Goal: Information Seeking & Learning: Learn about a topic

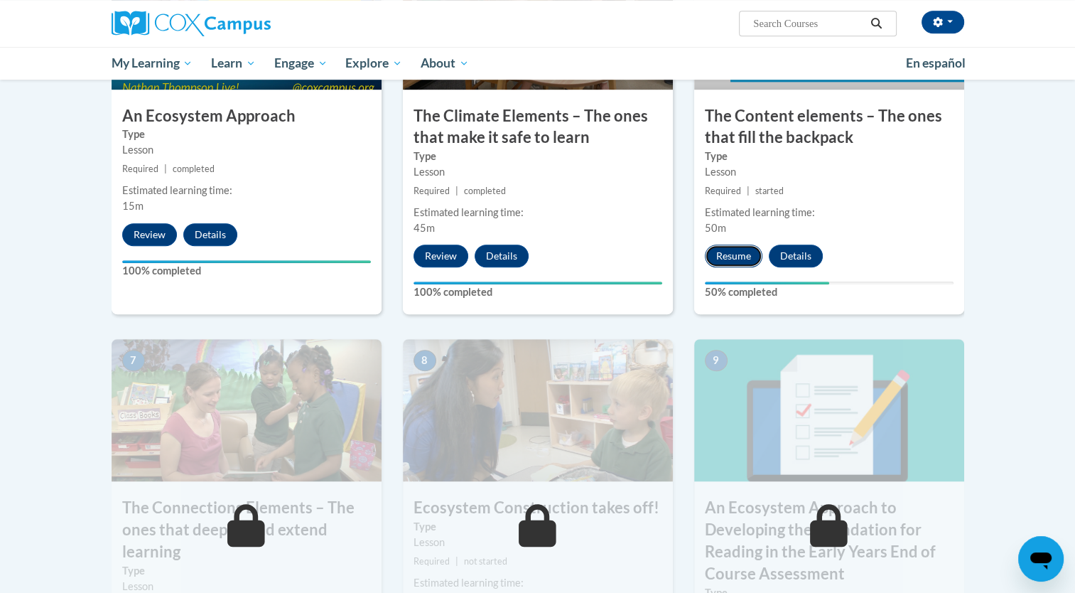
click at [745, 253] on button "Resume" at bounding box center [734, 255] width 58 height 23
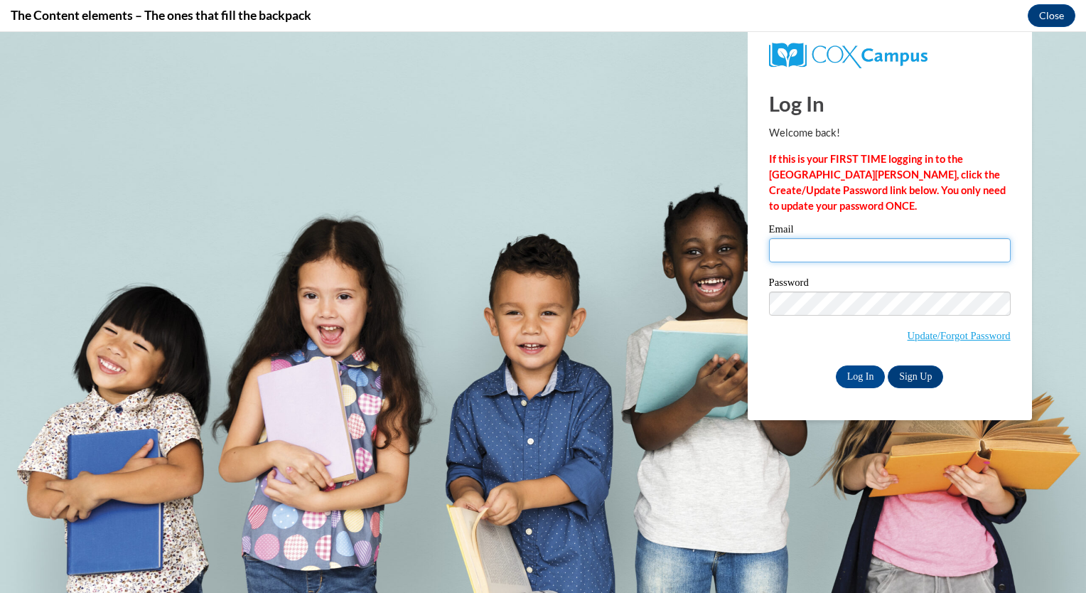
click at [777, 245] on input "Email" at bounding box center [890, 250] width 242 height 24
type input "bondfoxybrown007@gmail.com"
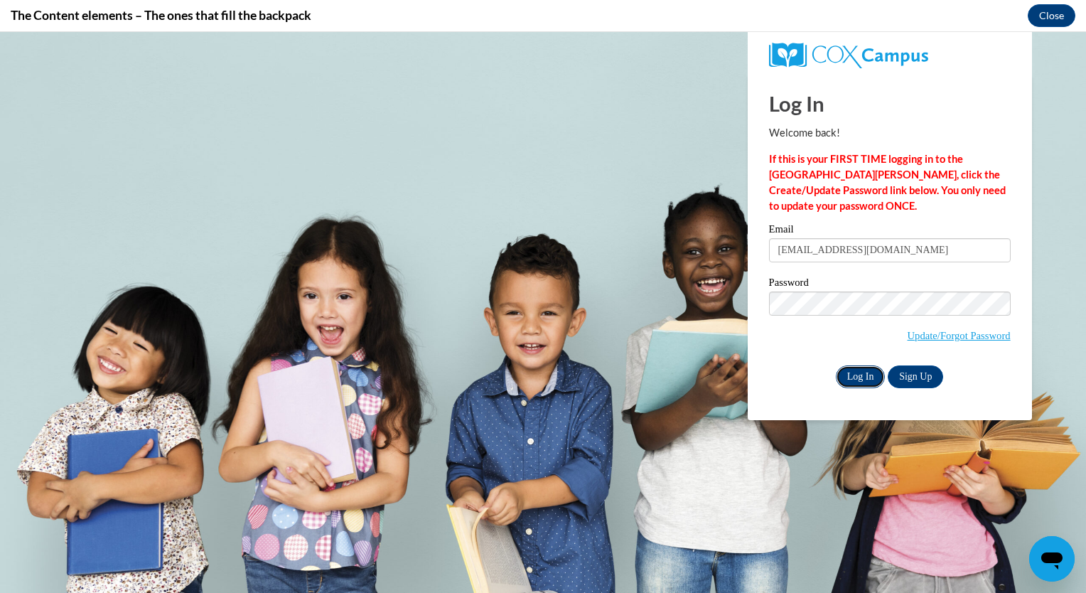
click at [861, 379] on input "Log In" at bounding box center [861, 376] width 50 height 23
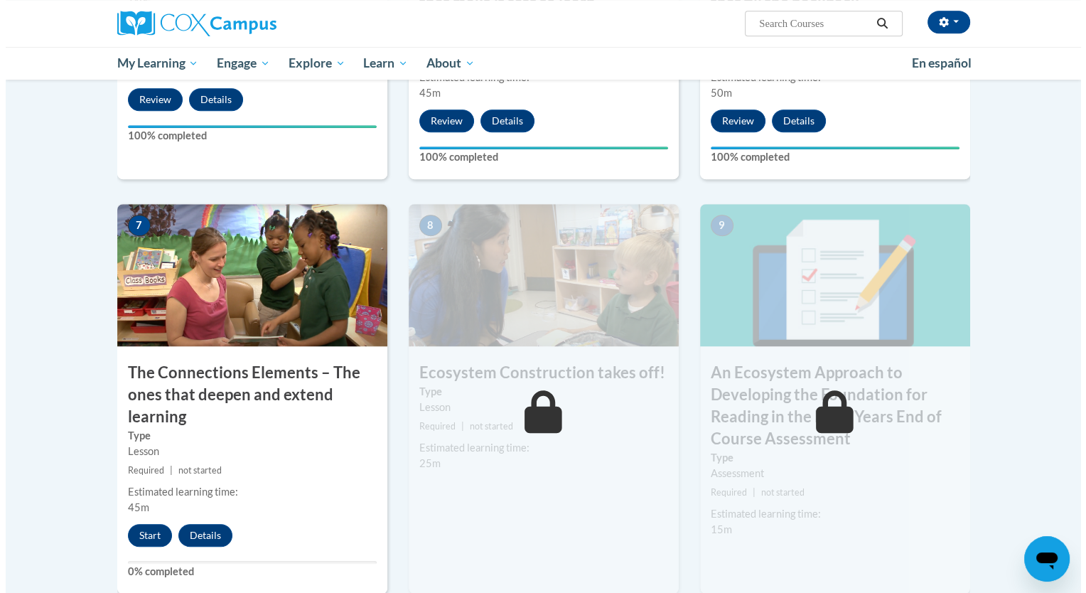
scroll to position [995, 0]
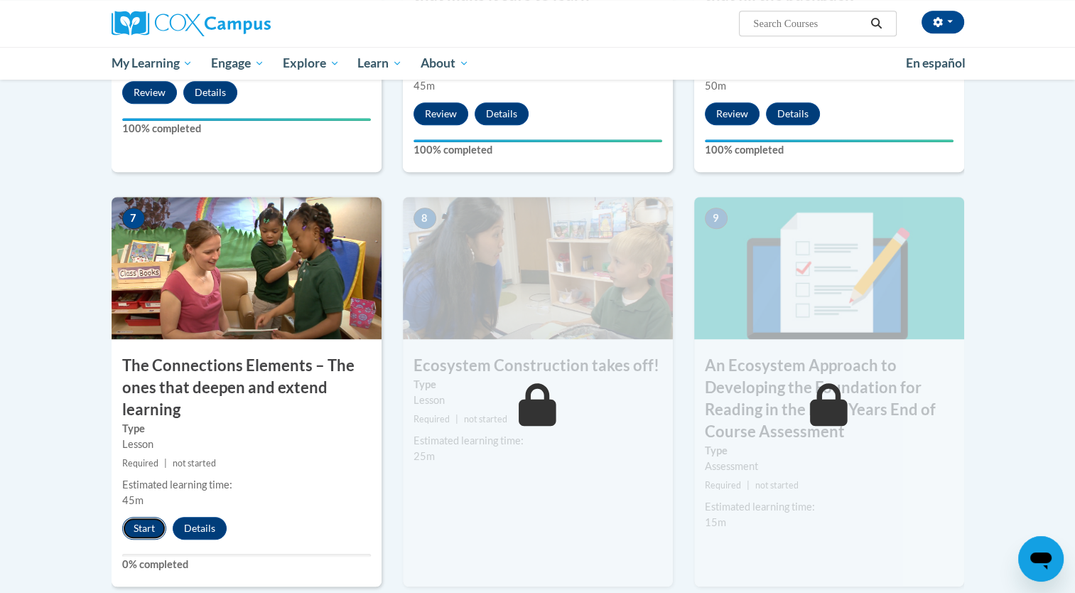
click at [143, 528] on button "Start" at bounding box center [144, 528] width 44 height 23
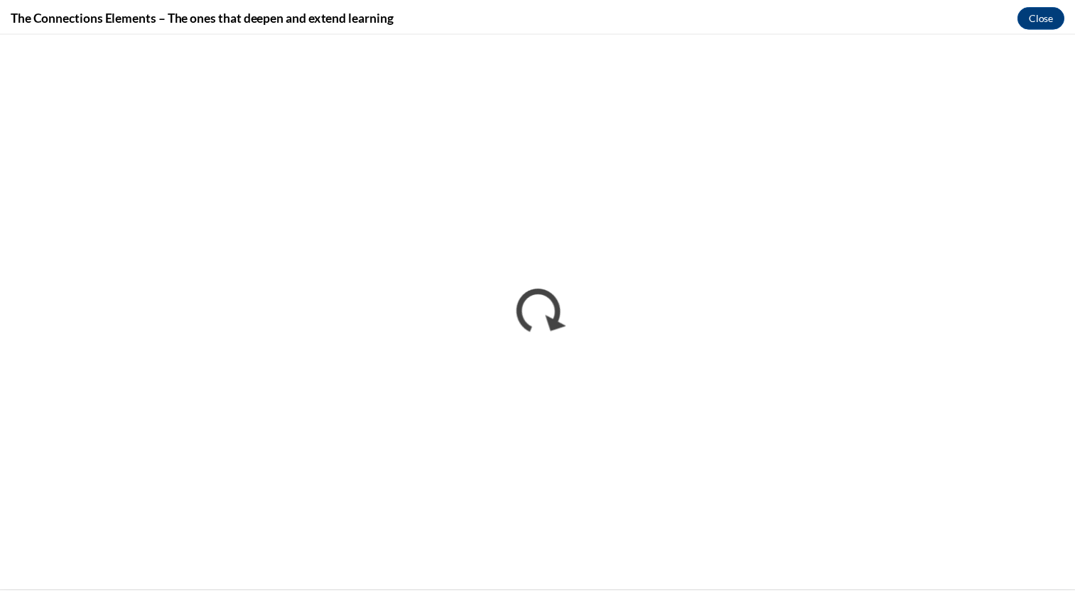
scroll to position [0, 0]
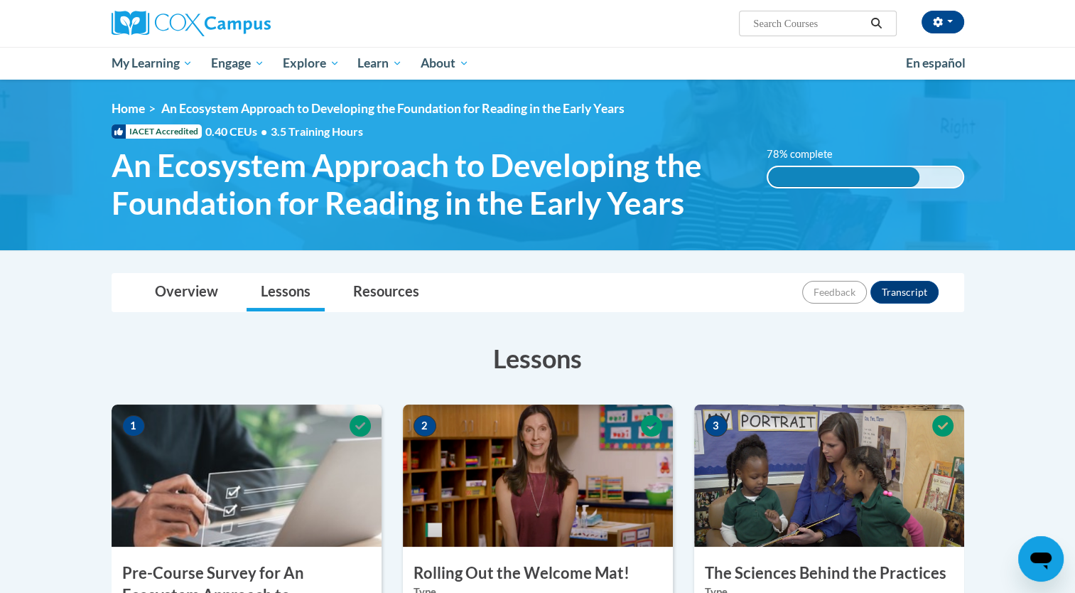
click at [183, 180] on span "An Ecosystem Approach to Developing the Foundation for Reading in the Early Yea…" at bounding box center [429, 183] width 635 height 75
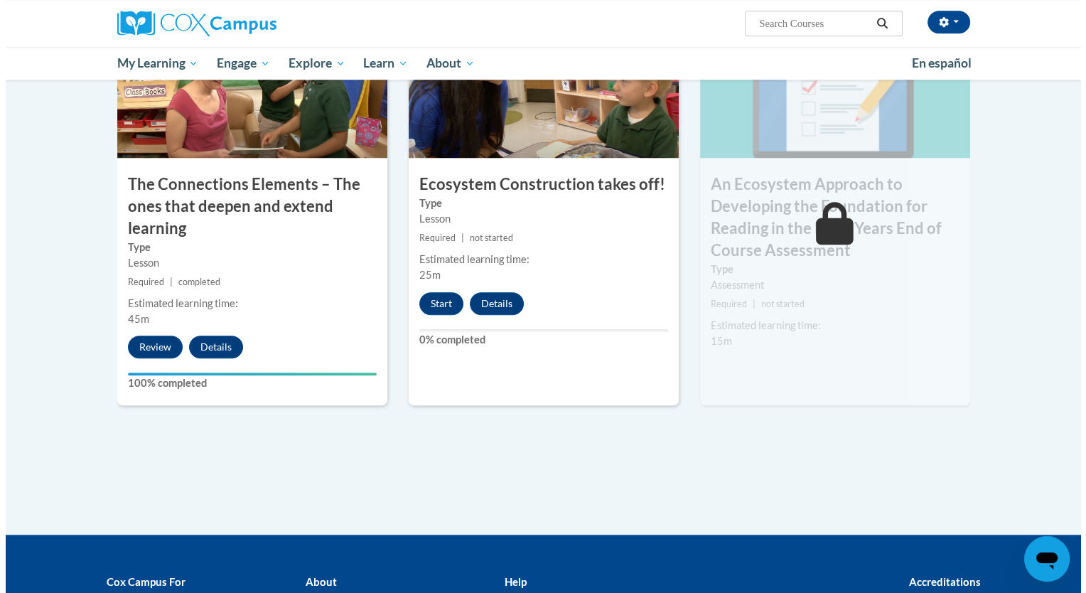
scroll to position [1208, 0]
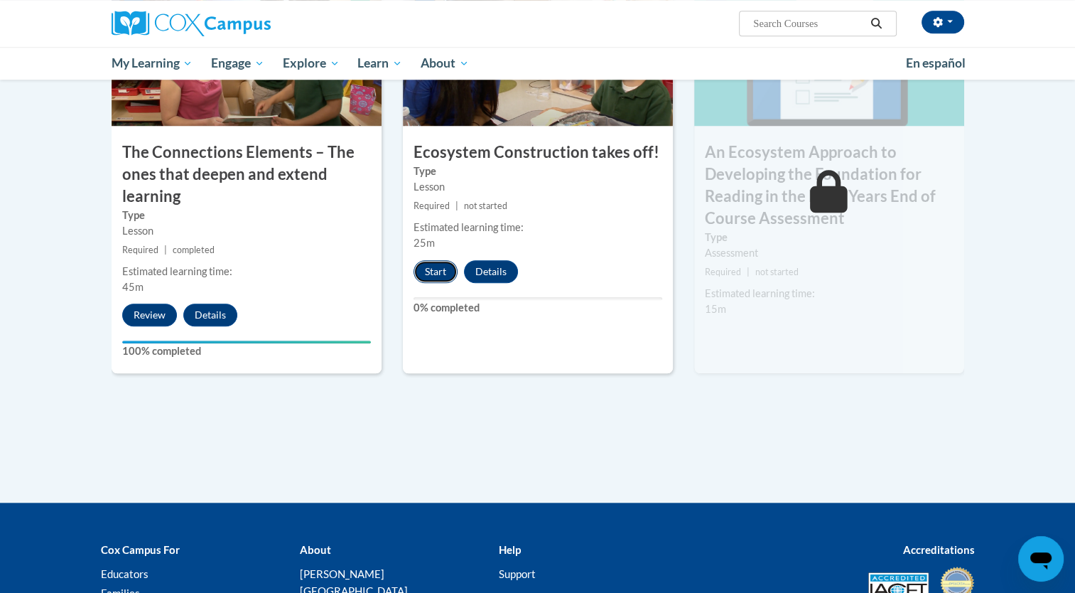
click at [440, 262] on button "Start" at bounding box center [436, 271] width 44 height 23
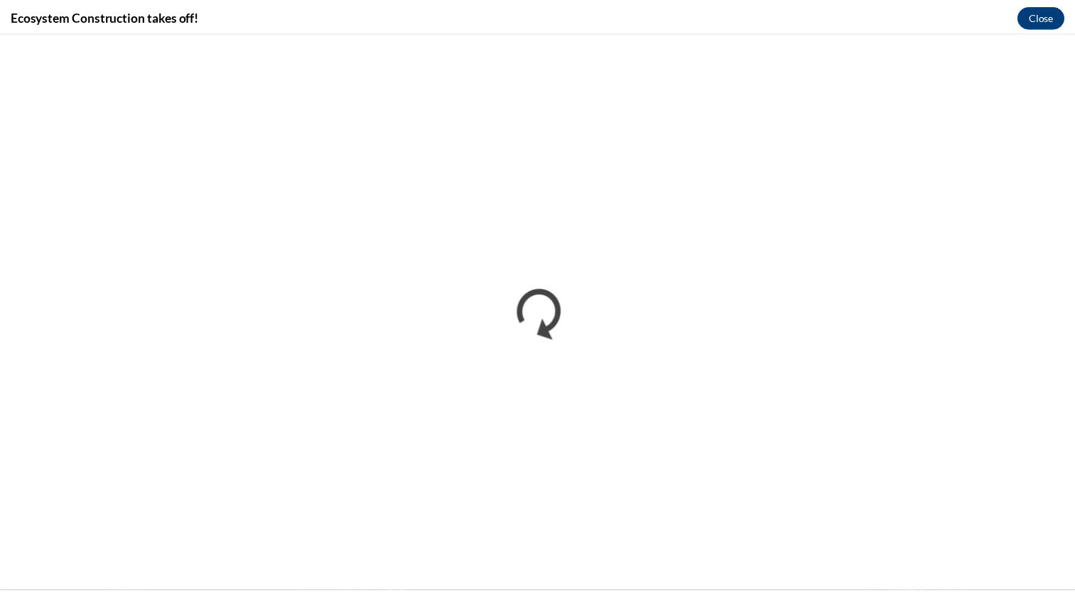
scroll to position [0, 0]
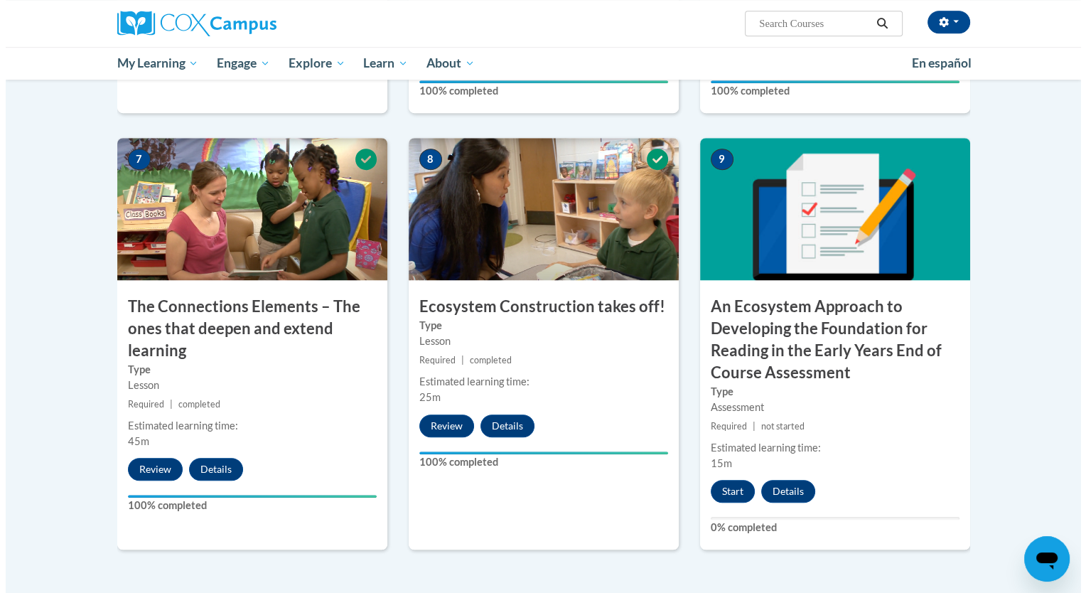
scroll to position [1066, 0]
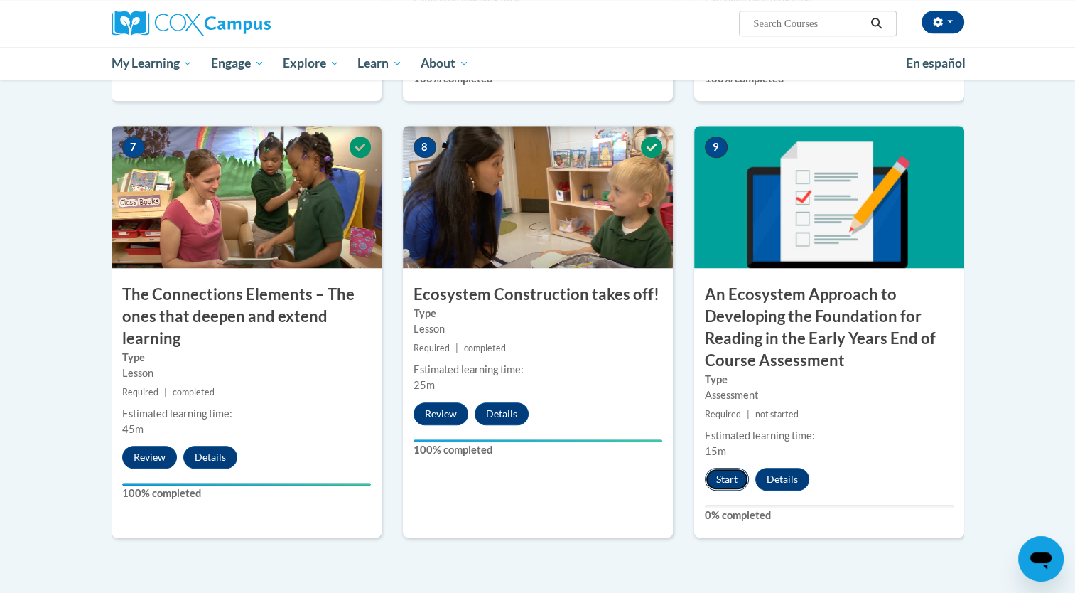
click at [732, 480] on button "Start" at bounding box center [727, 479] width 44 height 23
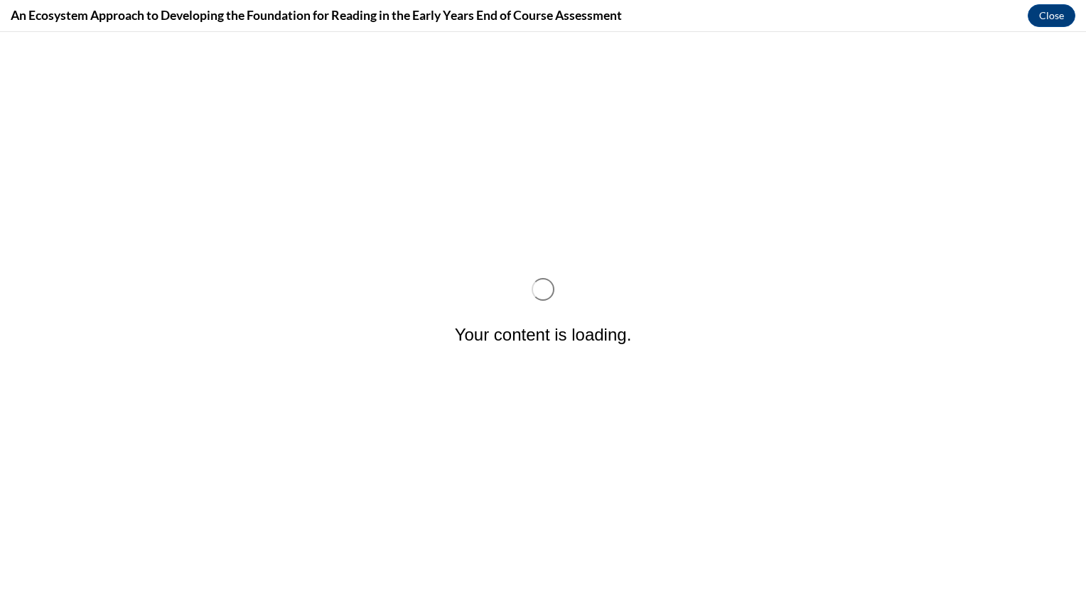
scroll to position [0, 0]
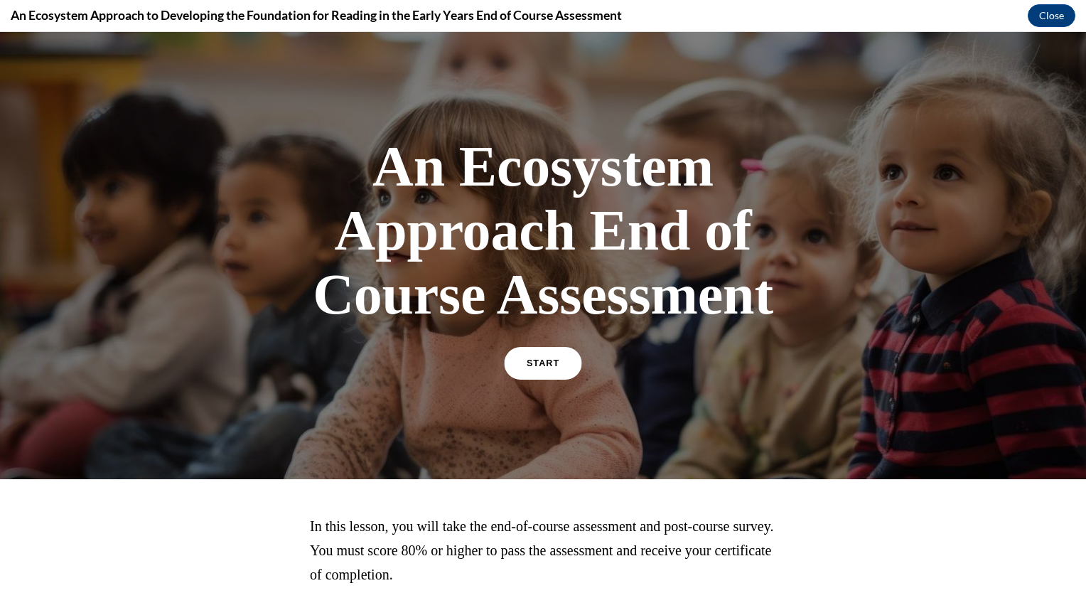
click at [534, 361] on span "START" at bounding box center [543, 363] width 33 height 11
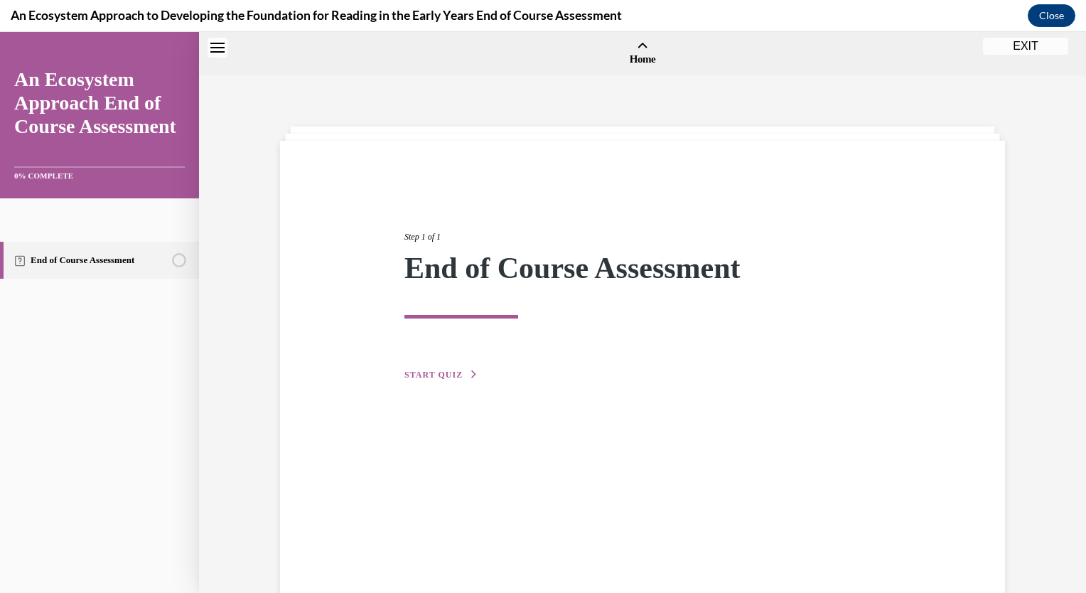
scroll to position [44, 0]
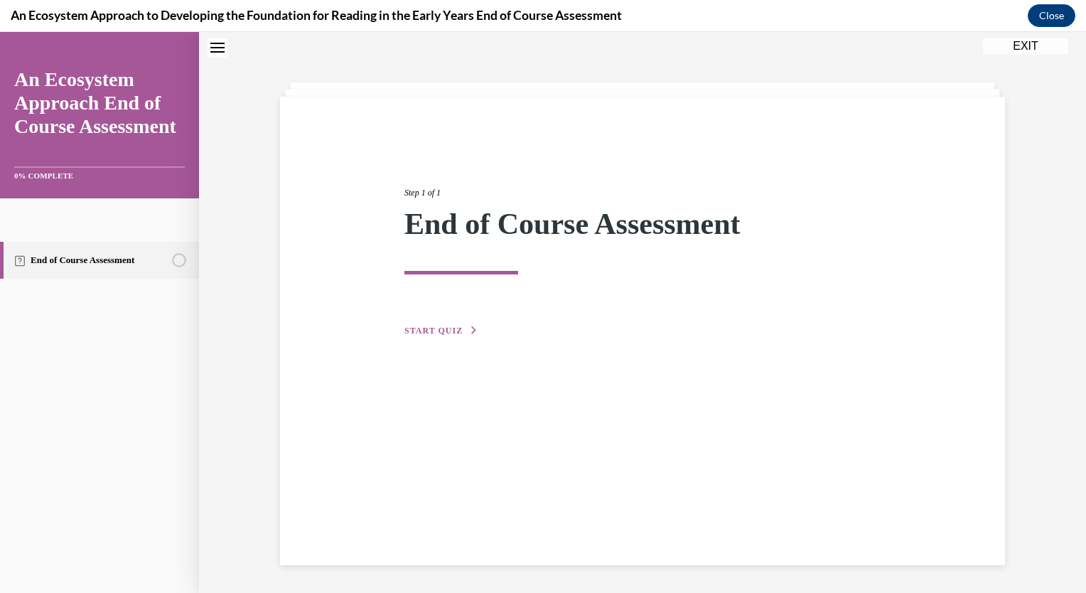
click at [429, 332] on span "START QUIZ" at bounding box center [433, 330] width 58 height 10
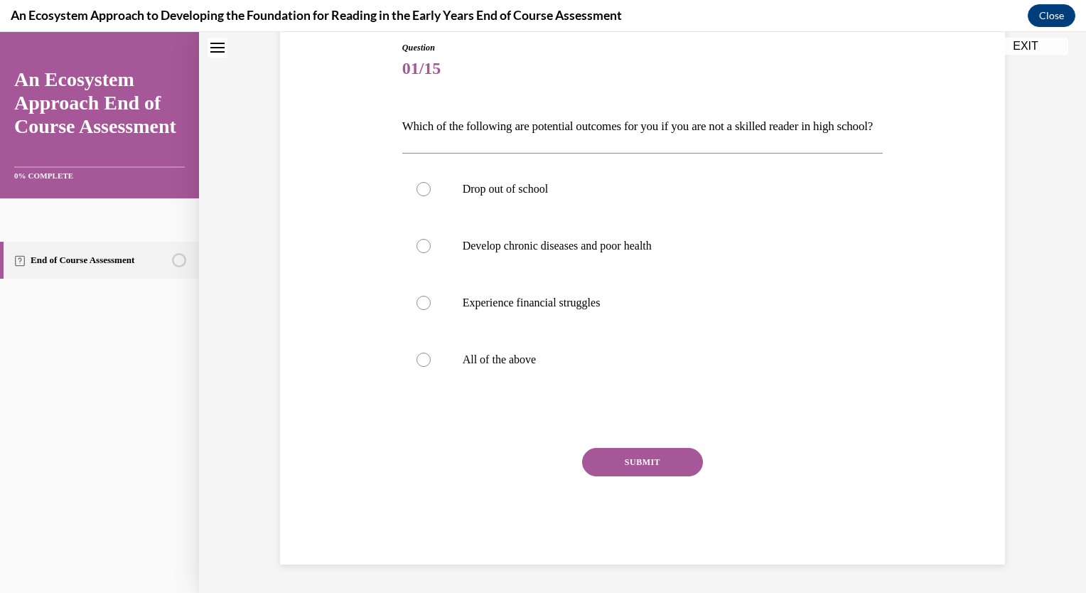
scroll to position [180, 0]
click at [417, 358] on div at bounding box center [423, 359] width 14 height 14
click at [417, 358] on input "All of the above" at bounding box center [423, 359] width 14 height 14
radio input "true"
click at [657, 456] on button "SUBMIT" at bounding box center [642, 462] width 121 height 28
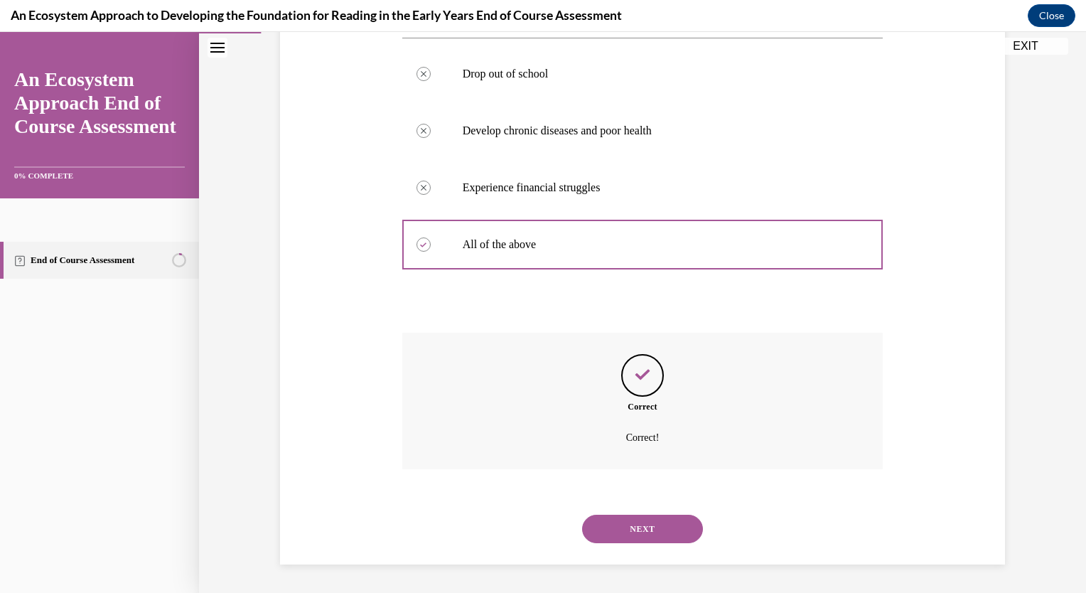
scroll to position [295, 0]
click at [631, 525] on button "NEXT" at bounding box center [642, 528] width 121 height 28
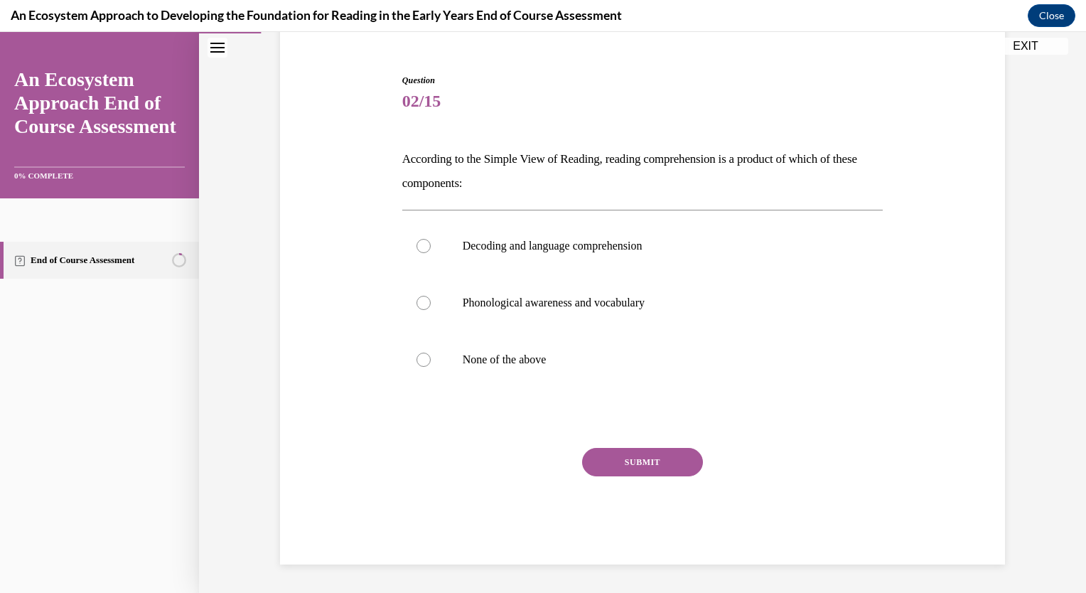
scroll to position [123, 0]
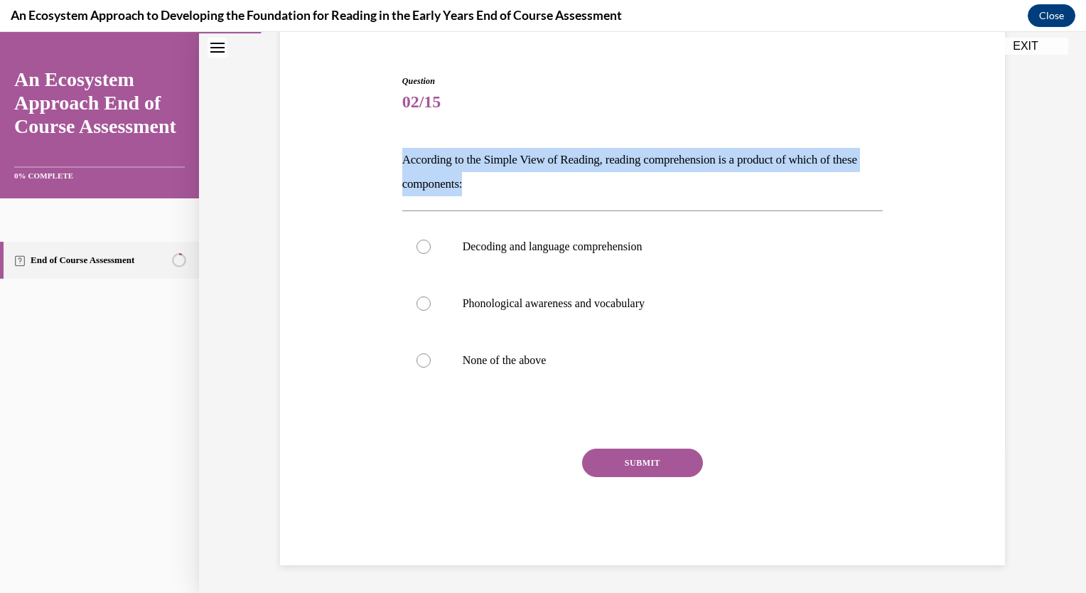
drag, startPoint x: 392, startPoint y: 155, endPoint x: 495, endPoint y: 184, distance: 107.1
click at [495, 184] on div "Question 02/15 According to the Simple View of Reading, reading comprehension i…" at bounding box center [642, 298] width 732 height 533
drag, startPoint x: 495, startPoint y: 184, endPoint x: 449, endPoint y: 163, distance: 50.9
copy p "According to the Simple View of Reading, reading comprehension is a product of …"
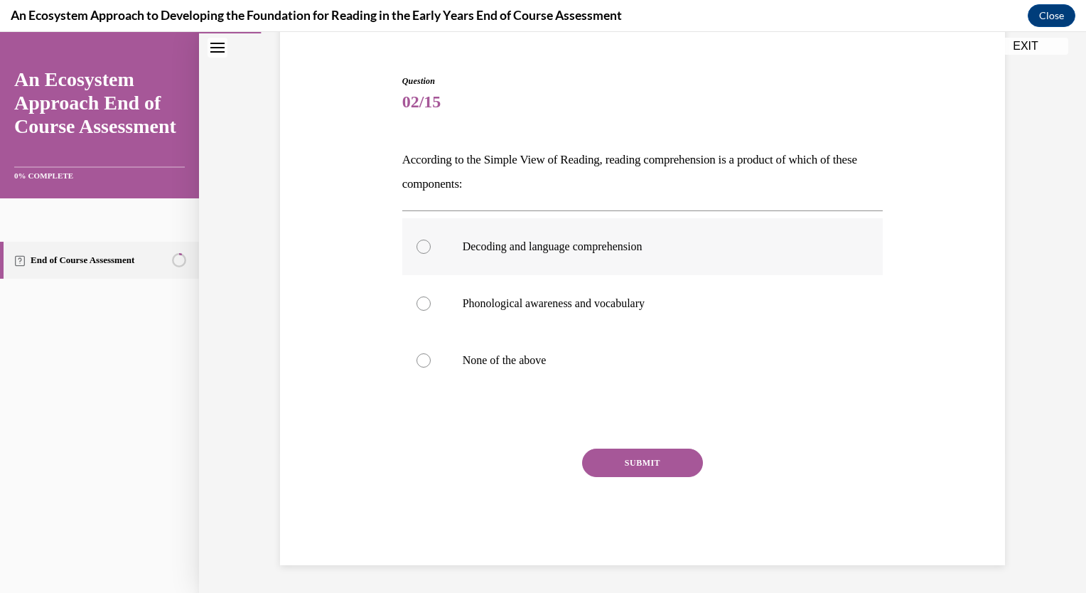
click at [421, 249] on div at bounding box center [423, 246] width 14 height 14
click at [421, 249] on input "Decoding and language comprehension" at bounding box center [423, 246] width 14 height 14
radio input "true"
click at [652, 463] on button "SUBMIT" at bounding box center [642, 462] width 121 height 28
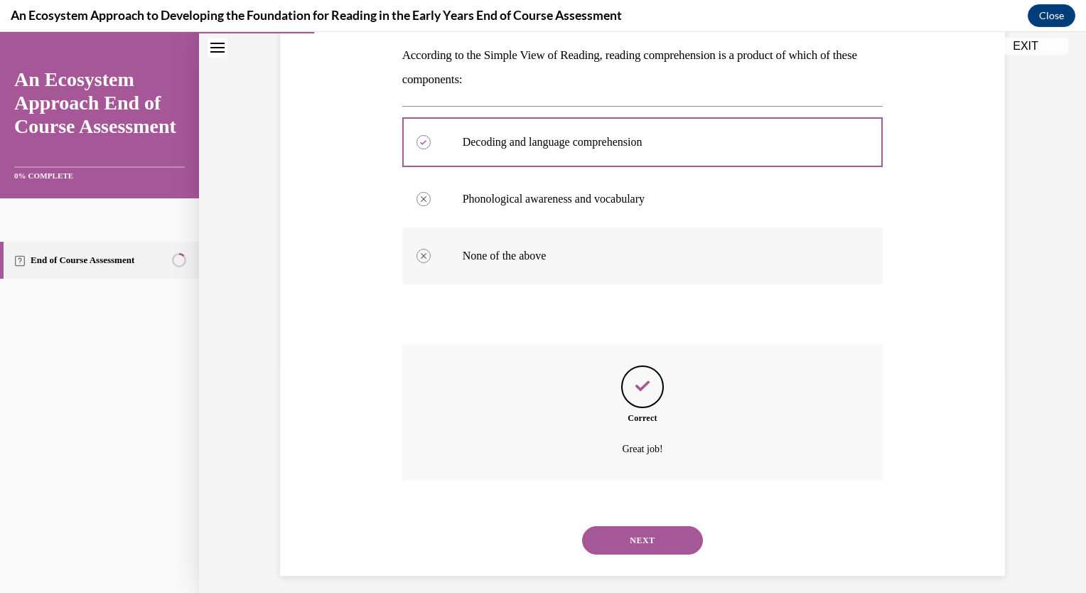
scroll to position [238, 0]
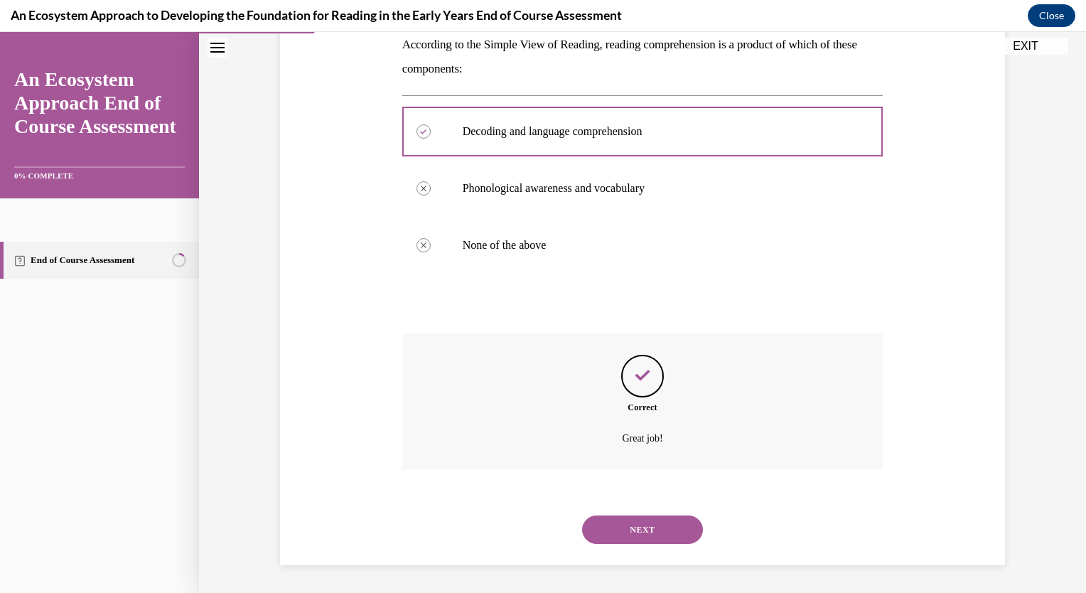
click at [627, 526] on button "NEXT" at bounding box center [642, 529] width 121 height 28
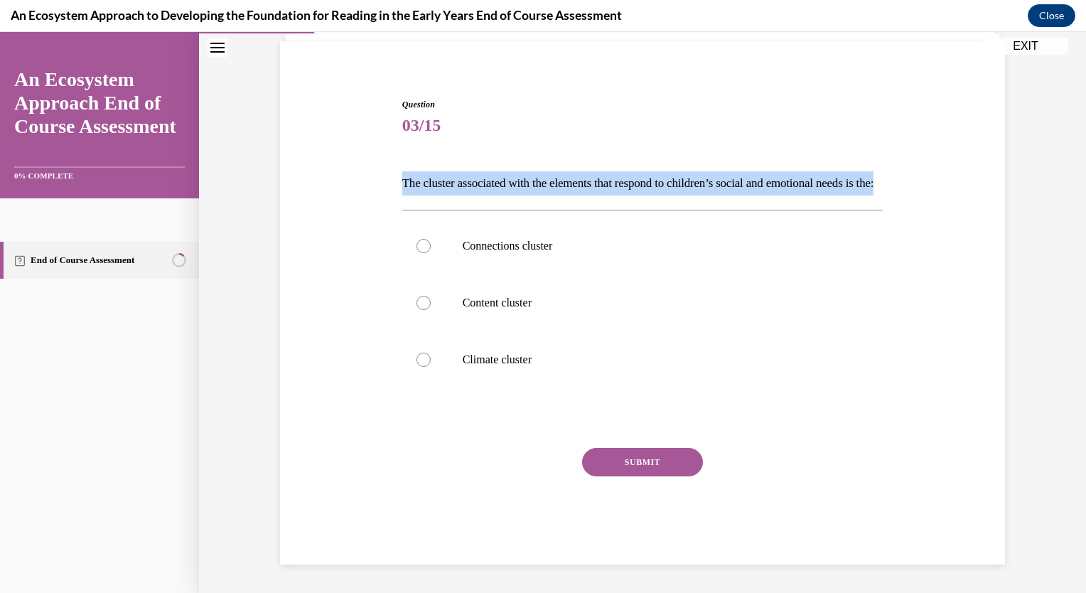
drag, startPoint x: 397, startPoint y: 154, endPoint x: 479, endPoint y: 178, distance: 85.0
click at [479, 178] on p "The cluster associated with the elements that respond to children’s social and …" at bounding box center [642, 183] width 481 height 24
drag, startPoint x: 479, startPoint y: 178, endPoint x: 456, endPoint y: 153, distance: 33.7
copy p "The cluster associated with the elements that respond to children’s social and …"
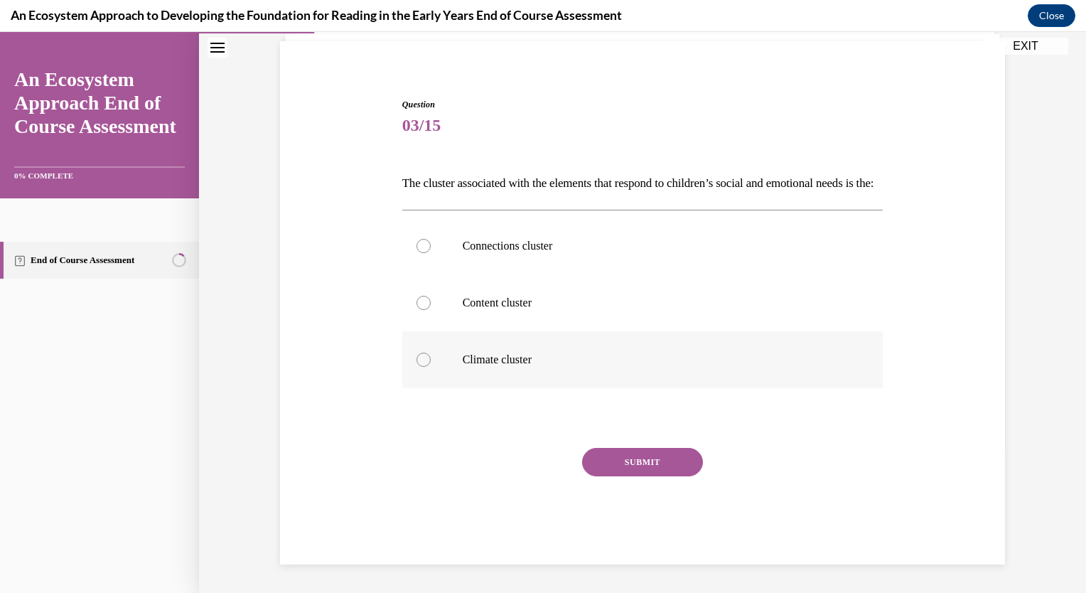
click at [424, 362] on label "Climate cluster" at bounding box center [642, 359] width 481 height 57
click at [424, 362] on input "Climate cluster" at bounding box center [423, 359] width 14 height 14
radio input "true"
click at [637, 452] on button "SUBMIT" at bounding box center [642, 462] width 121 height 28
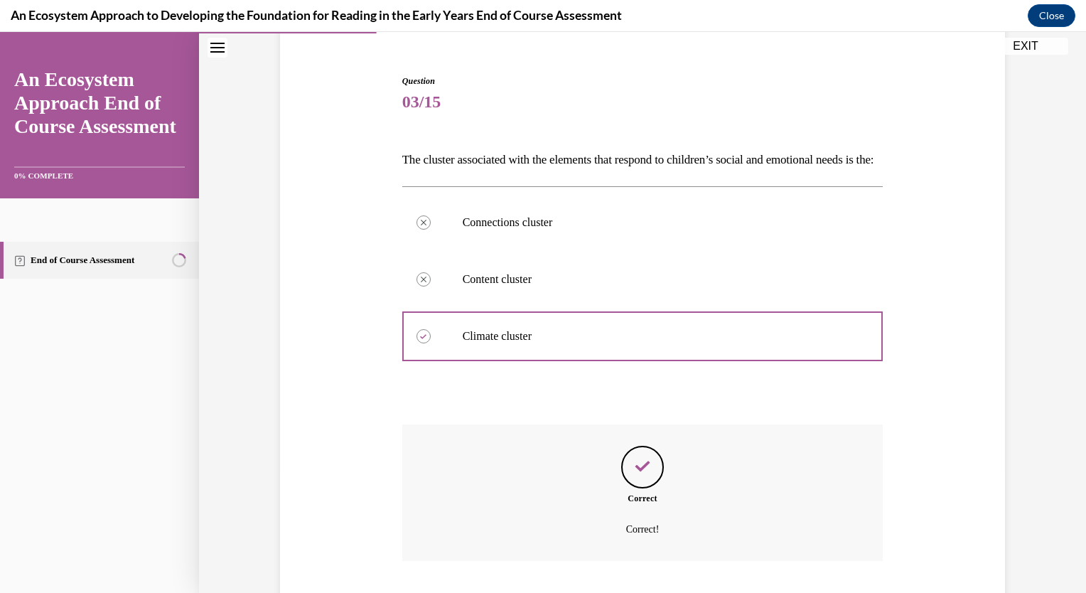
scroll to position [238, 0]
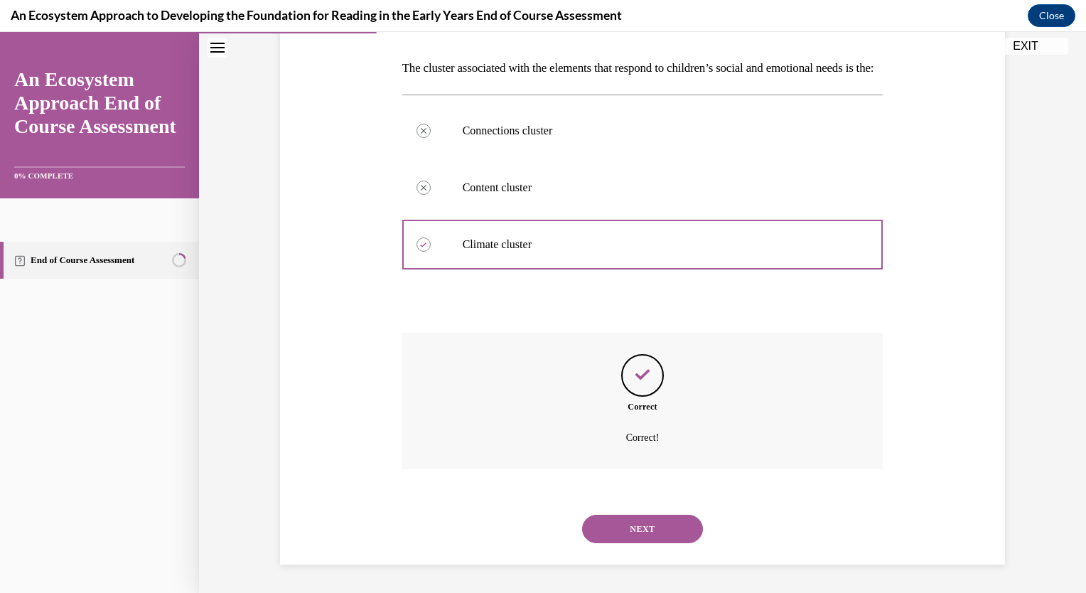
click at [623, 522] on button "NEXT" at bounding box center [642, 528] width 121 height 28
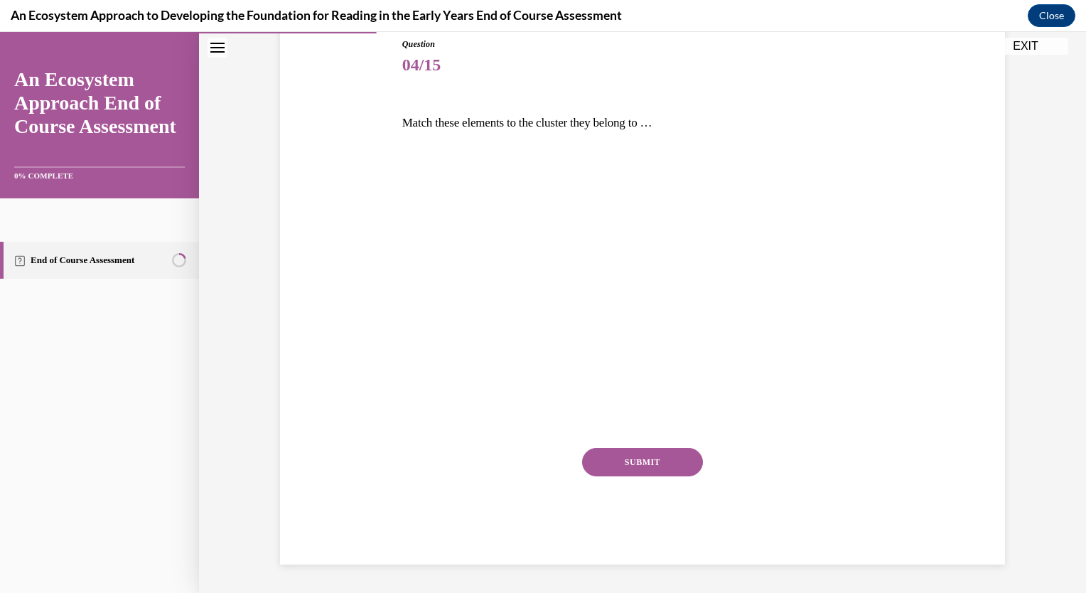
scroll to position [158, 0]
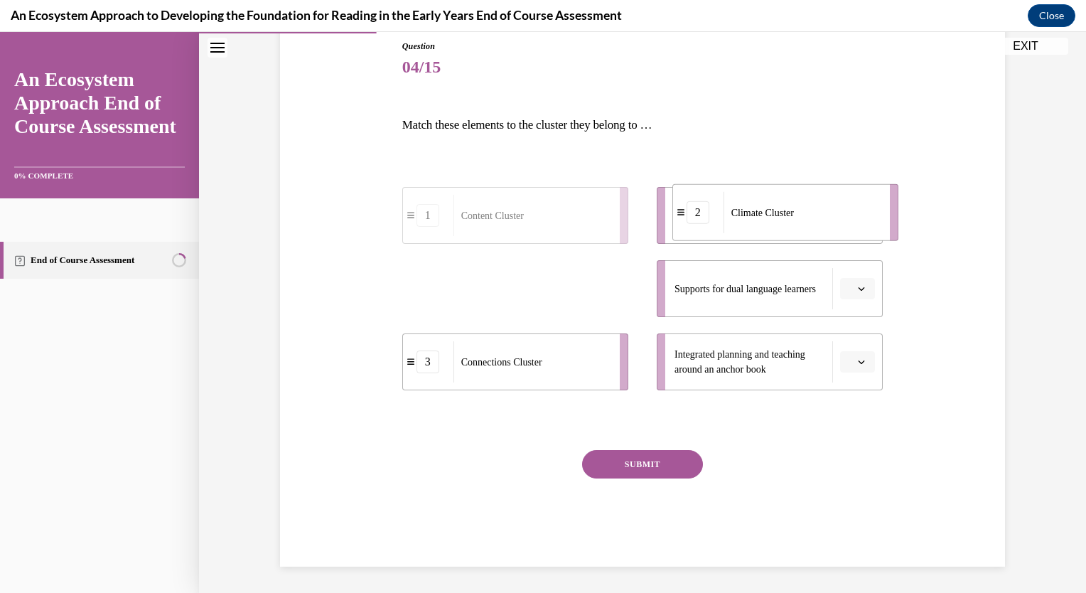
drag, startPoint x: 493, startPoint y: 293, endPoint x: 770, endPoint y: 215, distance: 288.0
click at [770, 217] on span "Climate Cluster" at bounding box center [762, 212] width 63 height 15
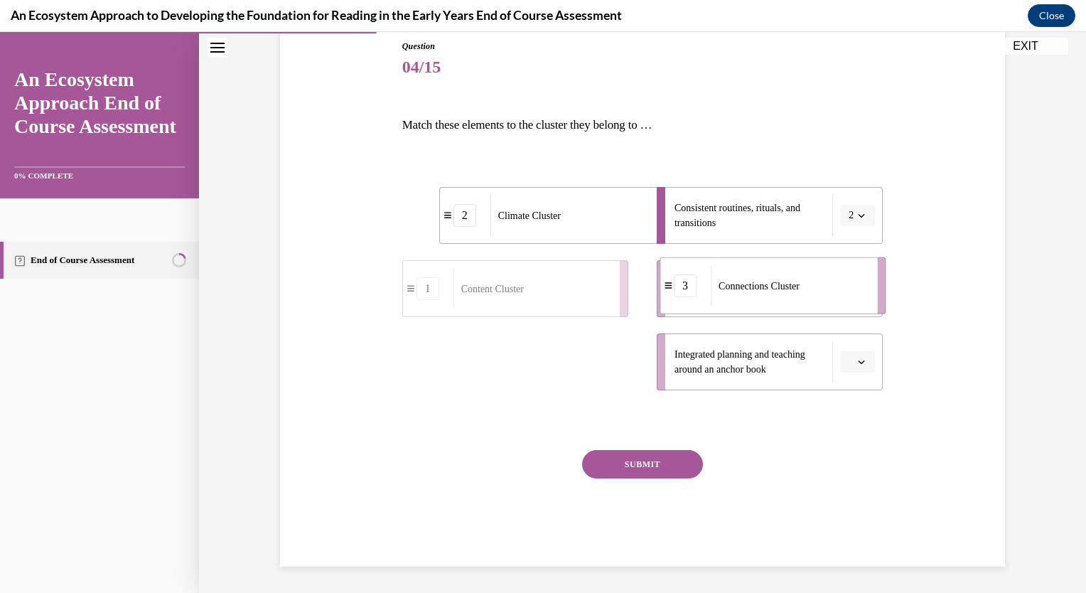
drag, startPoint x: 497, startPoint y: 371, endPoint x: 792, endPoint y: 285, distance: 307.2
click at [792, 285] on div "Connections Cluster" at bounding box center [789, 285] width 157 height 41
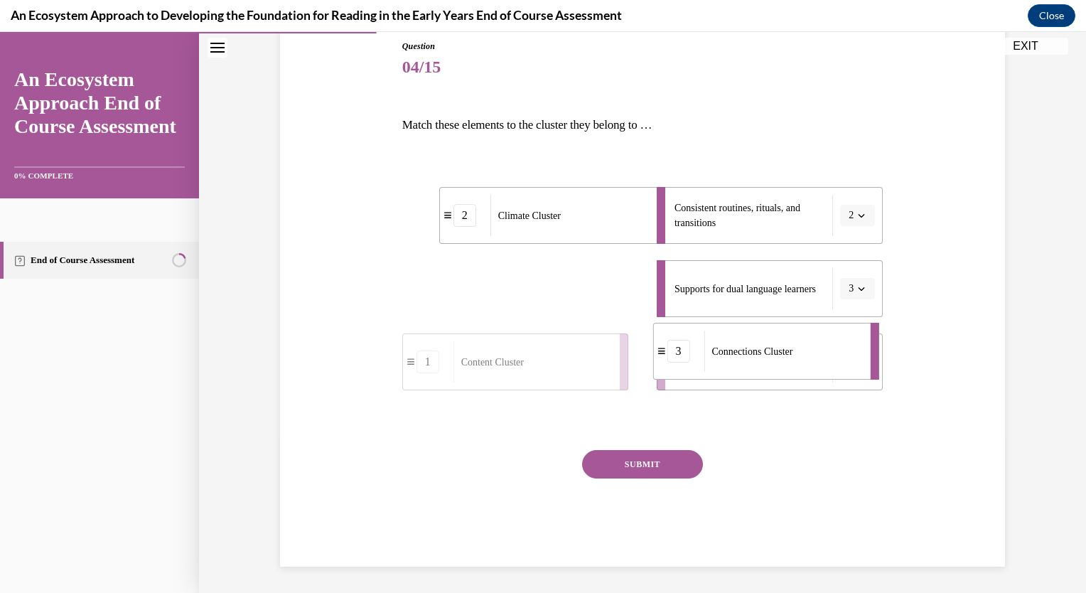
drag, startPoint x: 531, startPoint y: 296, endPoint x: 745, endPoint y: 359, distance: 222.8
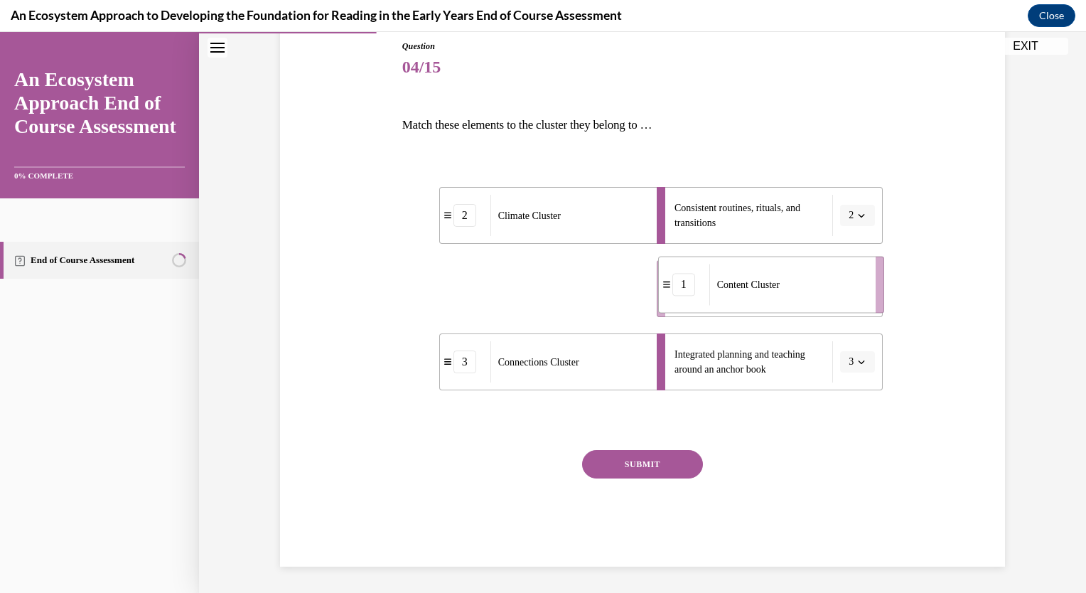
drag, startPoint x: 497, startPoint y: 294, endPoint x: 753, endPoint y: 290, distance: 256.6
click at [753, 290] on span "Content Cluster" at bounding box center [748, 284] width 63 height 15
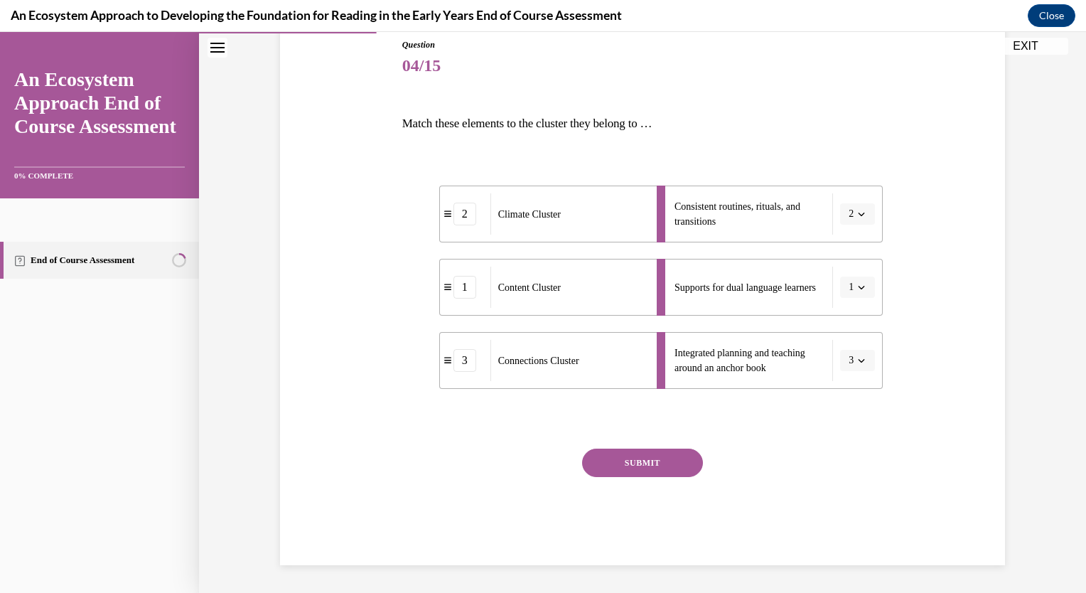
scroll to position [159, 0]
click at [651, 465] on button "SUBMIT" at bounding box center [642, 462] width 121 height 28
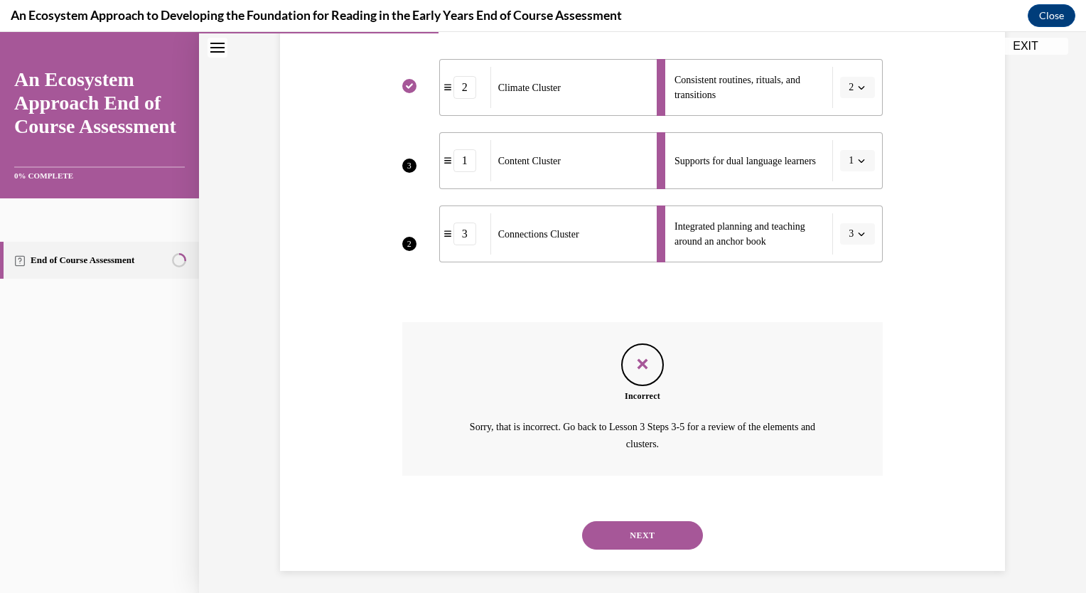
scroll to position [291, 0]
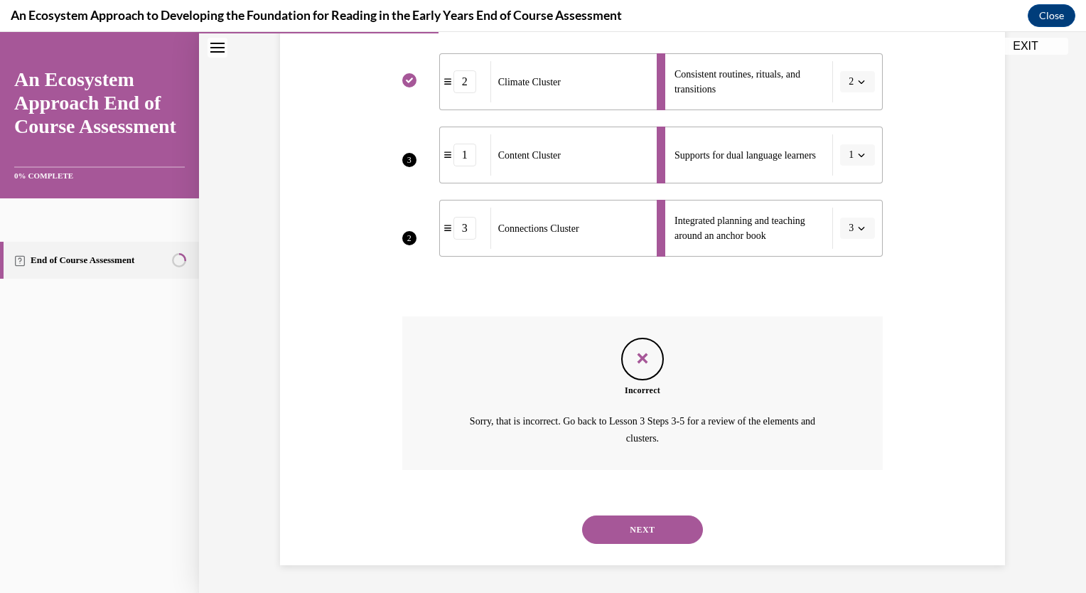
click at [654, 527] on button "NEXT" at bounding box center [642, 529] width 121 height 28
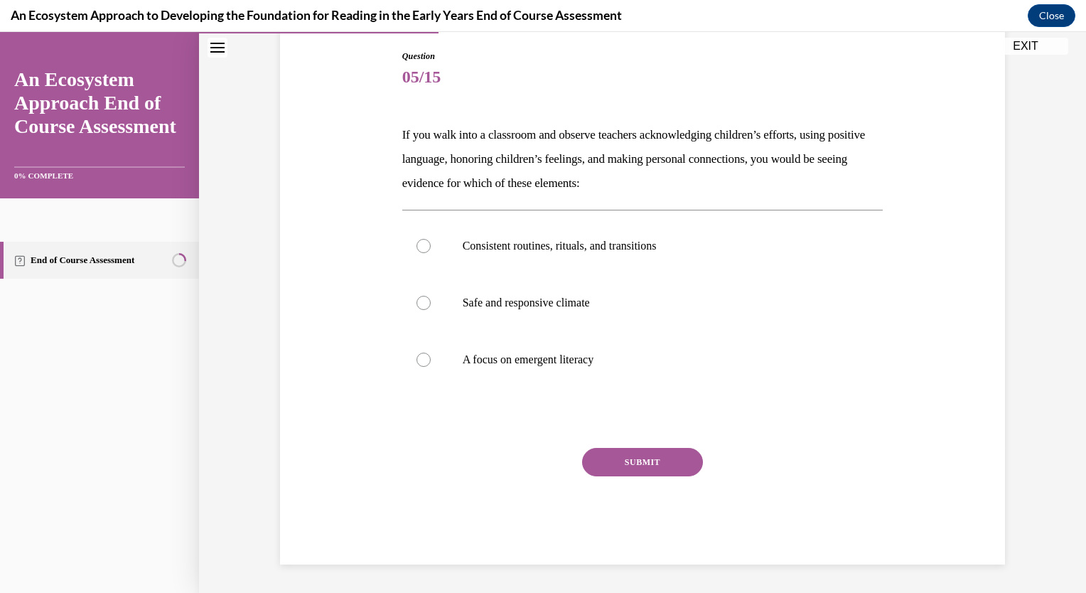
scroll to position [147, 0]
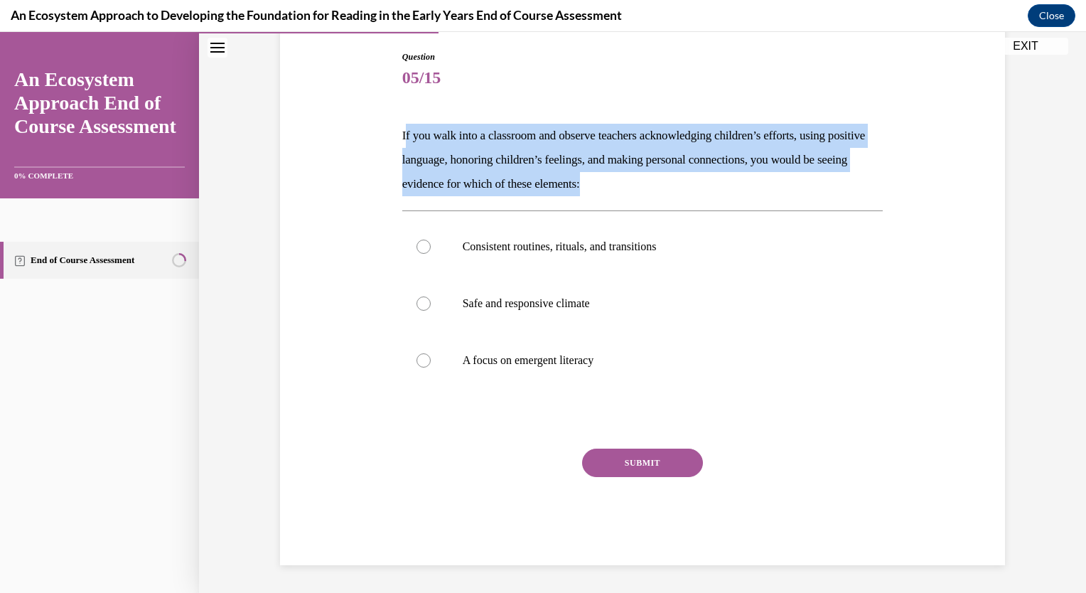
drag, startPoint x: 399, startPoint y: 134, endPoint x: 691, endPoint y: 186, distance: 296.8
click at [691, 186] on p "If you walk into a classroom and observe teachers acknowledging children’s effo…" at bounding box center [642, 160] width 481 height 72
drag, startPoint x: 691, startPoint y: 186, endPoint x: 600, endPoint y: 145, distance: 99.2
copy p "f you walk into a classroom and observe teachers acknowledging children’s effor…"
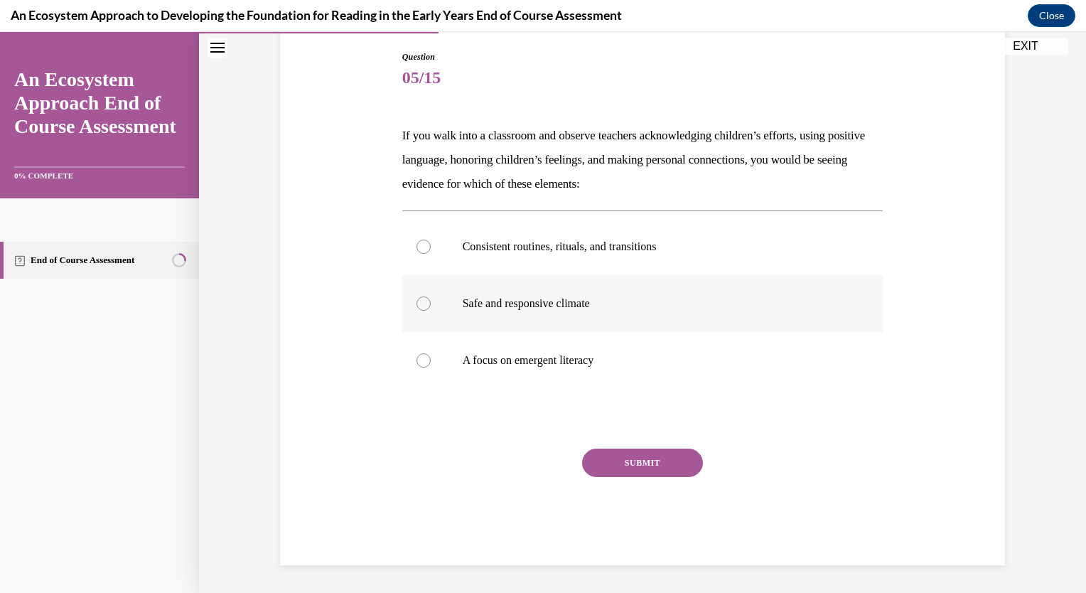
click at [420, 306] on div at bounding box center [423, 303] width 14 height 14
click at [420, 306] on input "Safe and responsive climate" at bounding box center [423, 303] width 14 height 14
radio input "true"
drag, startPoint x: 654, startPoint y: 463, endPoint x: 686, endPoint y: 451, distance: 34.8
click at [657, 463] on button "SUBMIT" at bounding box center [642, 462] width 121 height 28
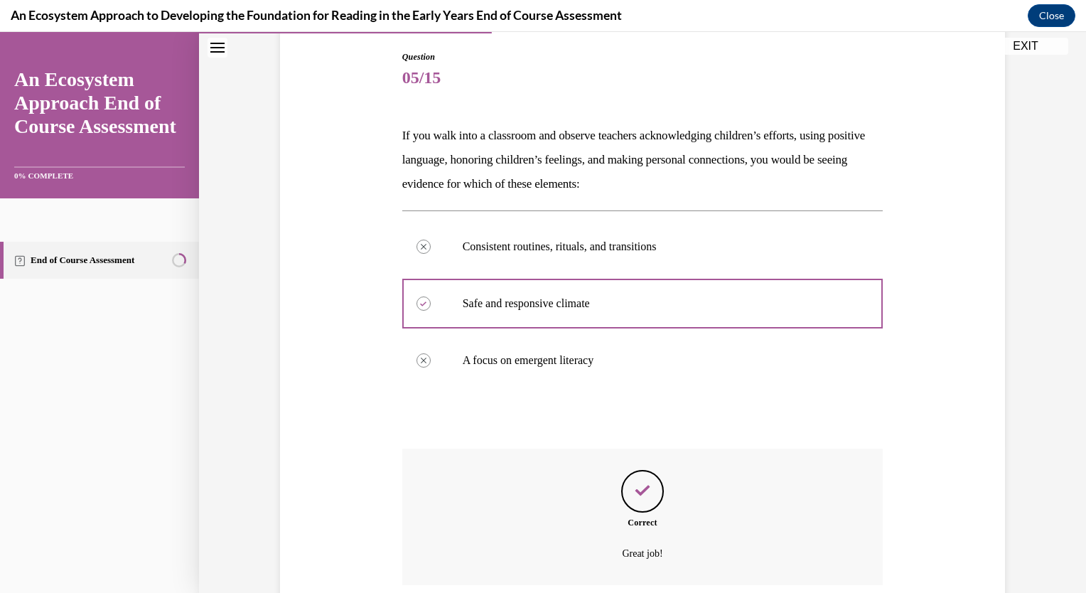
scroll to position [262, 0]
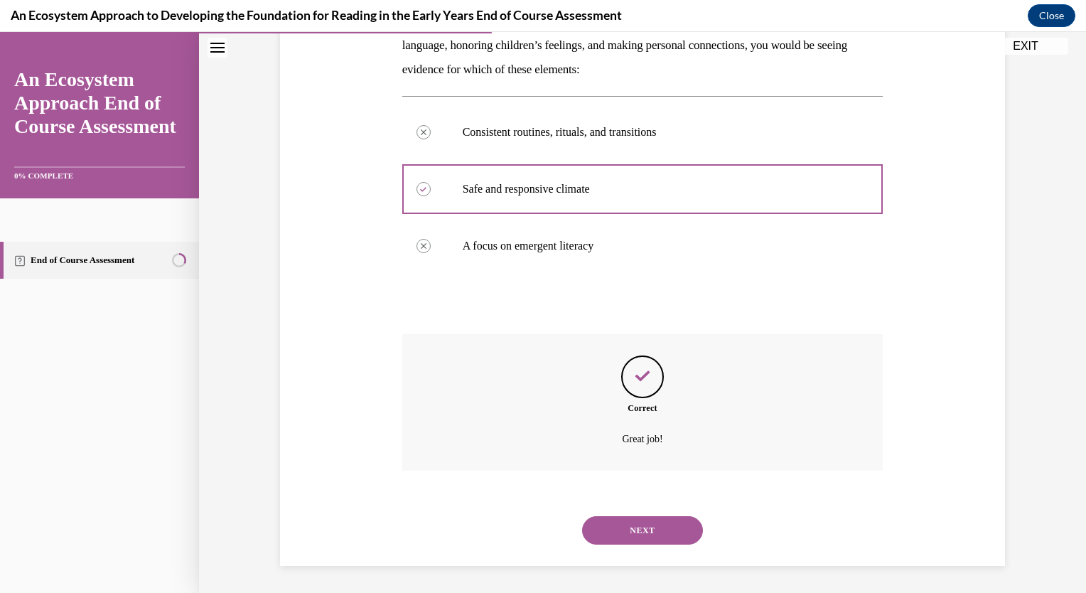
drag, startPoint x: 646, startPoint y: 534, endPoint x: 659, endPoint y: 532, distance: 13.1
click at [647, 534] on button "NEXT" at bounding box center [642, 530] width 121 height 28
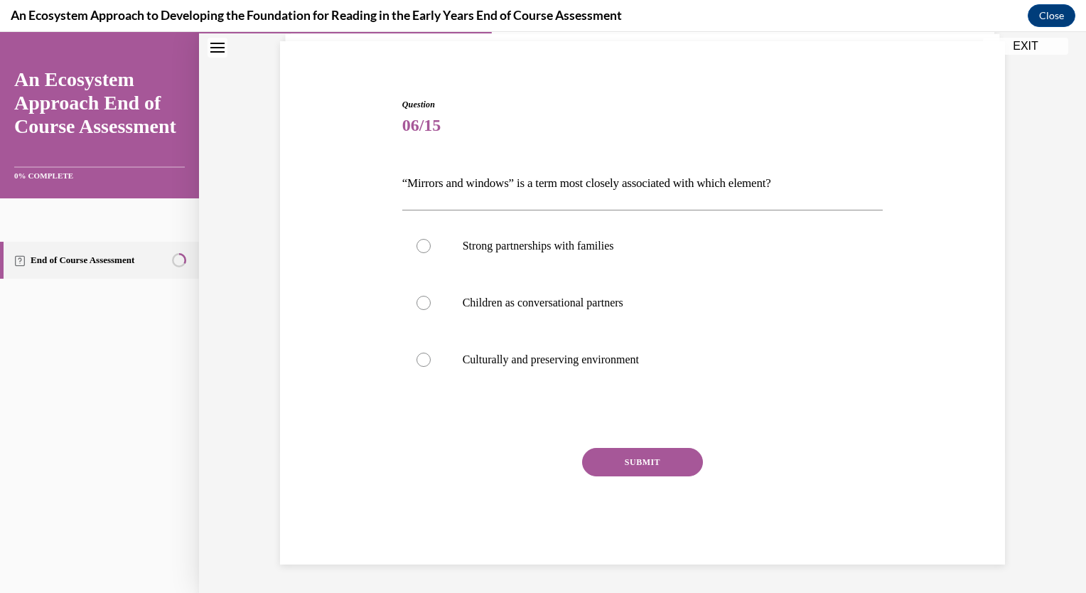
scroll to position [99, 0]
drag, startPoint x: 418, startPoint y: 361, endPoint x: 447, endPoint y: 381, distance: 35.3
click at [418, 361] on div at bounding box center [423, 360] width 14 height 14
click at [418, 361] on input "Culturally and preserving environment" at bounding box center [423, 360] width 14 height 14
radio input "true"
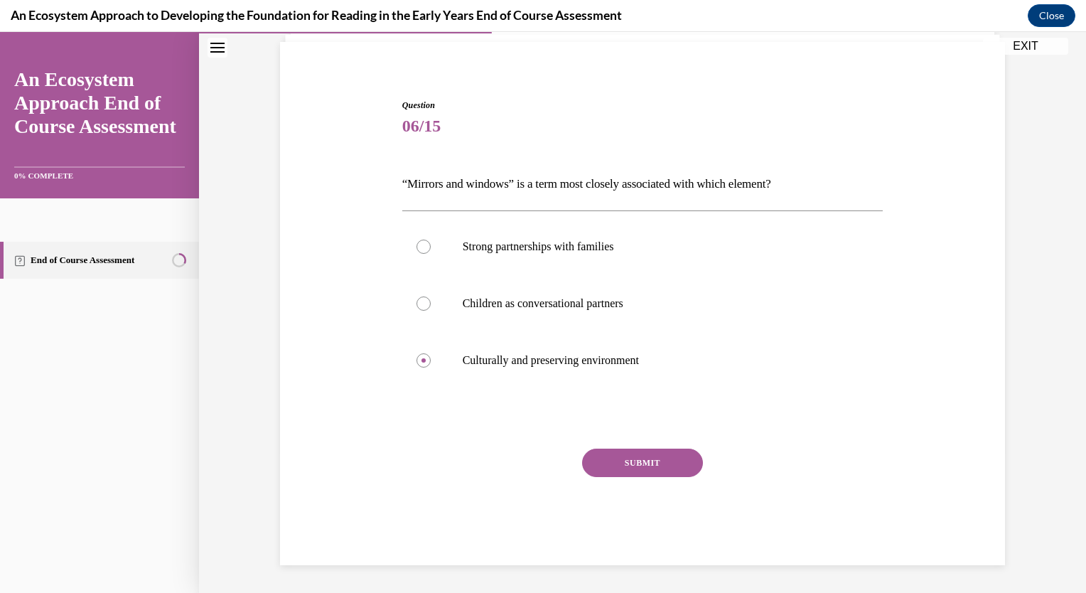
click at [645, 463] on button "SUBMIT" at bounding box center [642, 462] width 121 height 28
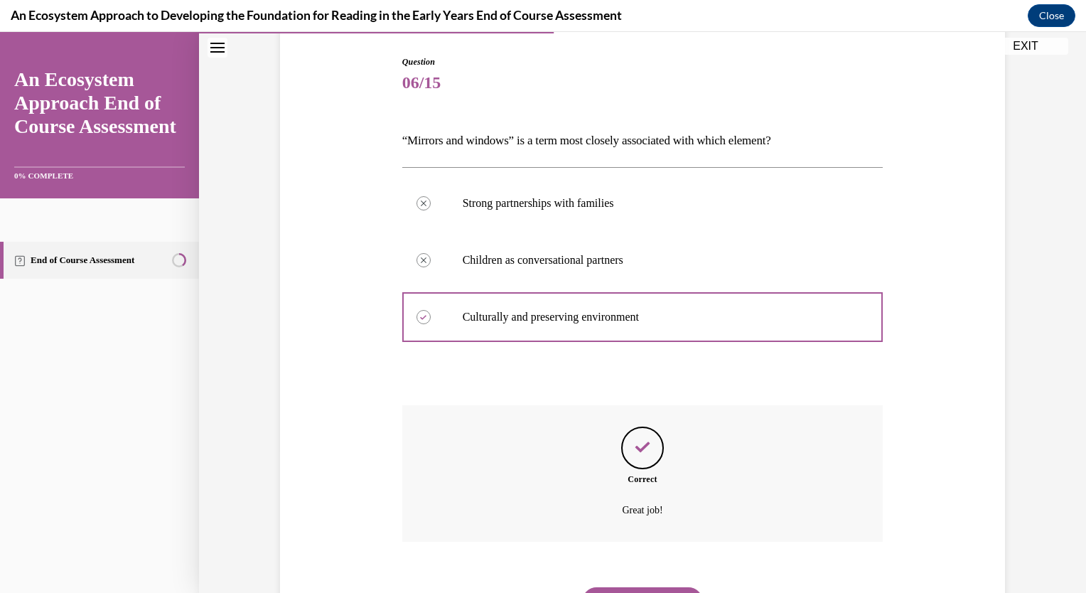
scroll to position [213, 0]
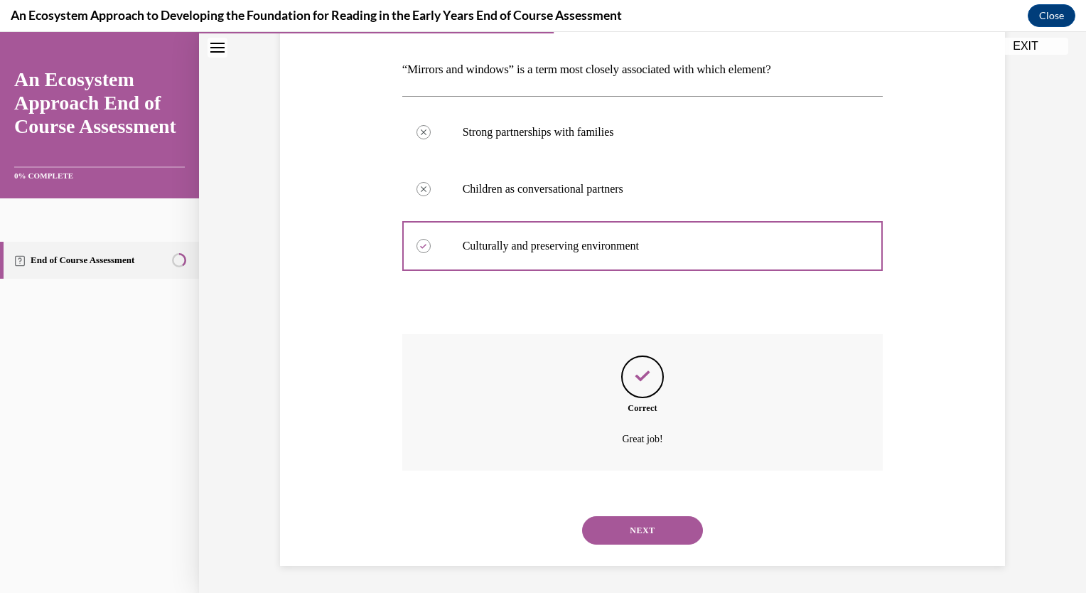
click at [650, 522] on button "NEXT" at bounding box center [642, 530] width 121 height 28
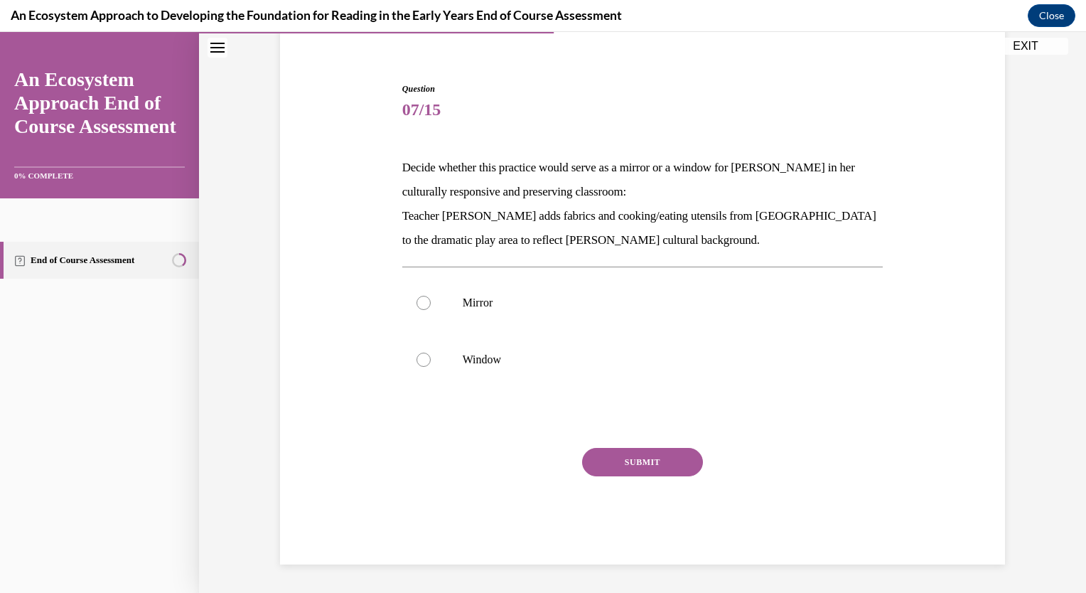
scroll to position [114, 0]
click at [424, 308] on label "Mirror" at bounding box center [642, 303] width 481 height 57
click at [424, 308] on input "Mirror" at bounding box center [423, 303] width 14 height 14
radio input "true"
click at [647, 464] on button "SUBMIT" at bounding box center [642, 462] width 121 height 28
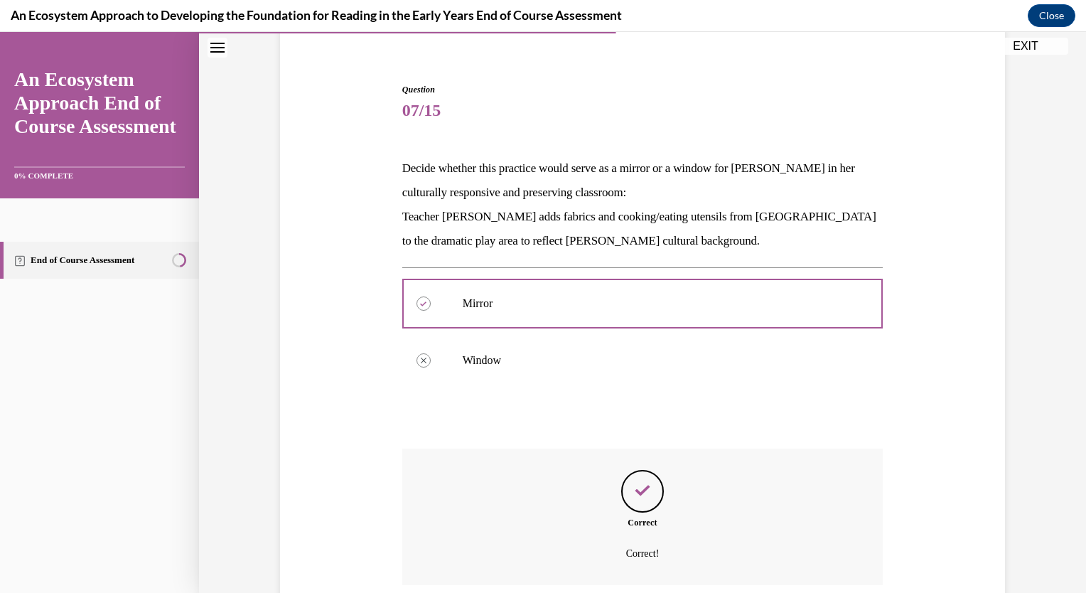
scroll to position [230, 0]
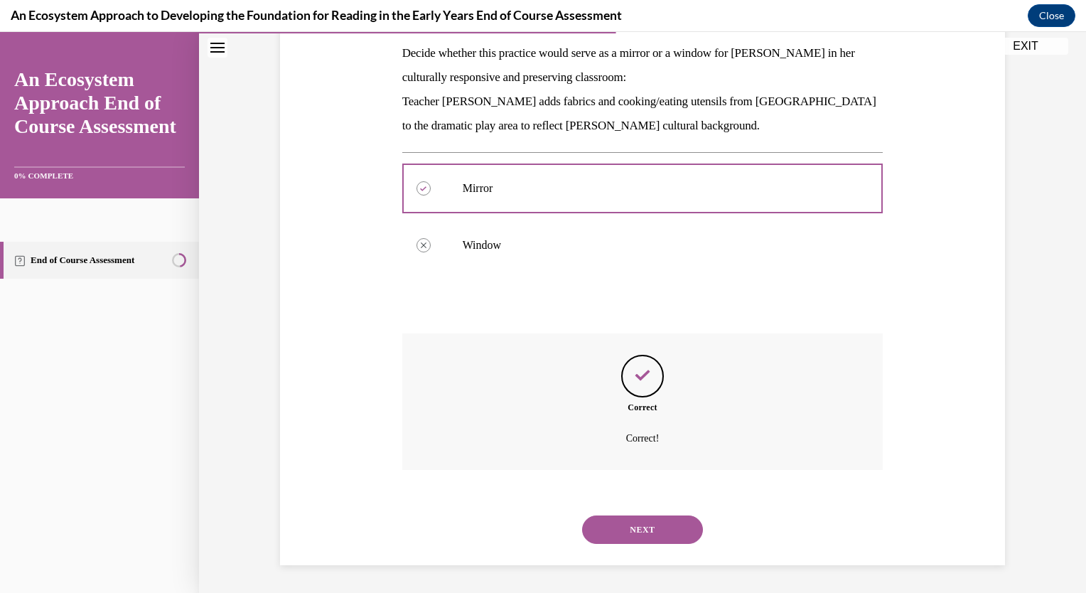
click at [663, 529] on button "NEXT" at bounding box center [642, 529] width 121 height 28
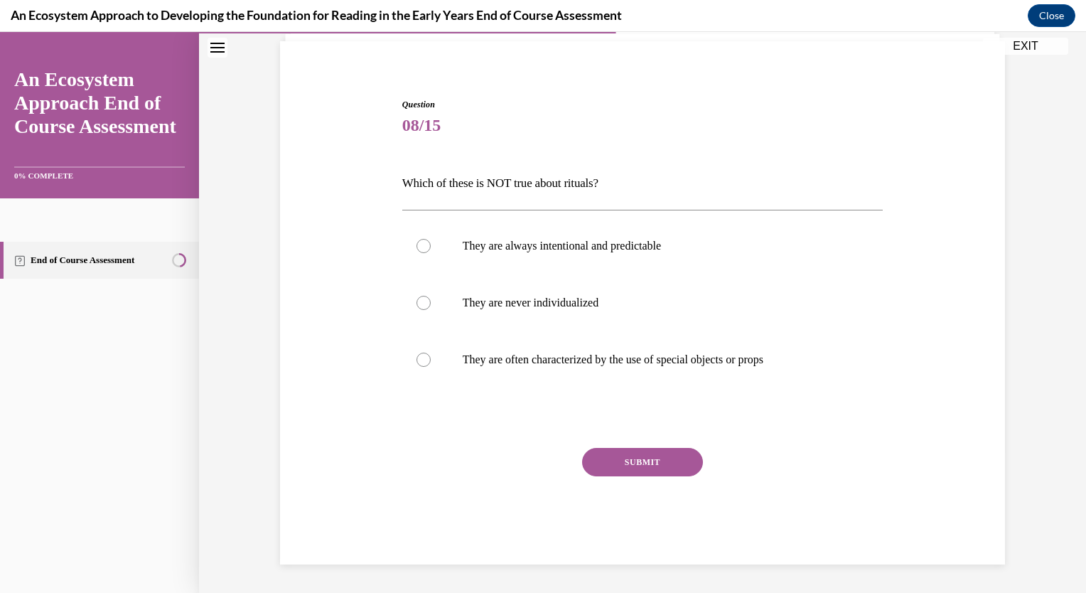
scroll to position [99, 0]
drag, startPoint x: 400, startPoint y: 182, endPoint x: 635, endPoint y: 195, distance: 235.6
click at [635, 195] on p "Which of these is NOT true about rituals?" at bounding box center [642, 184] width 481 height 24
drag, startPoint x: 635, startPoint y: 195, endPoint x: 534, endPoint y: 184, distance: 102.2
copy p "Which of these is NOT true about rituals?"
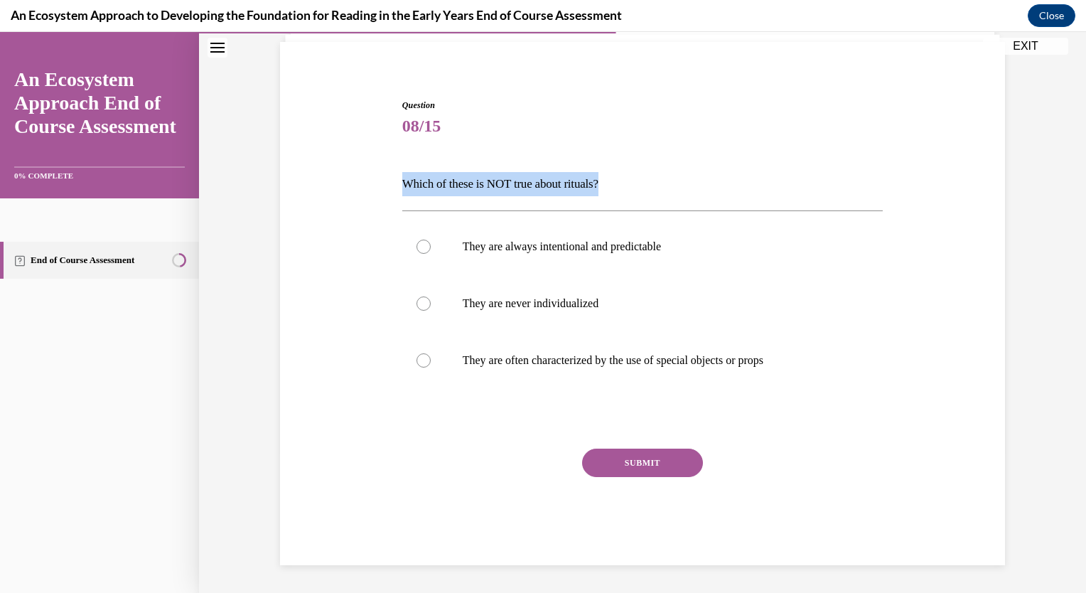
copy p "Which of these is NOT true about rituals?"
click at [422, 243] on div at bounding box center [423, 246] width 14 height 14
click at [422, 243] on input "They are always intentional and predictable" at bounding box center [423, 246] width 14 height 14
radio input "true"
click at [651, 467] on button "SUBMIT" at bounding box center [642, 462] width 121 height 28
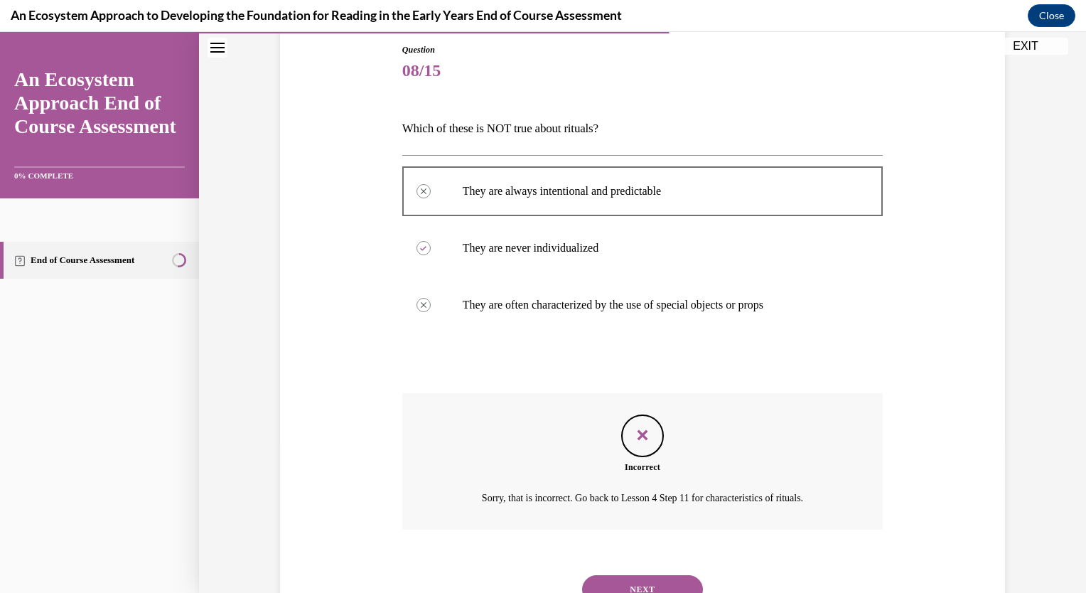
scroll to position [213, 0]
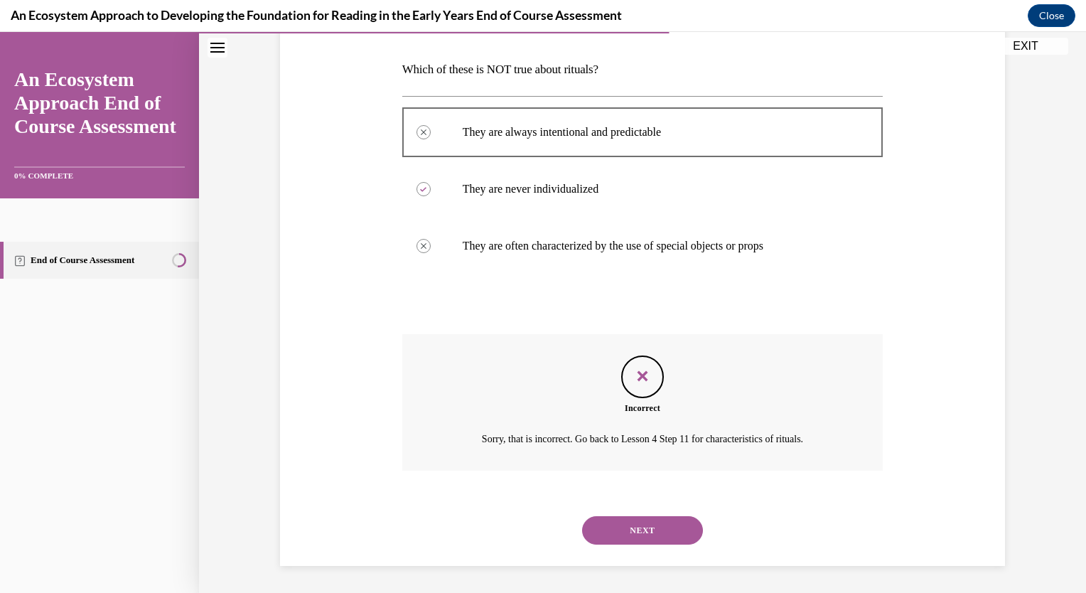
click at [647, 532] on button "NEXT" at bounding box center [642, 530] width 121 height 28
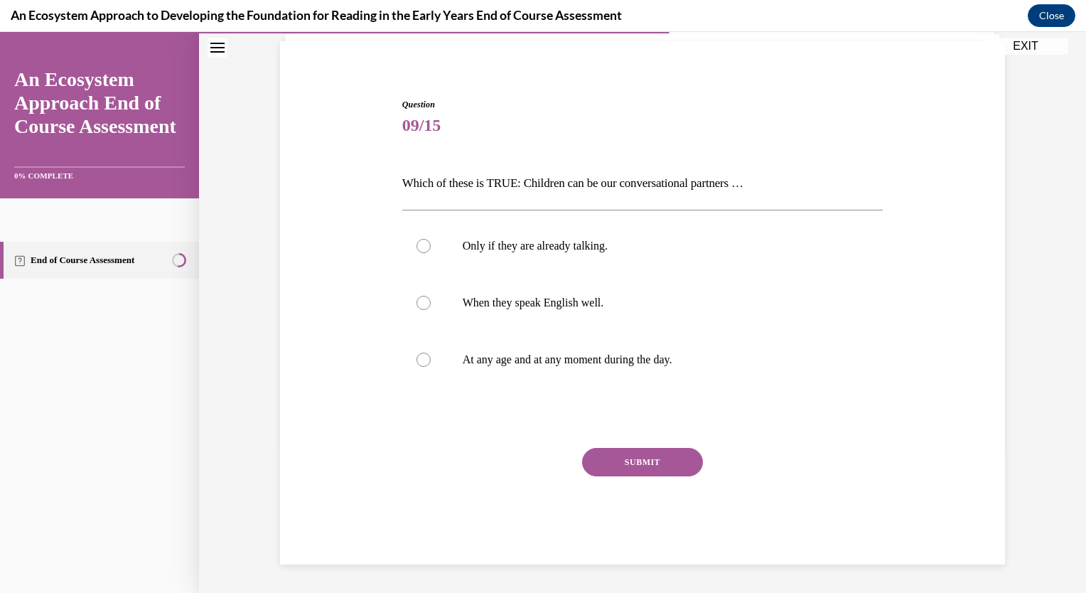
scroll to position [99, 0]
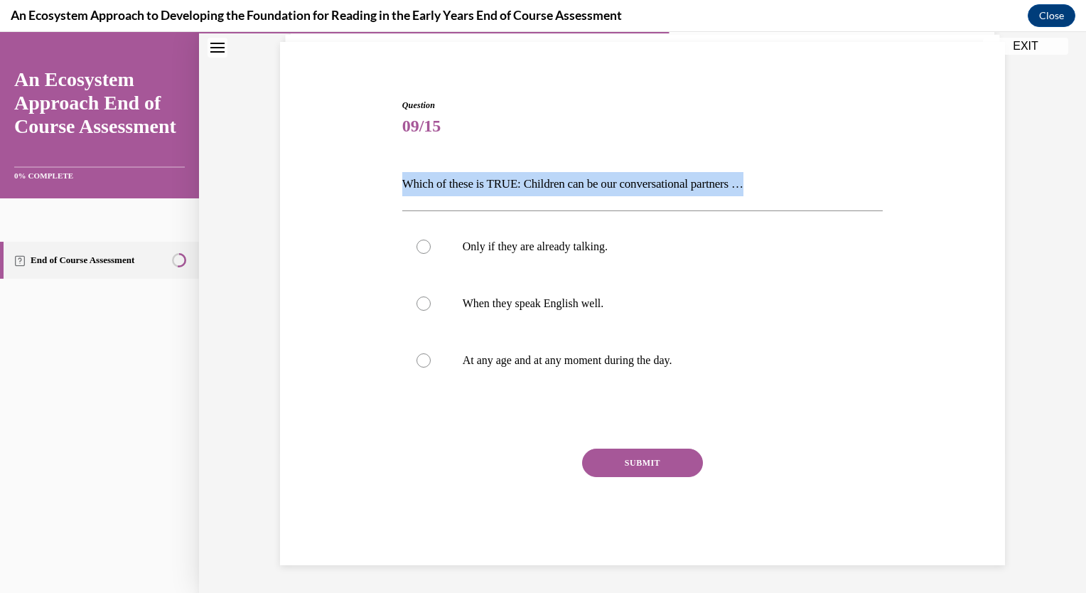
drag, startPoint x: 397, startPoint y: 179, endPoint x: 807, endPoint y: 179, distance: 410.7
click at [807, 179] on p "Which of these is TRUE: Children can be our conversational partners …" at bounding box center [642, 184] width 481 height 24
drag, startPoint x: 807, startPoint y: 179, endPoint x: 696, endPoint y: 178, distance: 111.6
copy p "Which of these is TRUE: Children can be our conversational partners …"
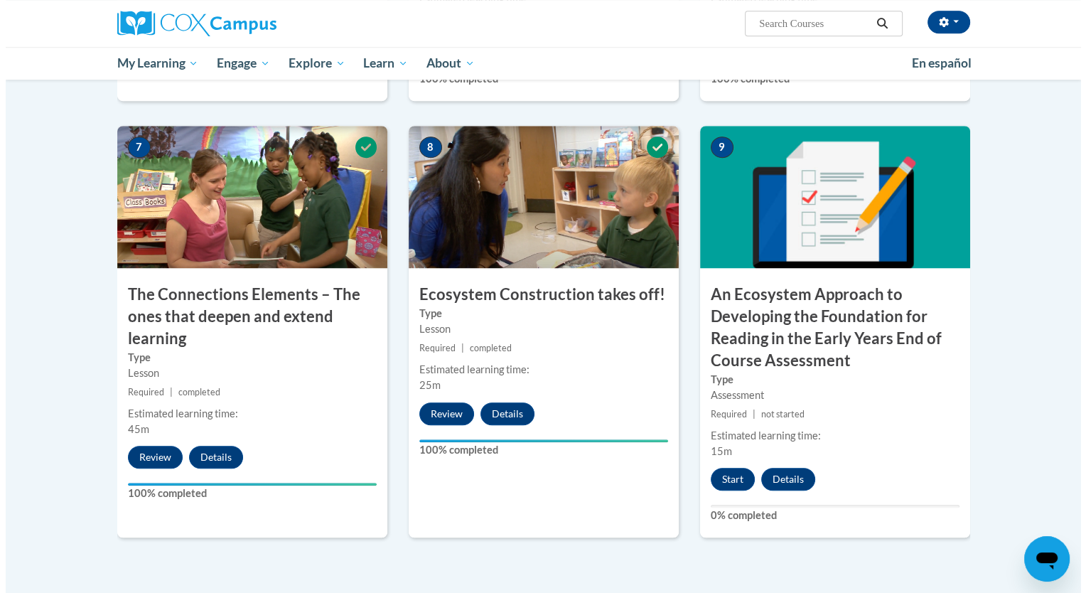
scroll to position [1208, 0]
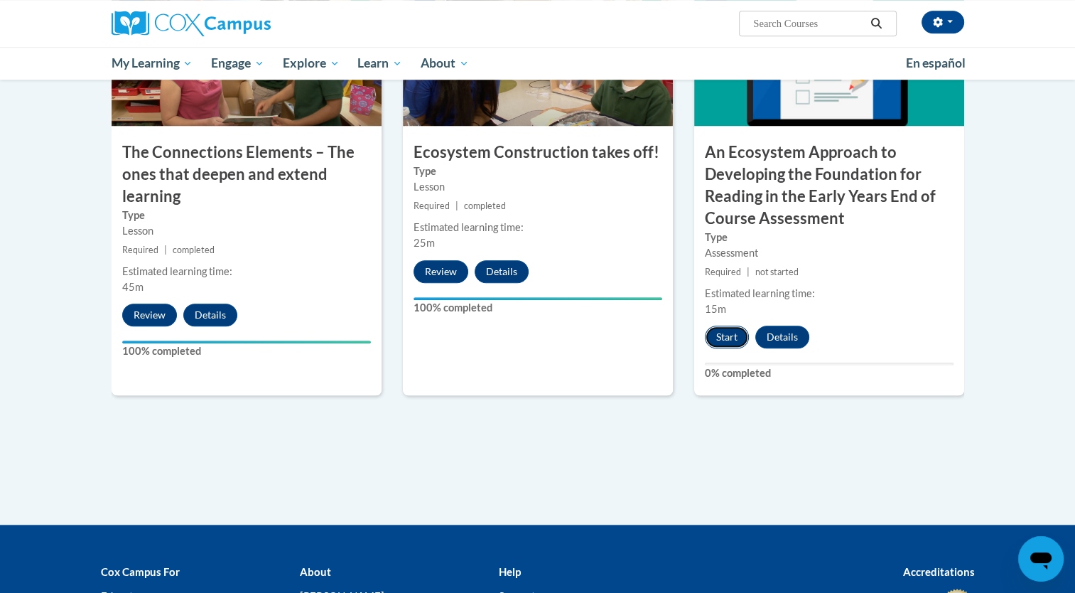
click at [728, 337] on button "Start" at bounding box center [727, 336] width 44 height 23
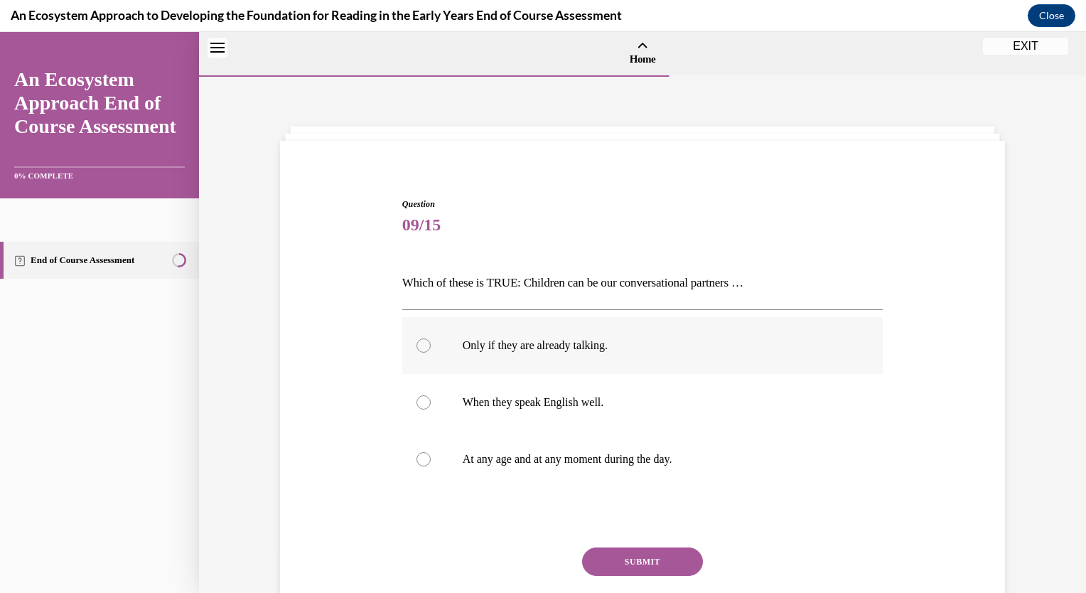
scroll to position [44, 0]
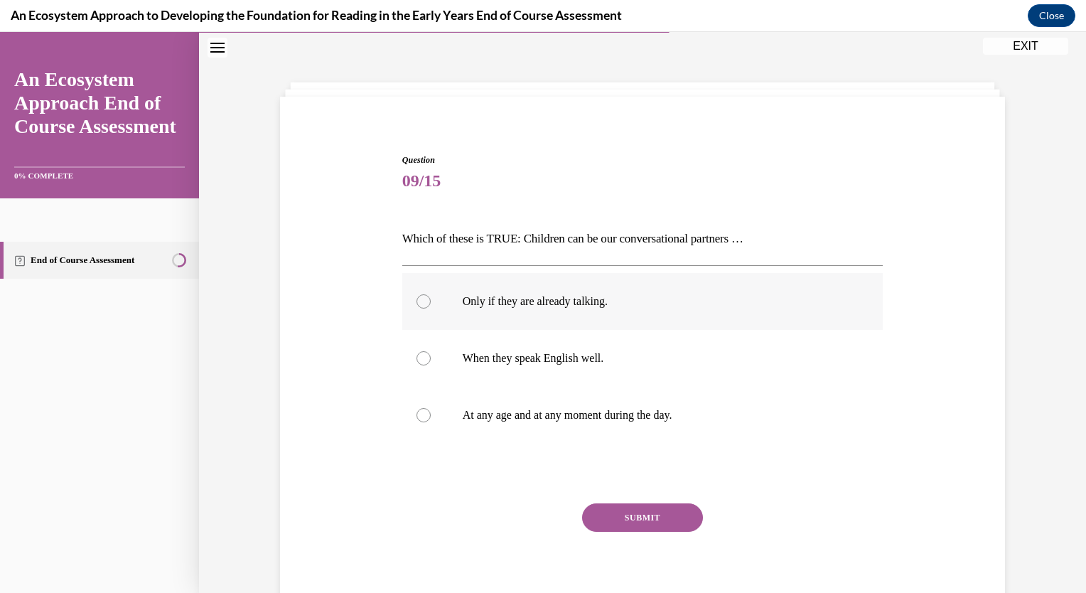
click at [416, 302] on div at bounding box center [423, 301] width 14 height 14
click at [416, 302] on input "Only if they are already talking." at bounding box center [423, 301] width 14 height 14
radio input "true"
click at [646, 519] on button "SUBMIT" at bounding box center [642, 517] width 121 height 28
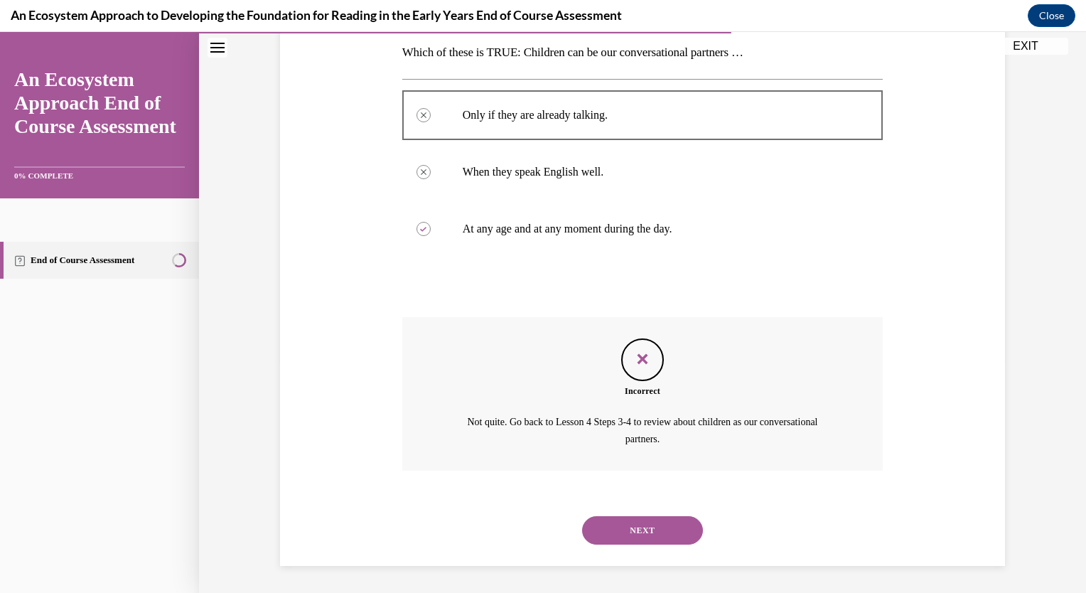
scroll to position [230, 0]
click at [582, 516] on button "NEXT" at bounding box center [642, 530] width 121 height 28
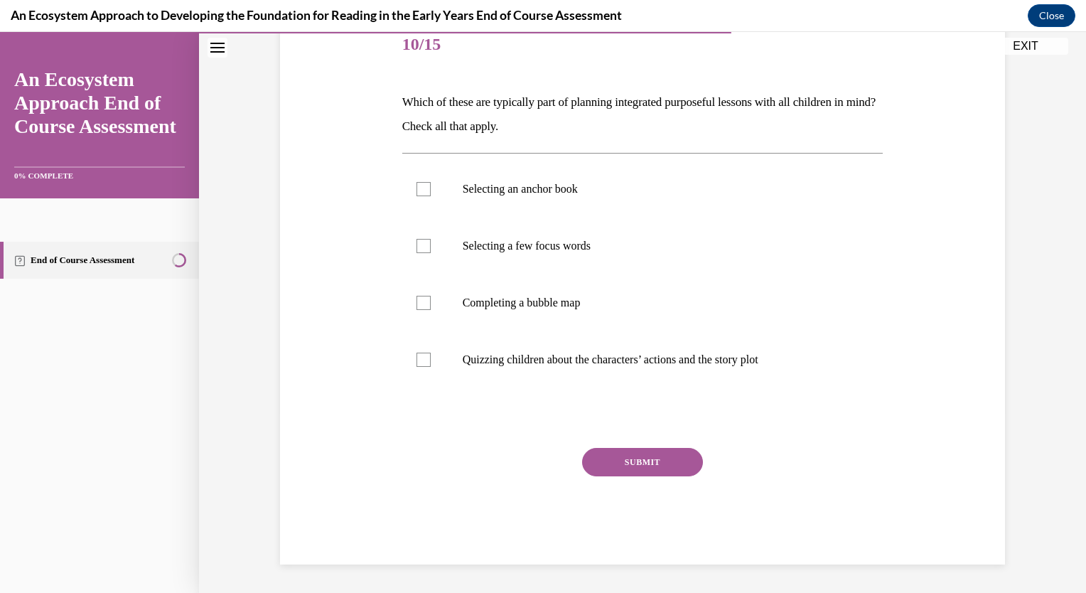
scroll to position [158, 0]
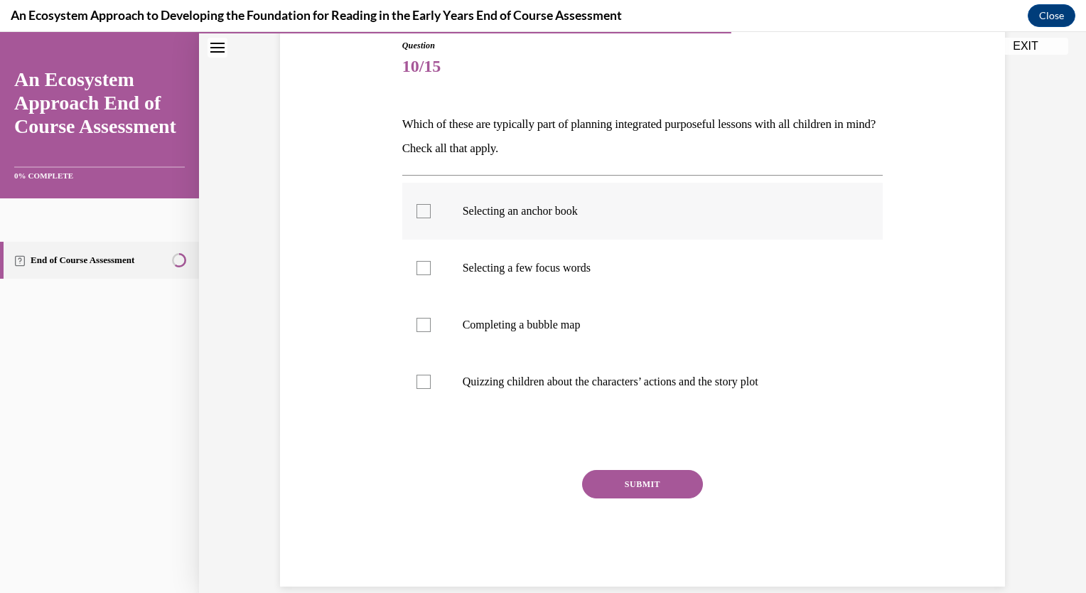
click at [425, 209] on label "Selecting an anchor book" at bounding box center [642, 211] width 481 height 57
click at [425, 209] on input "Selecting an anchor book" at bounding box center [423, 211] width 14 height 14
checkbox input "true"
drag, startPoint x: 417, startPoint y: 326, endPoint x: 421, endPoint y: 343, distance: 16.7
click at [417, 328] on div at bounding box center [423, 325] width 14 height 14
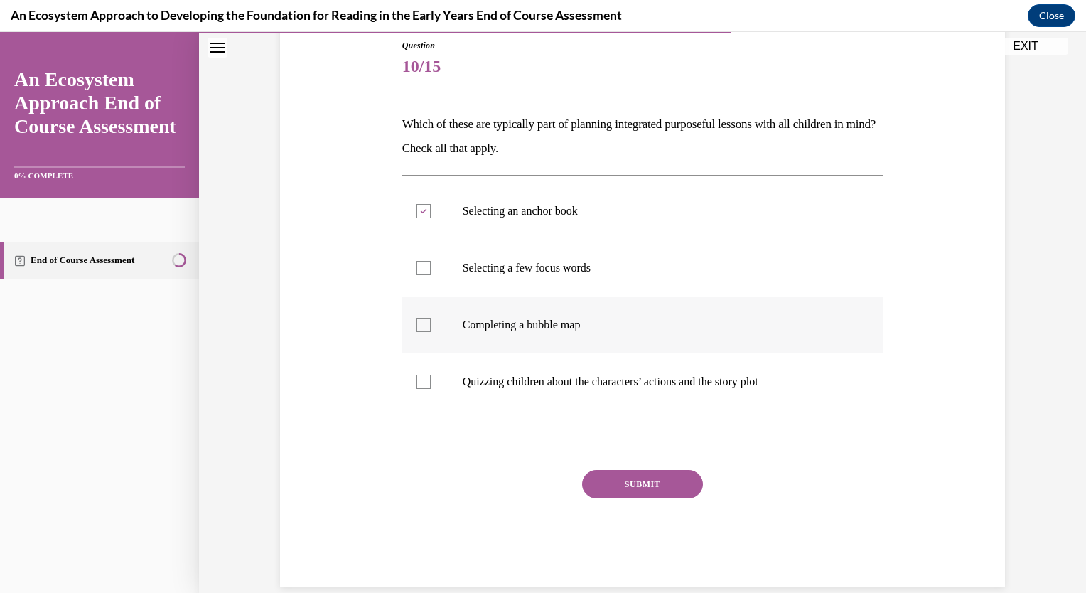
click at [417, 328] on input "Completing a bubble map" at bounding box center [423, 325] width 14 height 14
checkbox input "true"
drag, startPoint x: 419, startPoint y: 384, endPoint x: 433, endPoint y: 385, distance: 14.2
click at [420, 384] on div at bounding box center [423, 381] width 14 height 14
click at [420, 384] on input "Quizzing children about the characters’ actions and the story plot" at bounding box center [423, 381] width 14 height 14
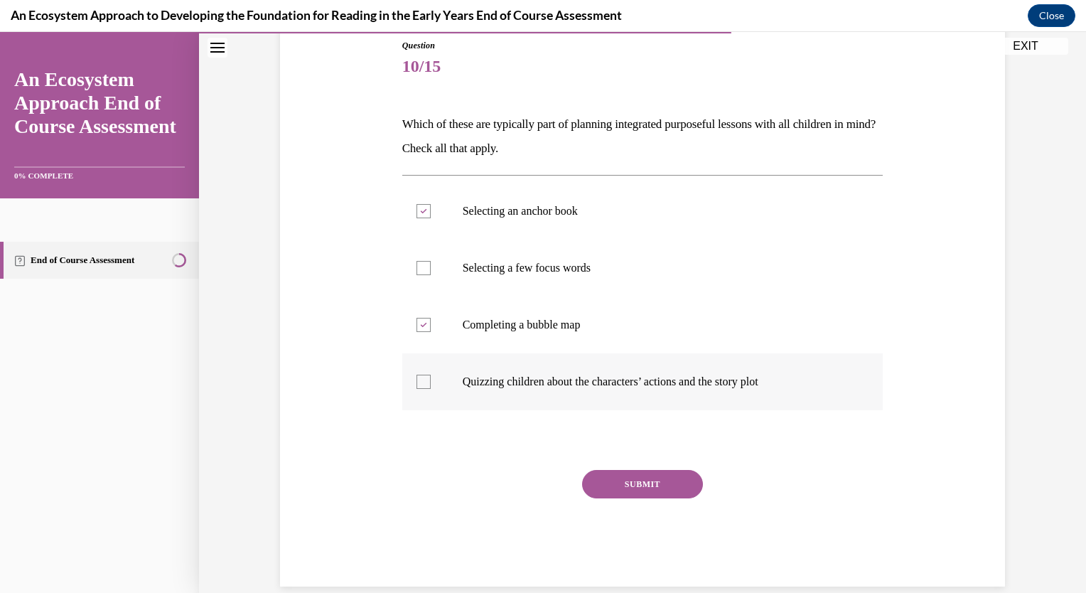
checkbox input "true"
drag, startPoint x: 640, startPoint y: 480, endPoint x: 663, endPoint y: 476, distance: 23.7
click at [641, 480] on button "SUBMIT" at bounding box center [642, 484] width 121 height 28
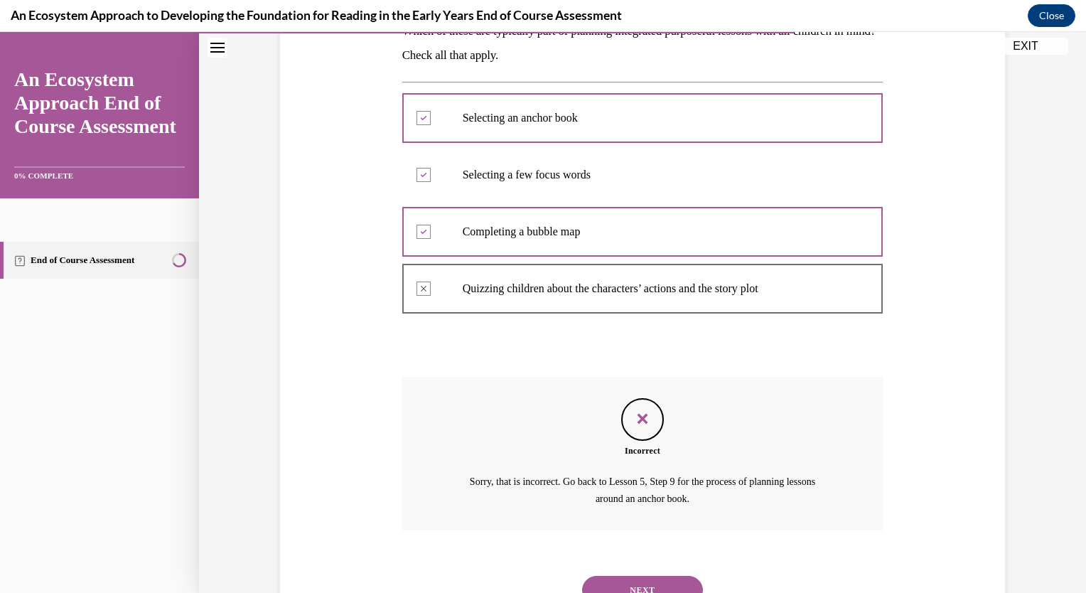
scroll to position [312, 0]
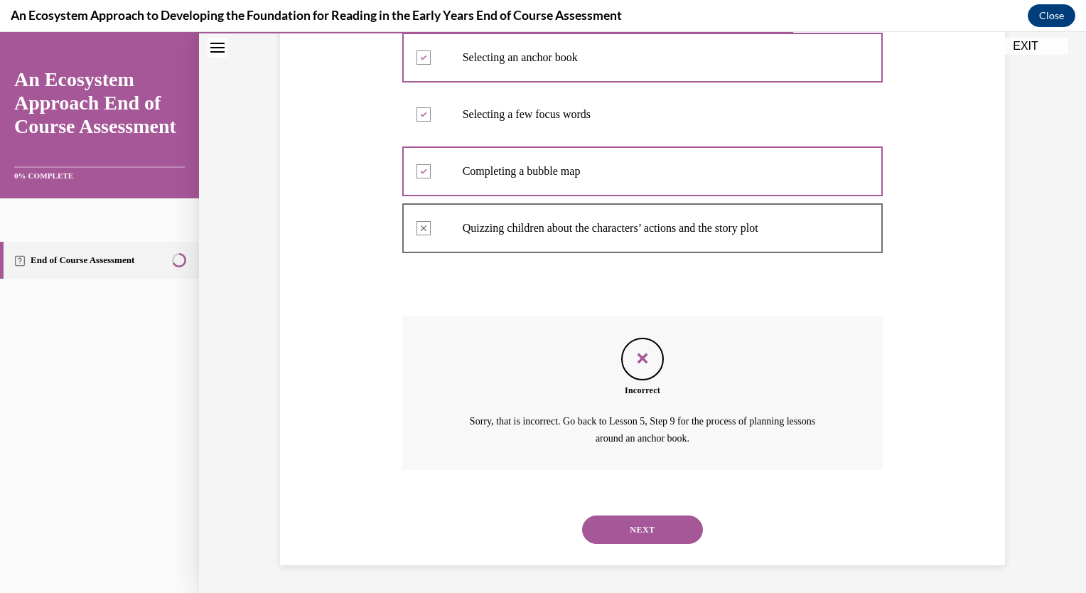
click at [651, 529] on button "NEXT" at bounding box center [642, 529] width 121 height 28
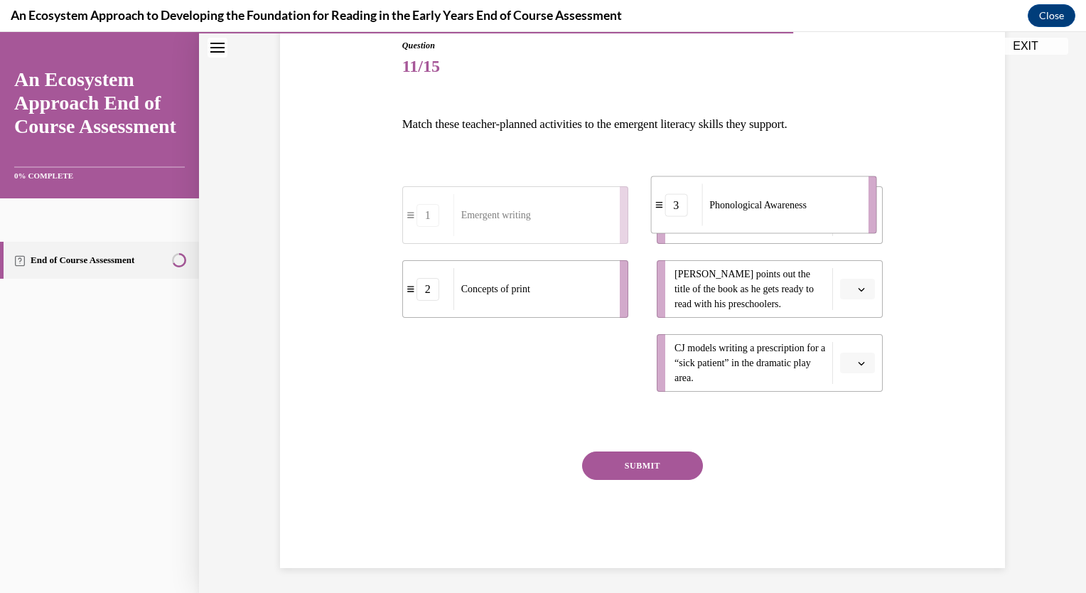
drag, startPoint x: 488, startPoint y: 372, endPoint x: 741, endPoint y: 214, distance: 298.1
click at [741, 214] on div "Phonological Awareness" at bounding box center [779, 205] width 157 height 42
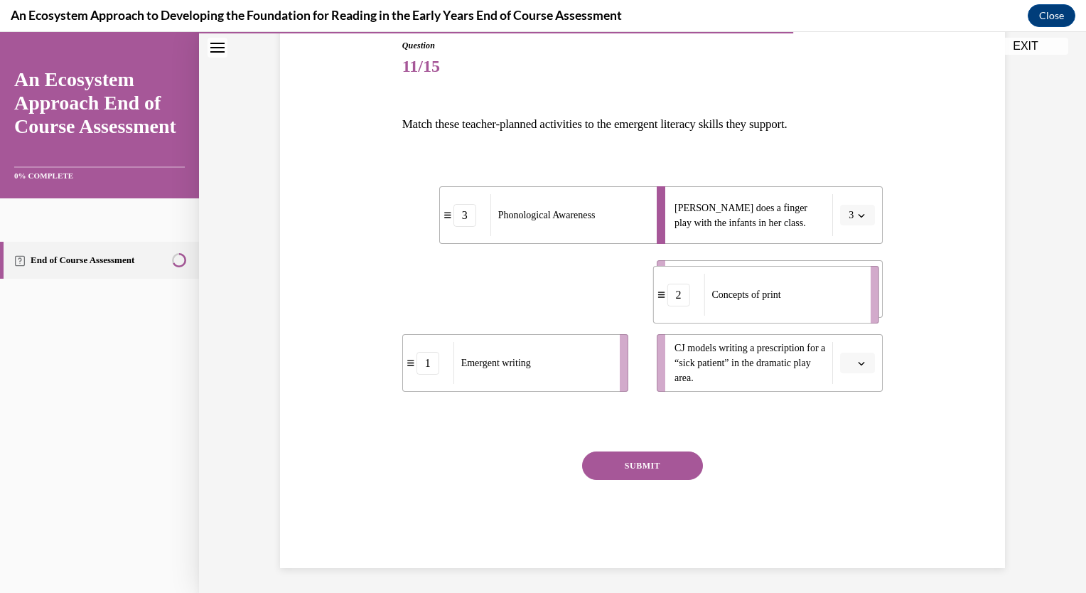
drag, startPoint x: 485, startPoint y: 296, endPoint x: 735, endPoint y: 302, distance: 250.9
click at [735, 302] on div "Concepts of print" at bounding box center [782, 295] width 157 height 42
drag, startPoint x: 509, startPoint y: 296, endPoint x: 543, endPoint y: 296, distance: 34.1
click at [543, 296] on div "Concepts of print" at bounding box center [602, 289] width 157 height 42
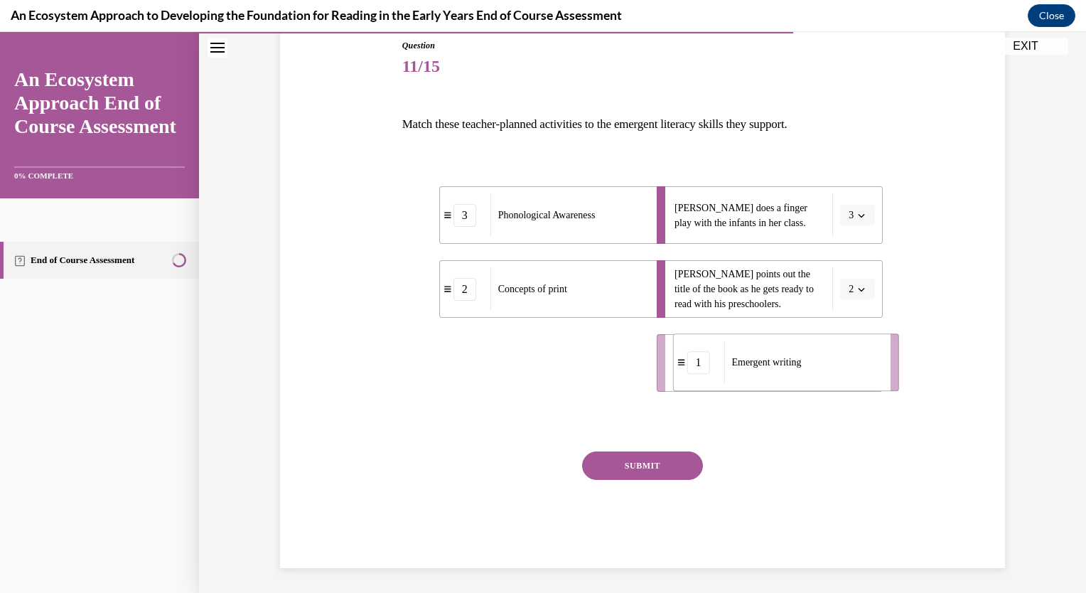
drag, startPoint x: 497, startPoint y: 371, endPoint x: 770, endPoint y: 367, distance: 273.6
click at [770, 368] on div "Emergent writing" at bounding box center [801, 362] width 157 height 42
click at [634, 463] on button "SUBMIT" at bounding box center [642, 465] width 121 height 28
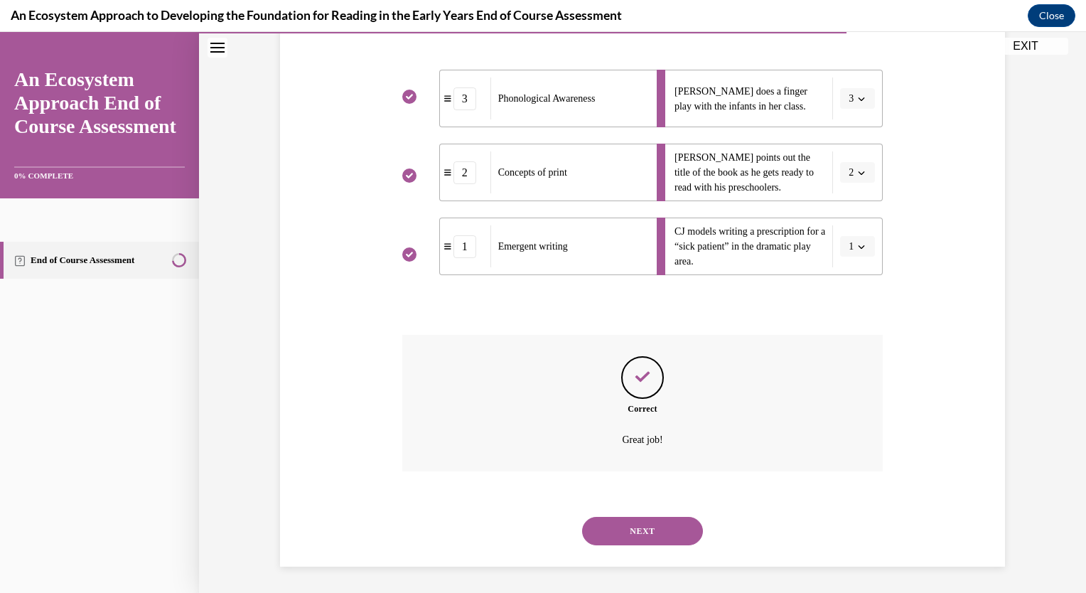
scroll to position [276, 0]
click at [670, 536] on button "NEXT" at bounding box center [642, 529] width 121 height 28
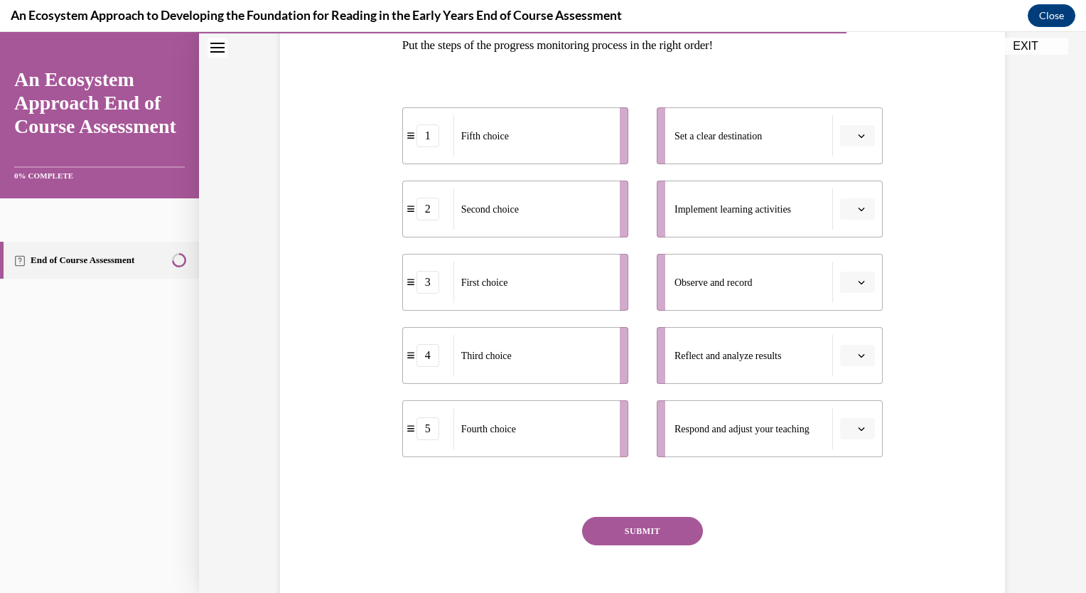
scroll to position [213, 0]
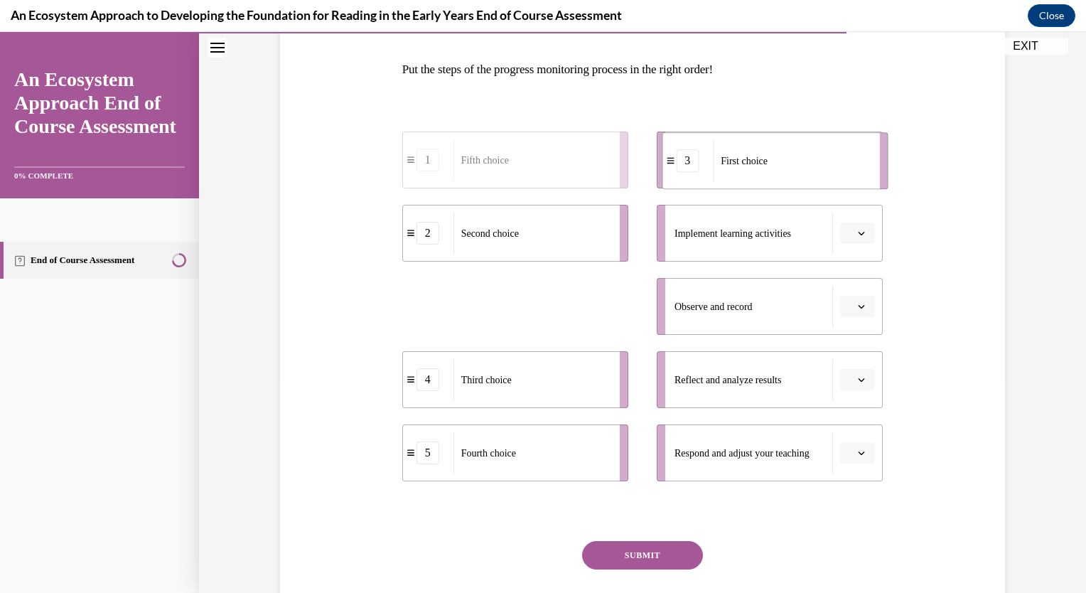
drag, startPoint x: 528, startPoint y: 316, endPoint x: 787, endPoint y: 171, distance: 297.5
click at [787, 171] on div "First choice" at bounding box center [791, 160] width 157 height 41
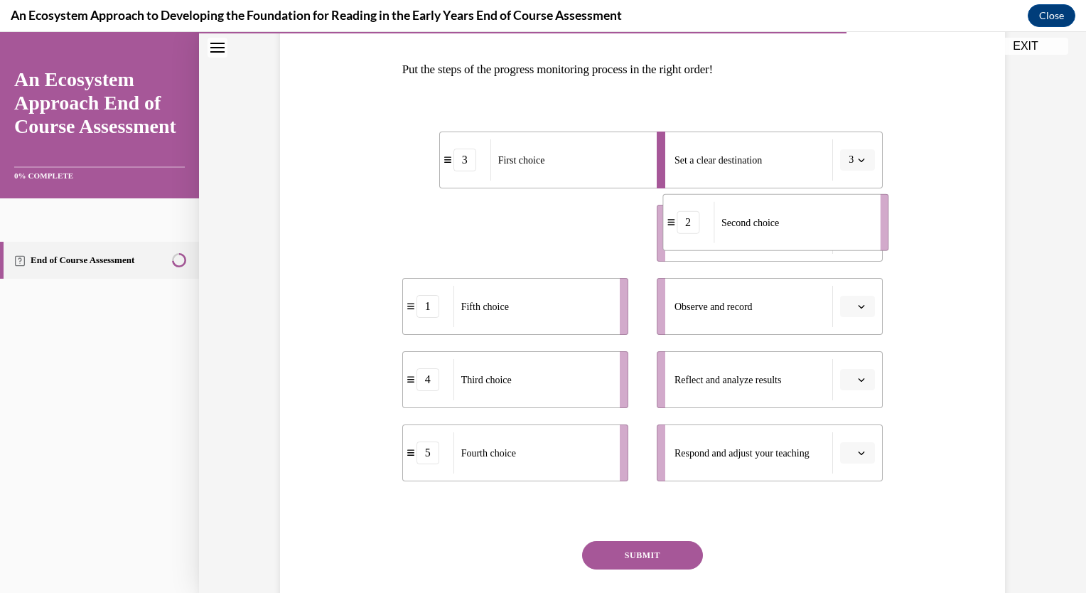
drag, startPoint x: 540, startPoint y: 237, endPoint x: 800, endPoint y: 227, distance: 260.3
click at [800, 227] on div "Second choice" at bounding box center [791, 222] width 157 height 41
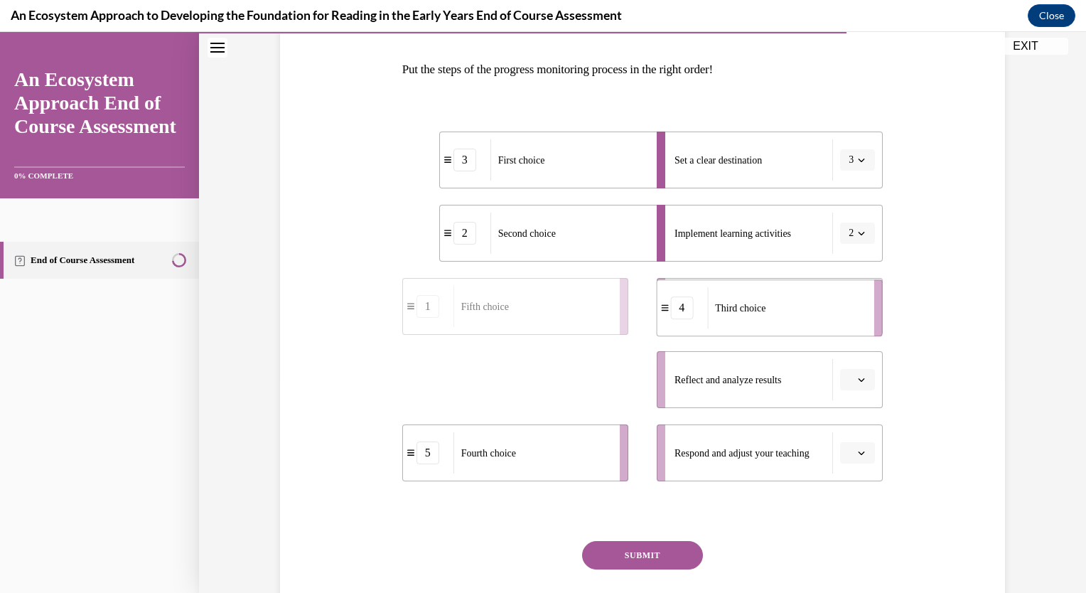
drag, startPoint x: 463, startPoint y: 387, endPoint x: 720, endPoint y: 318, distance: 265.4
click at [719, 320] on div "Third choice" at bounding box center [785, 307] width 157 height 41
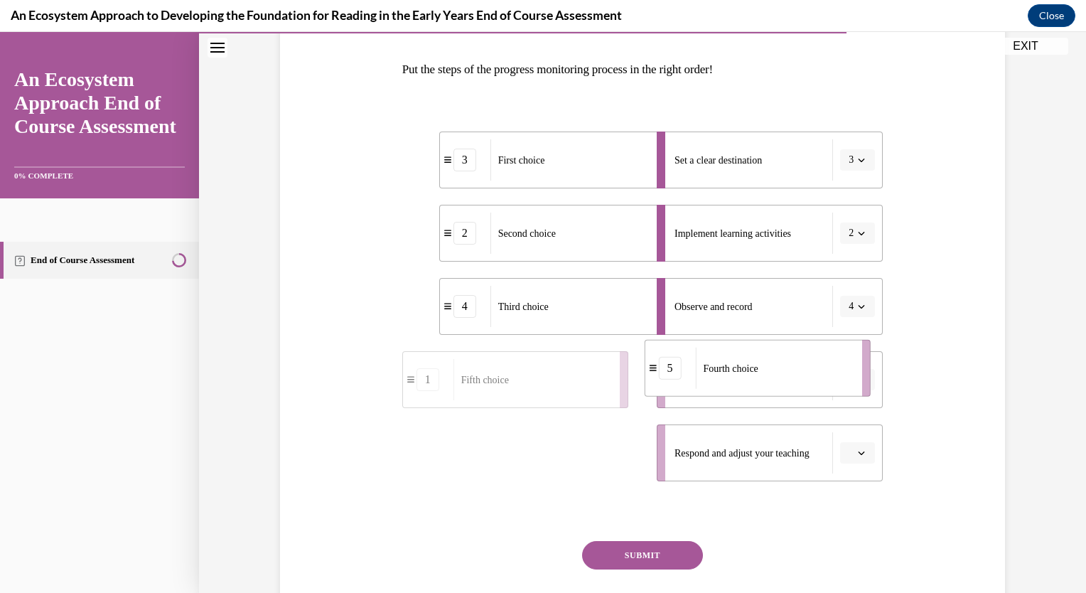
drag, startPoint x: 495, startPoint y: 466, endPoint x: 741, endPoint y: 382, distance: 260.5
click at [740, 382] on div "Fourth choice" at bounding box center [773, 367] width 157 height 41
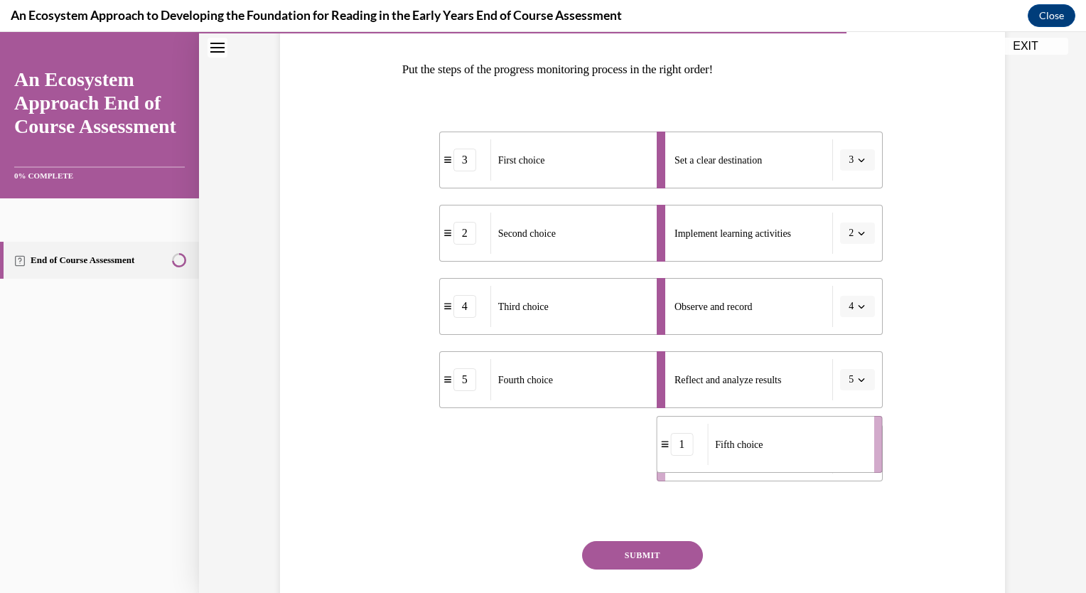
drag, startPoint x: 446, startPoint y: 460, endPoint x: 770, endPoint y: 445, distance: 324.4
click at [770, 445] on li "1 Fifth choice" at bounding box center [769, 444] width 226 height 57
click at [663, 556] on button "SUBMIT" at bounding box center [642, 555] width 121 height 28
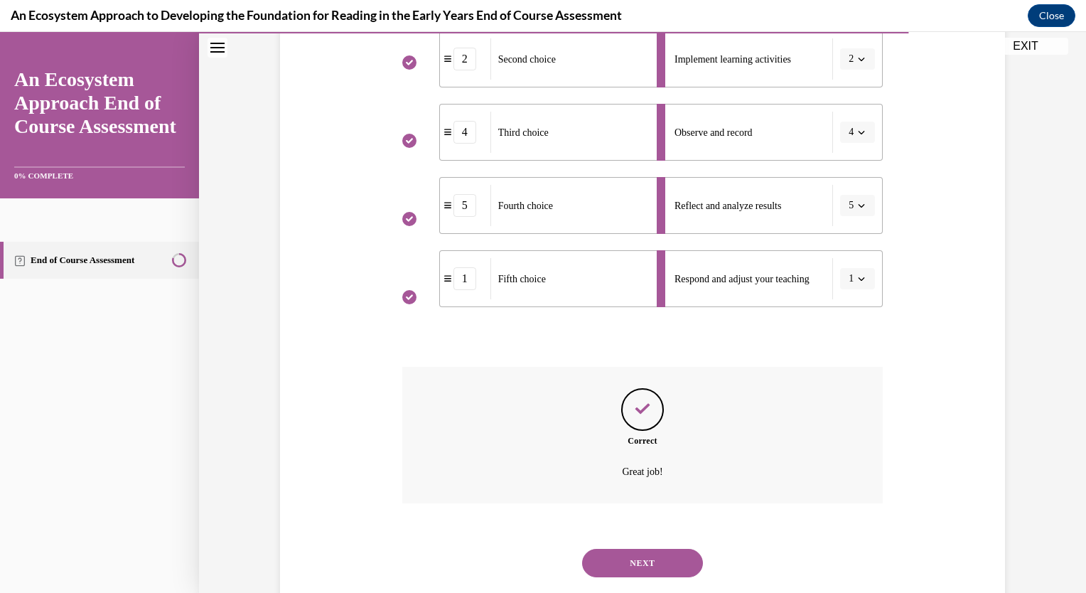
scroll to position [421, 0]
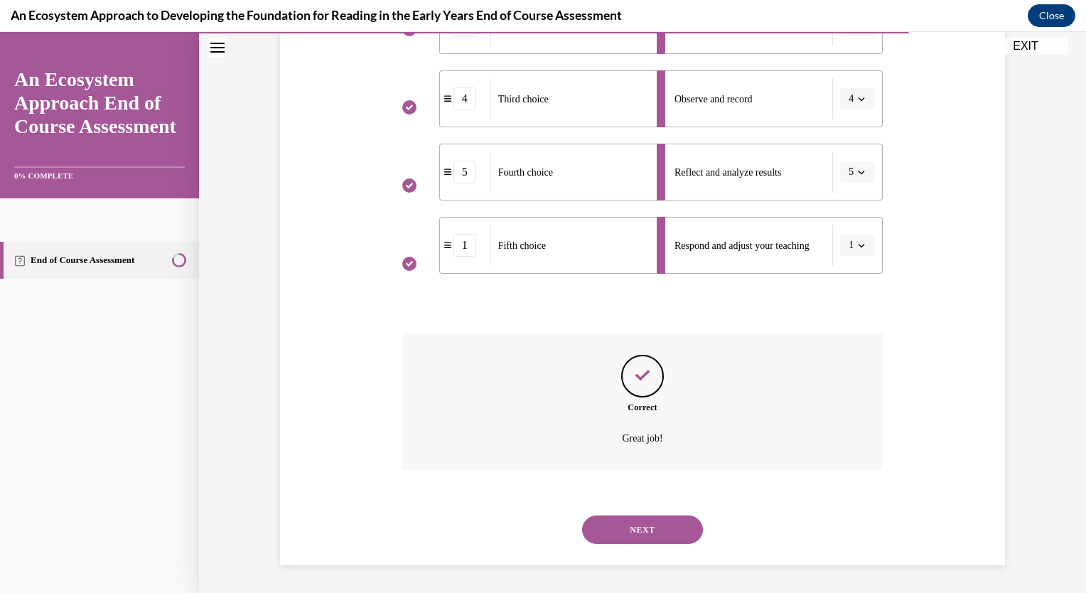
drag, startPoint x: 654, startPoint y: 537, endPoint x: 673, endPoint y: 534, distance: 19.5
click at [654, 536] on button "NEXT" at bounding box center [642, 529] width 121 height 28
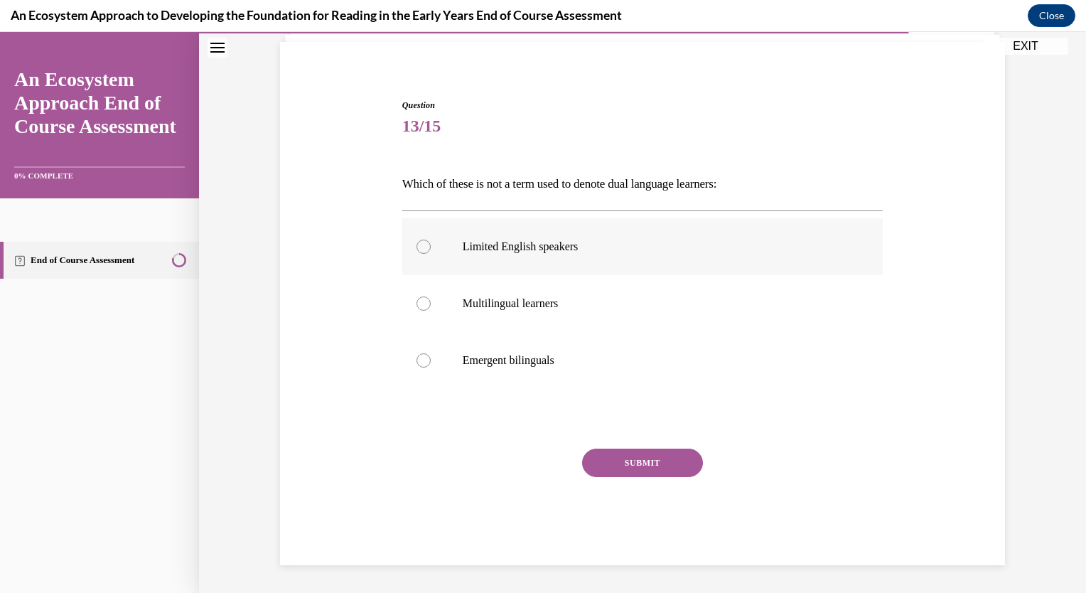
click at [416, 247] on div at bounding box center [423, 246] width 14 height 14
click at [416, 247] on input "Limited English speakers" at bounding box center [423, 246] width 14 height 14
radio input "true"
drag, startPoint x: 642, startPoint y: 453, endPoint x: 652, endPoint y: 452, distance: 10.0
click at [642, 453] on button "SUBMIT" at bounding box center [642, 462] width 121 height 28
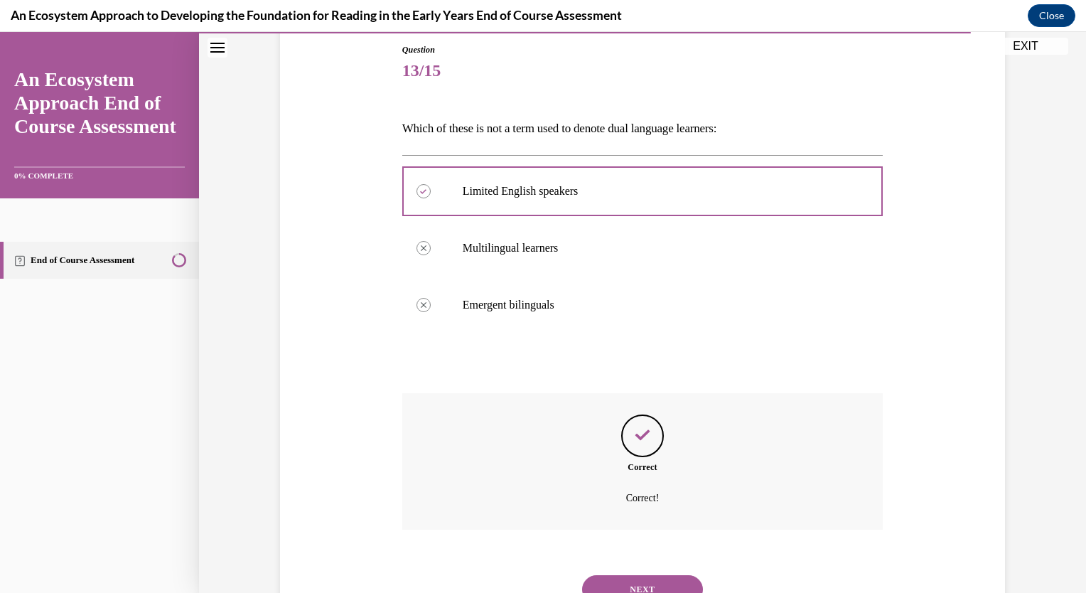
scroll to position [213, 0]
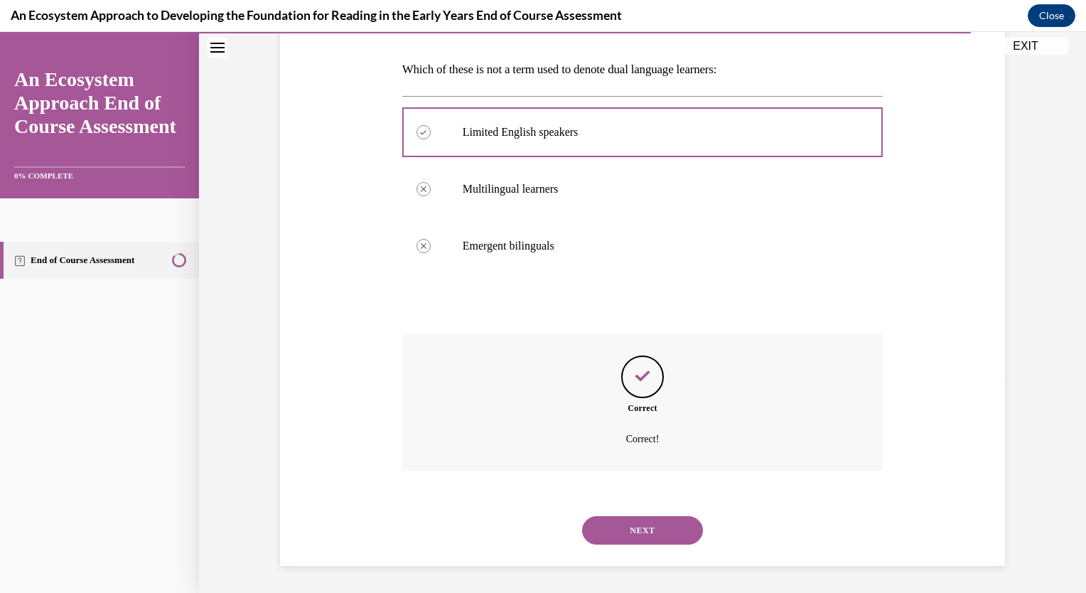
click at [649, 522] on button "NEXT" at bounding box center [642, 530] width 121 height 28
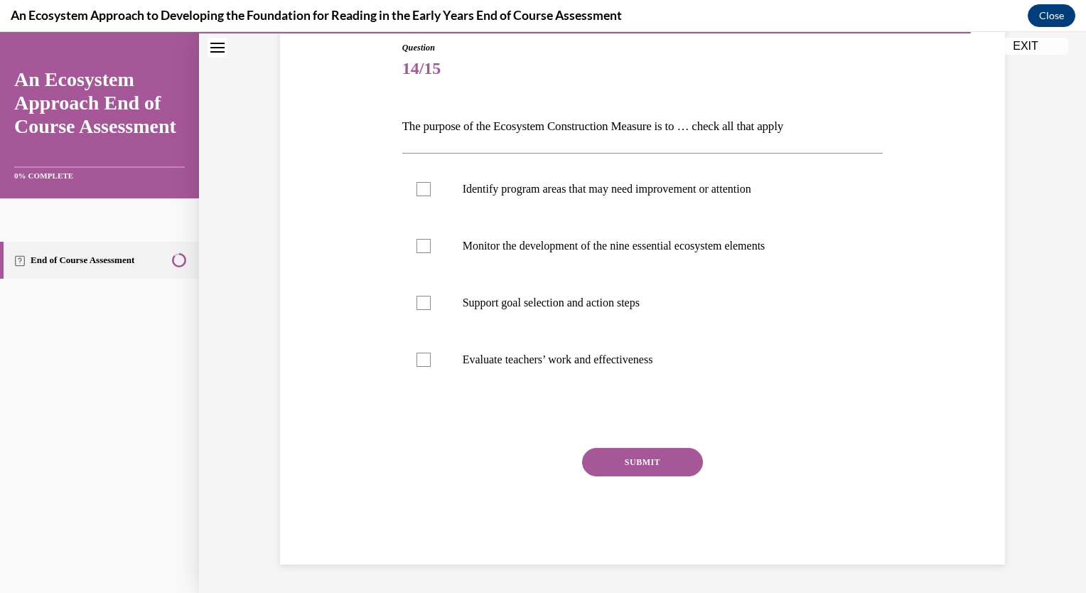
scroll to position [156, 0]
click at [421, 191] on div at bounding box center [423, 190] width 14 height 14
click at [421, 191] on input "Identify program areas that may need improvement or attention" at bounding box center [423, 190] width 14 height 14
checkbox input "true"
click at [416, 249] on div at bounding box center [423, 246] width 14 height 14
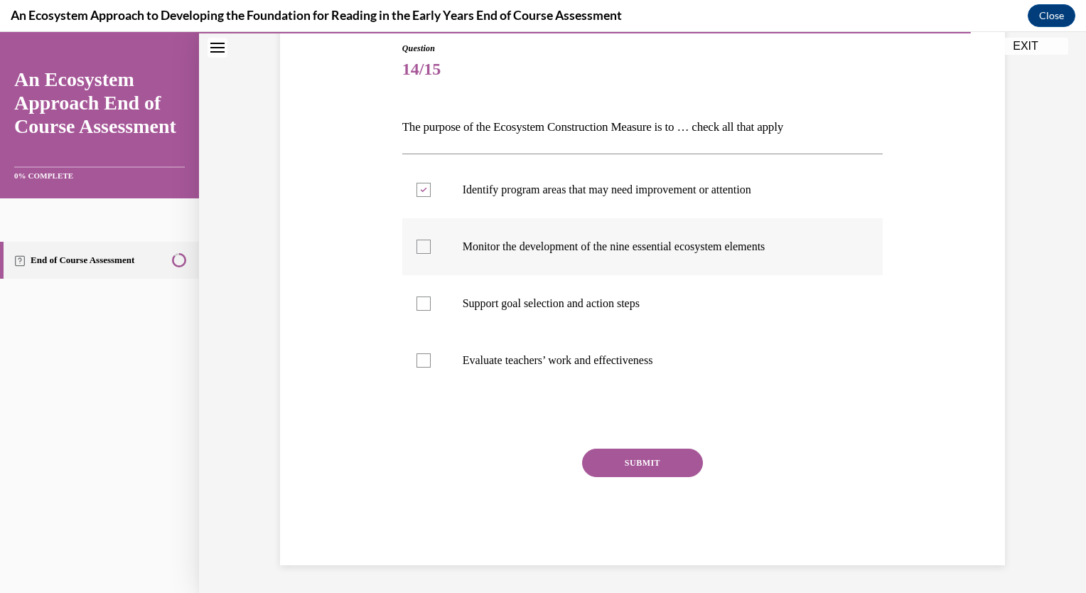
click at [416, 249] on input "Monitor the development of the nine essential ecosystem elements" at bounding box center [423, 246] width 14 height 14
checkbox input "true"
drag, startPoint x: 424, startPoint y: 311, endPoint x: 440, endPoint y: 331, distance: 26.3
click at [425, 317] on label "Support goal selection and action steps" at bounding box center [642, 303] width 481 height 57
click at [425, 311] on input "Support goal selection and action steps" at bounding box center [423, 303] width 14 height 14
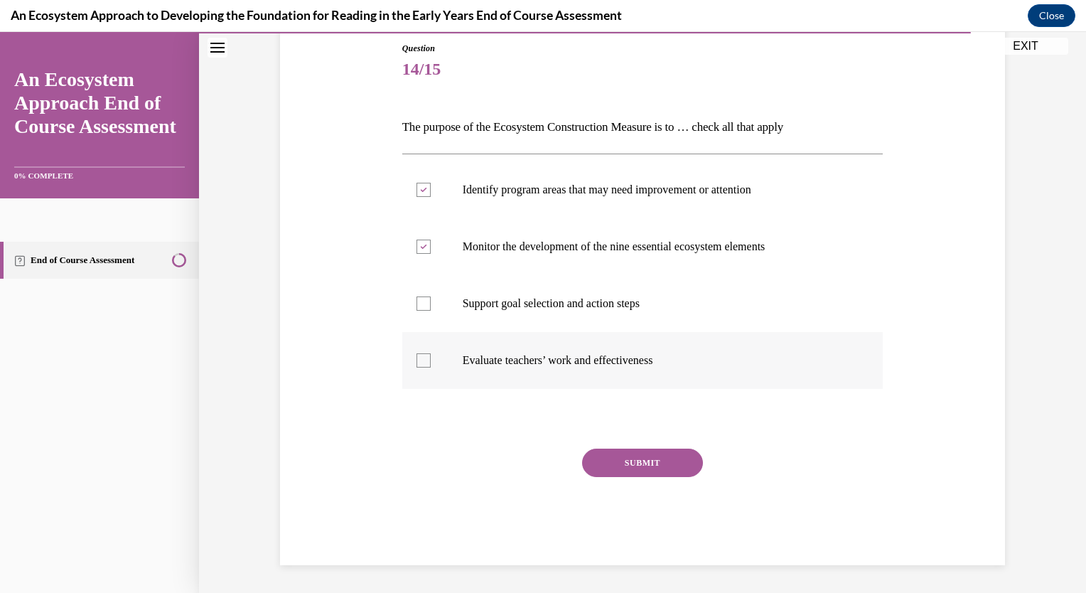
checkbox input "true"
click at [651, 464] on button "SUBMIT" at bounding box center [642, 462] width 121 height 28
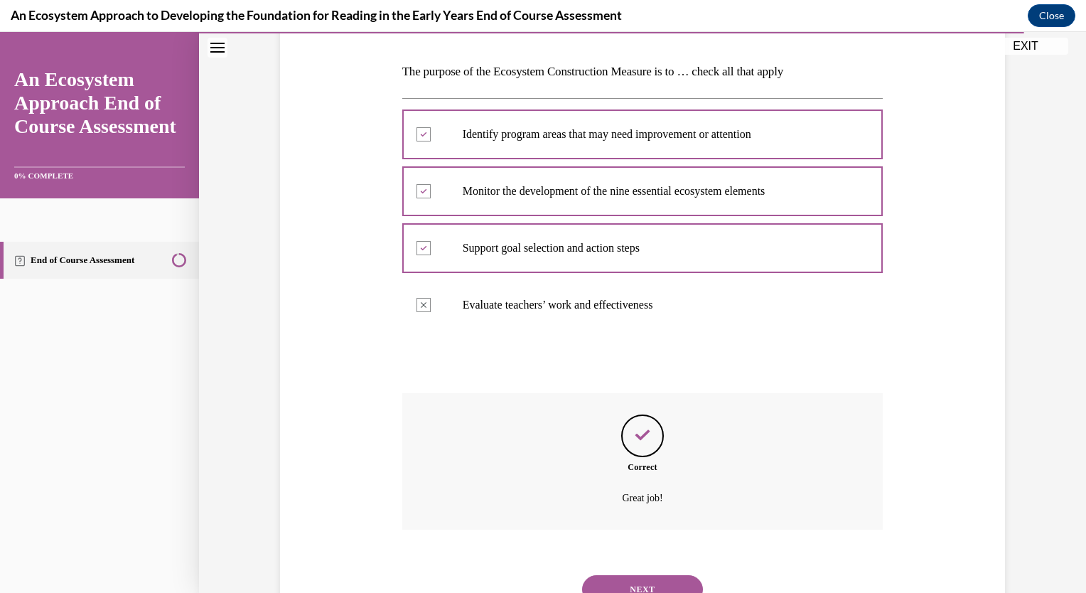
scroll to position [270, 0]
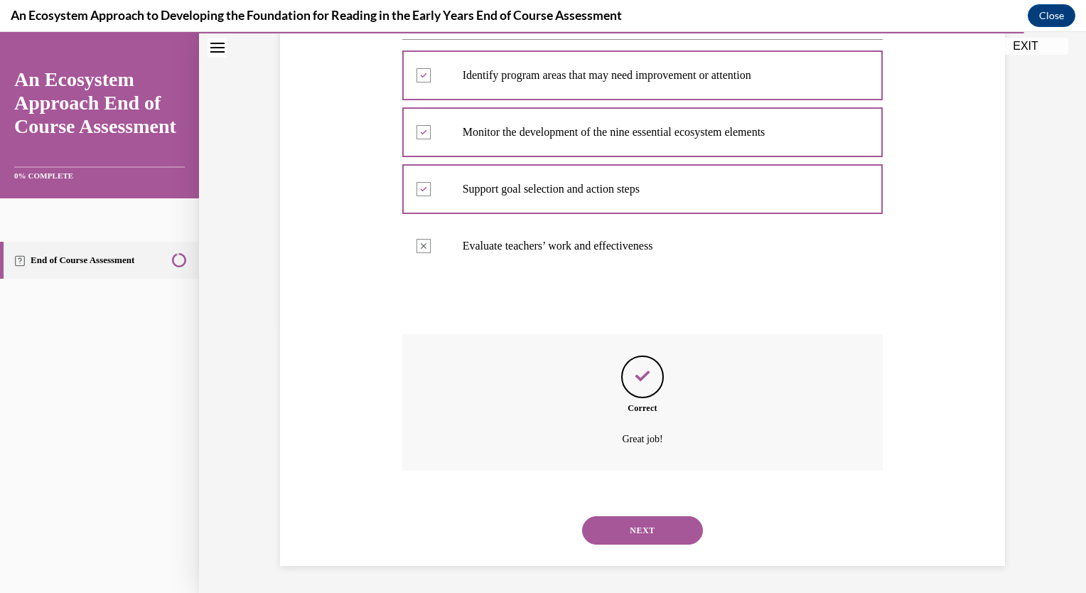
click at [631, 524] on button "NEXT" at bounding box center [642, 530] width 121 height 28
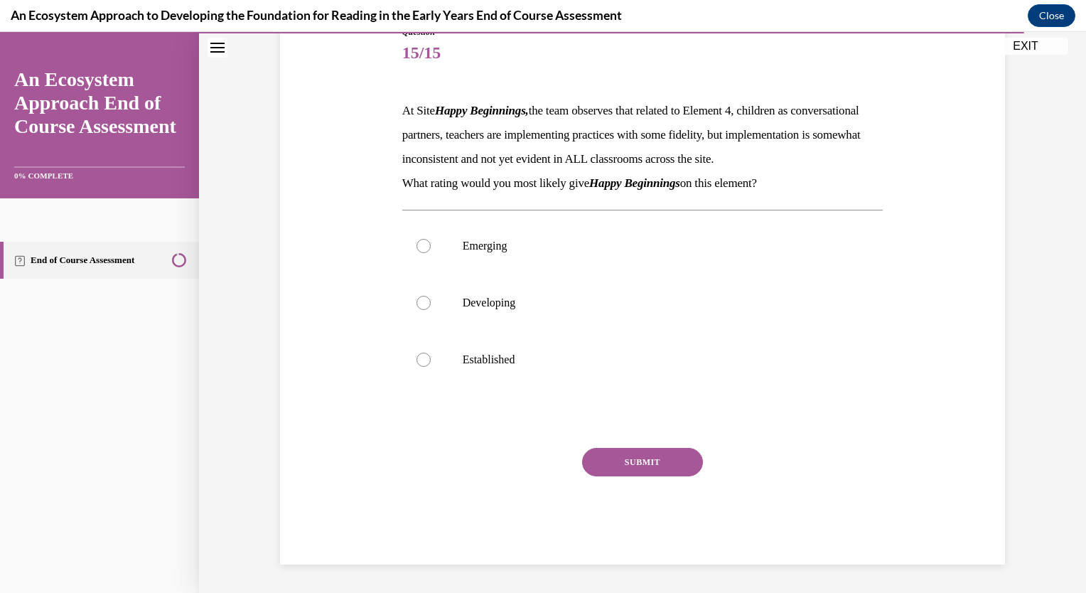
scroll to position [158, 0]
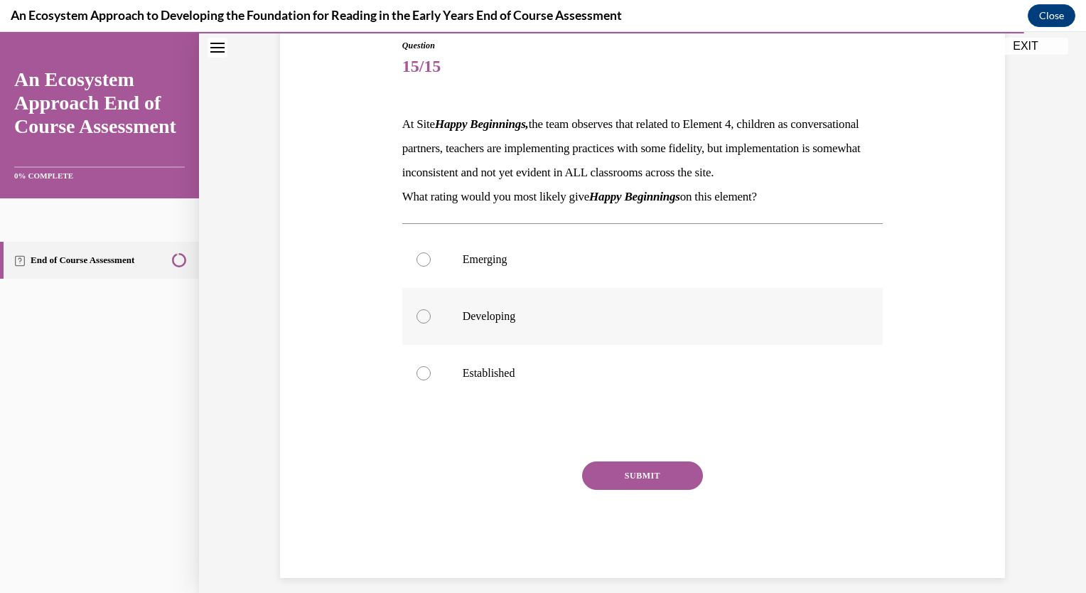
drag, startPoint x: 411, startPoint y: 340, endPoint x: 452, endPoint y: 365, distance: 47.9
click at [426, 345] on label "Developing" at bounding box center [642, 316] width 481 height 57
click at [426, 323] on input "Developing" at bounding box center [423, 316] width 14 height 14
radio input "true"
click at [667, 490] on button "SUBMIT" at bounding box center [642, 475] width 121 height 28
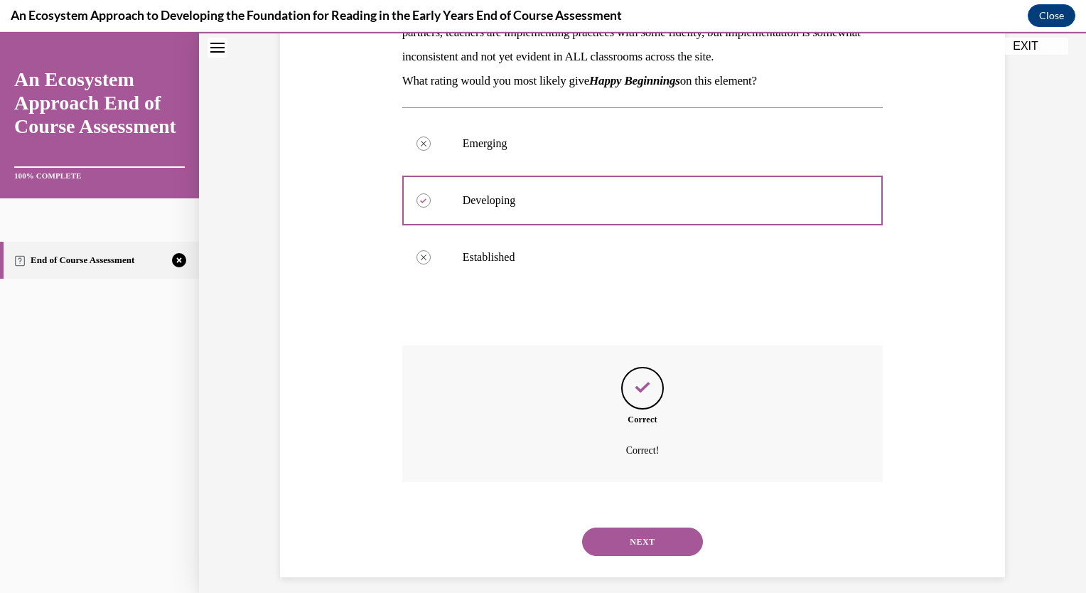
scroll to position [310, 0]
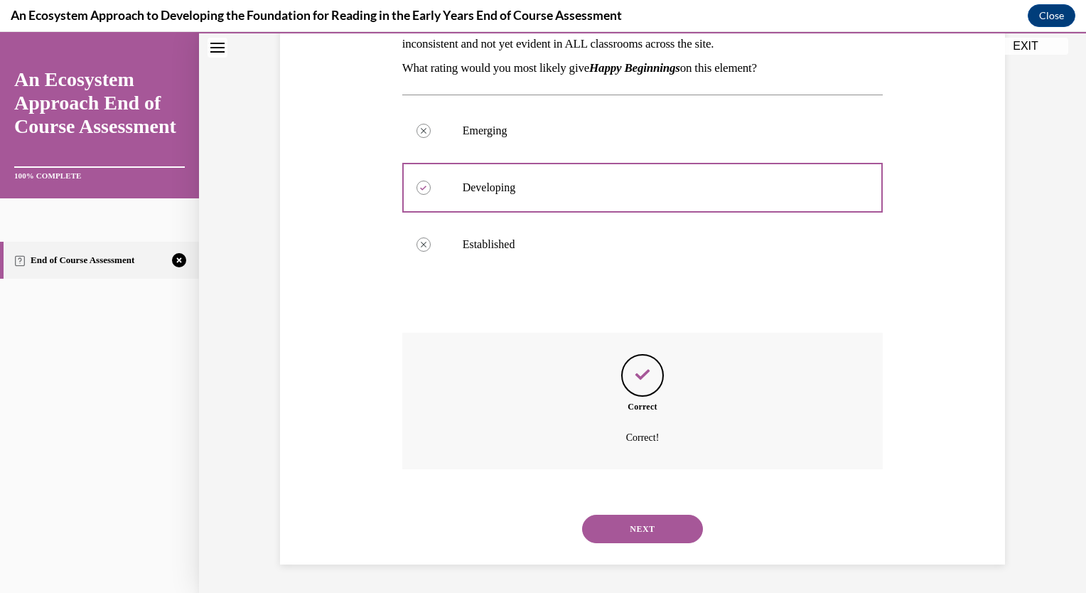
click at [636, 530] on button "NEXT" at bounding box center [642, 528] width 121 height 28
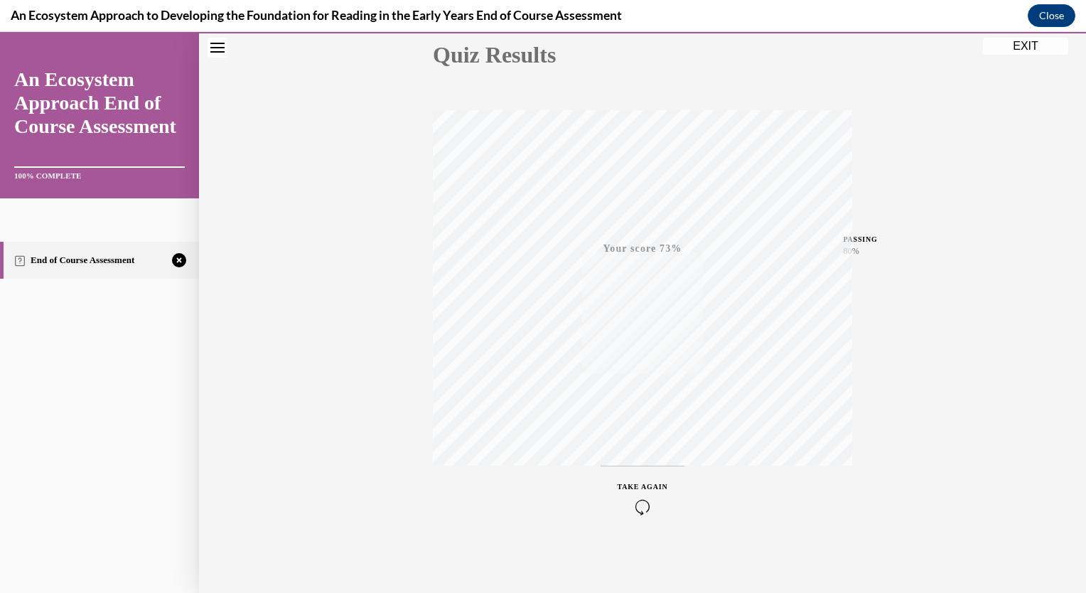
click at [643, 511] on icon "button" at bounding box center [643, 507] width 50 height 16
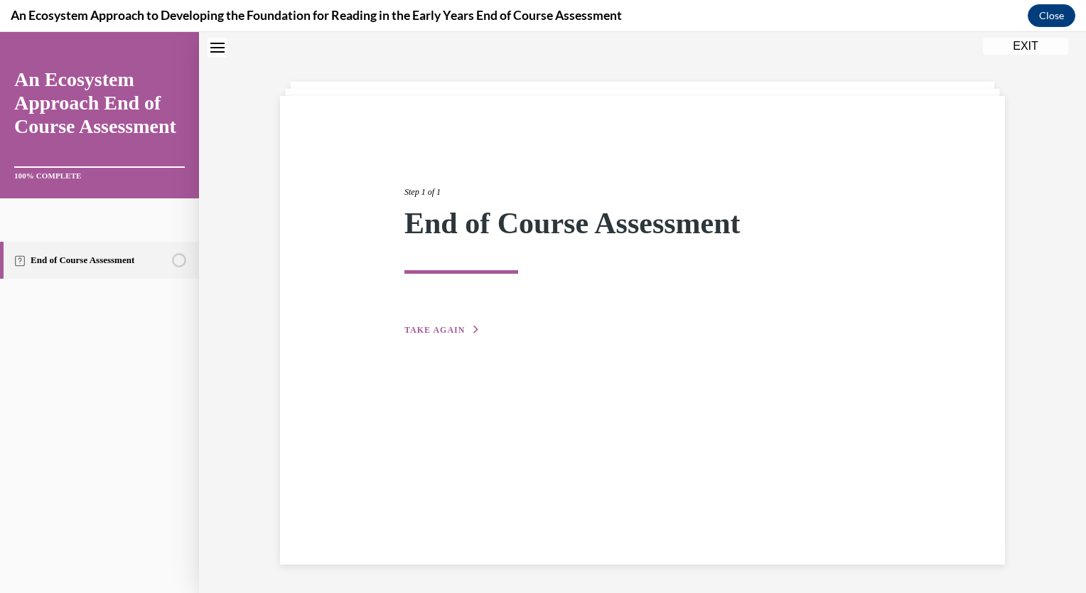
scroll to position [45, 0]
click at [441, 332] on span "TAKE AGAIN" at bounding box center [434, 330] width 60 height 10
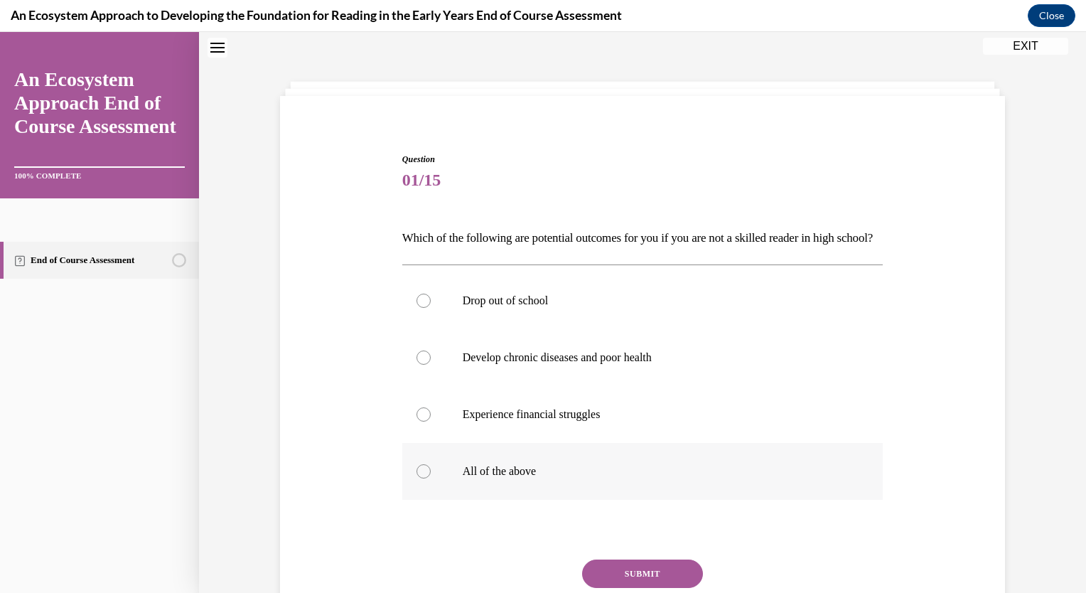
click at [421, 478] on div at bounding box center [423, 471] width 14 height 14
click at [421, 478] on input "All of the above" at bounding box center [423, 471] width 14 height 14
radio input "true"
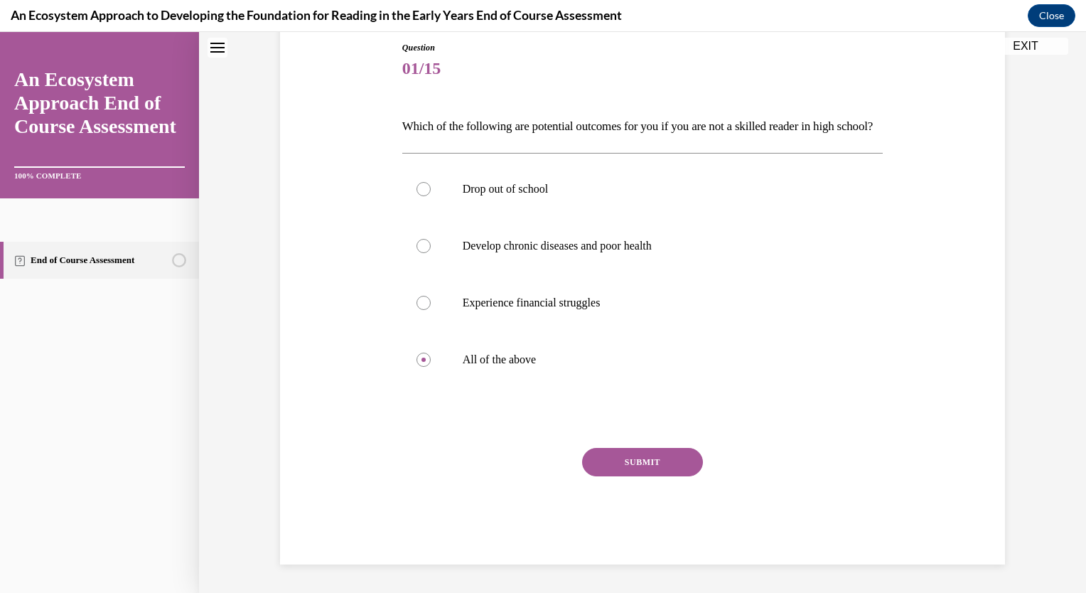
scroll to position [180, 0]
click at [658, 464] on button "SUBMIT" at bounding box center [642, 462] width 121 height 28
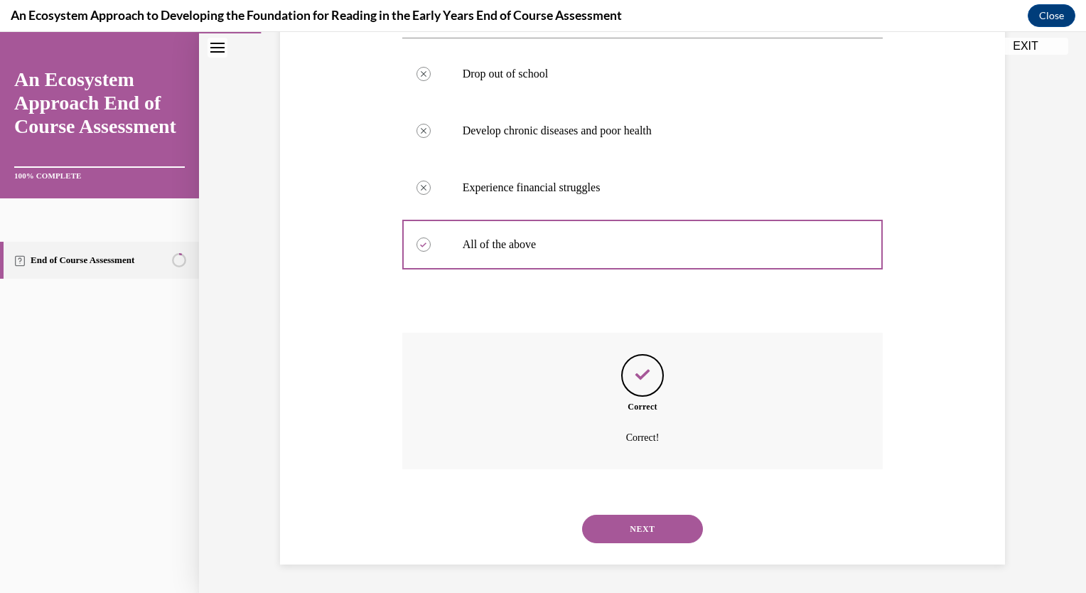
scroll to position [295, 0]
click at [654, 527] on button "NEXT" at bounding box center [642, 528] width 121 height 28
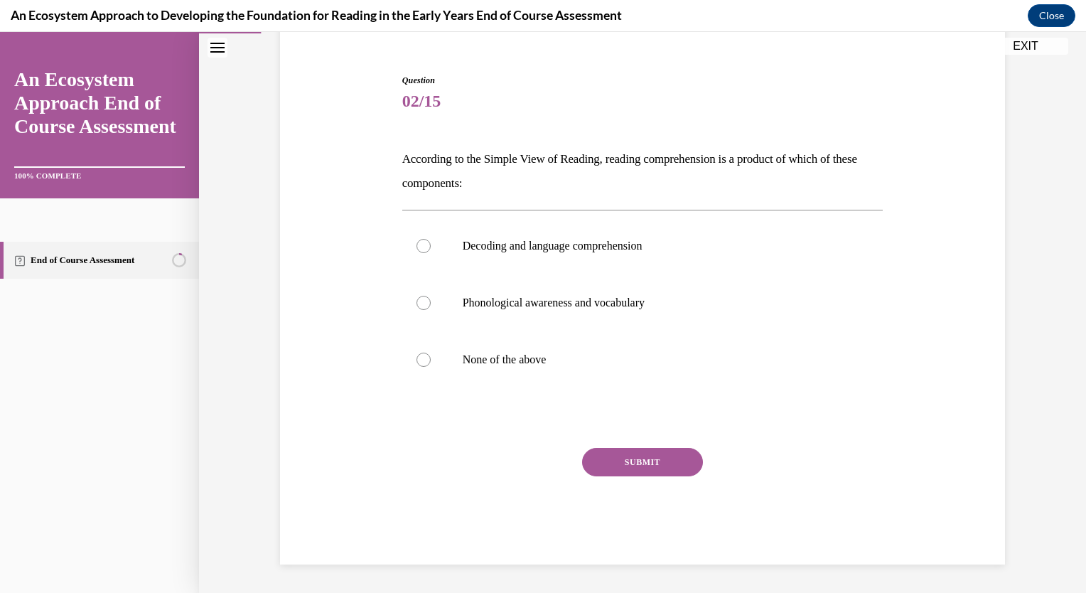
scroll to position [123, 0]
click at [412, 256] on label "Decoding and language comprehension" at bounding box center [642, 246] width 481 height 57
click at [416, 254] on input "Decoding and language comprehension" at bounding box center [423, 246] width 14 height 14
radio input "true"
click at [641, 463] on button "SUBMIT" at bounding box center [642, 462] width 121 height 28
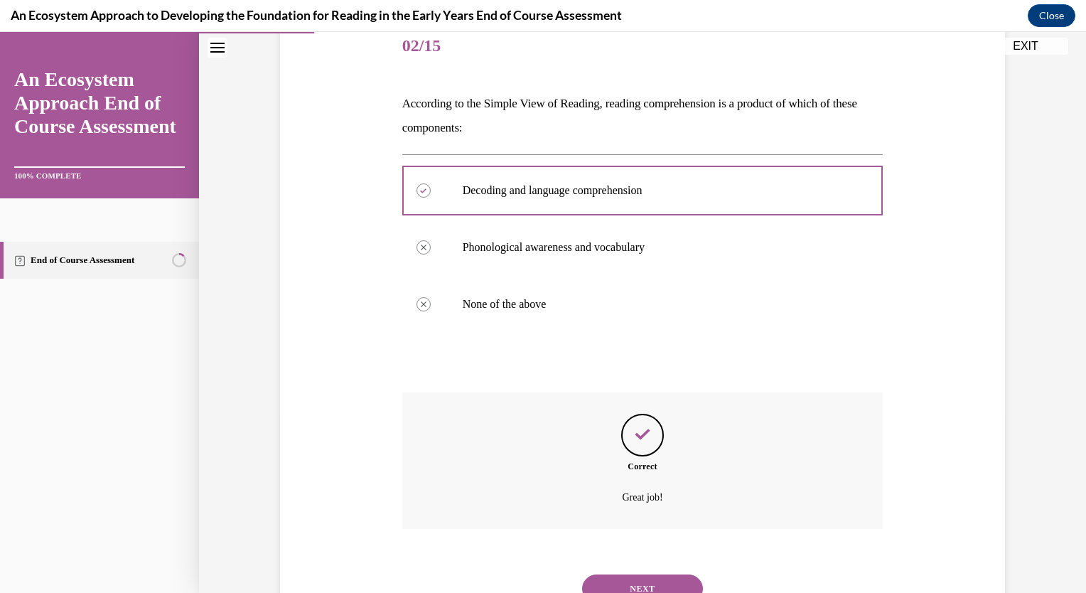
scroll to position [238, 0]
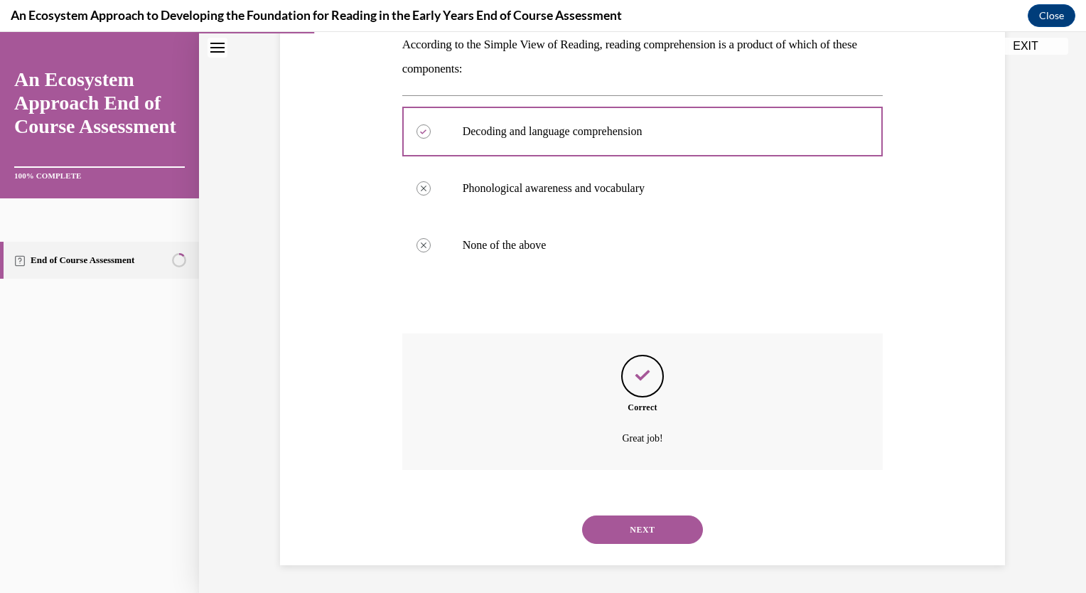
click at [646, 523] on button "NEXT" at bounding box center [642, 529] width 121 height 28
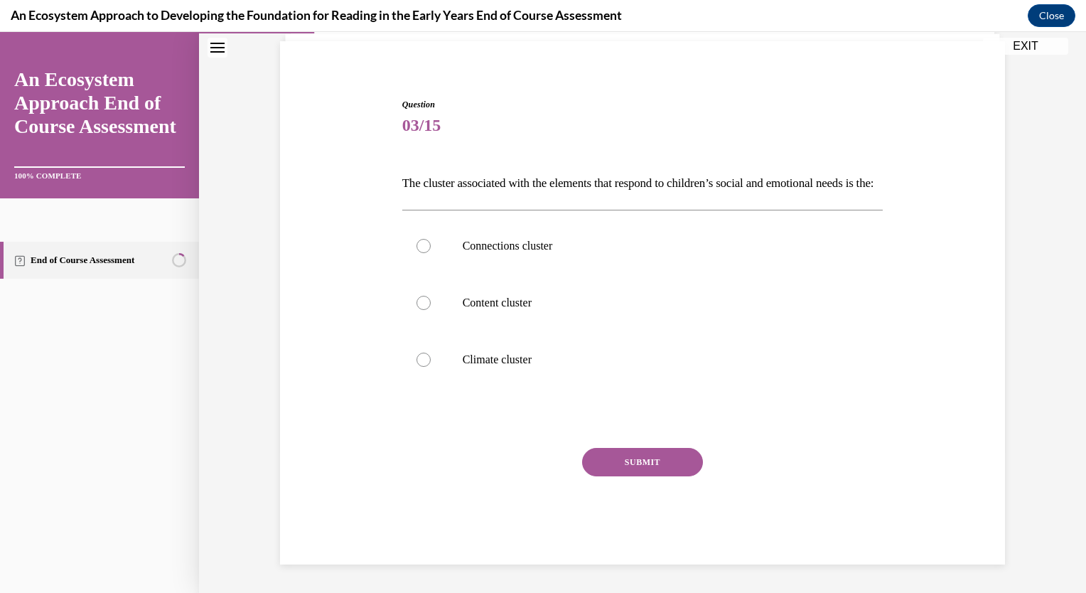
scroll to position [123, 0]
click at [425, 362] on label "Climate cluster" at bounding box center [642, 359] width 481 height 57
click at [425, 362] on input "Climate cluster" at bounding box center [423, 359] width 14 height 14
radio input "true"
click at [672, 466] on button "SUBMIT" at bounding box center [642, 462] width 121 height 28
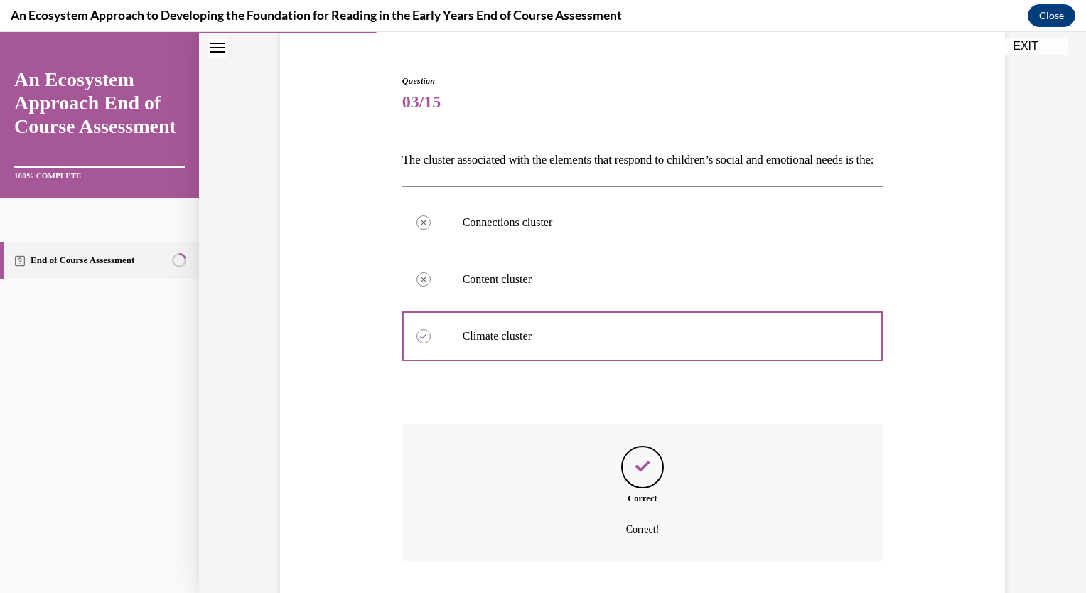
scroll to position [238, 0]
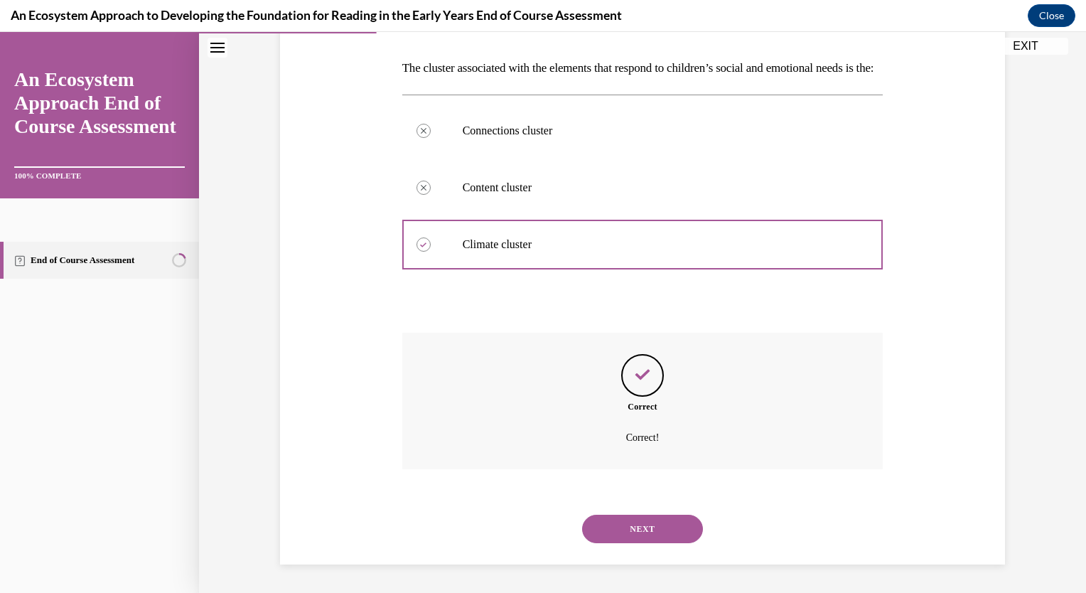
click at [647, 533] on button "NEXT" at bounding box center [642, 528] width 121 height 28
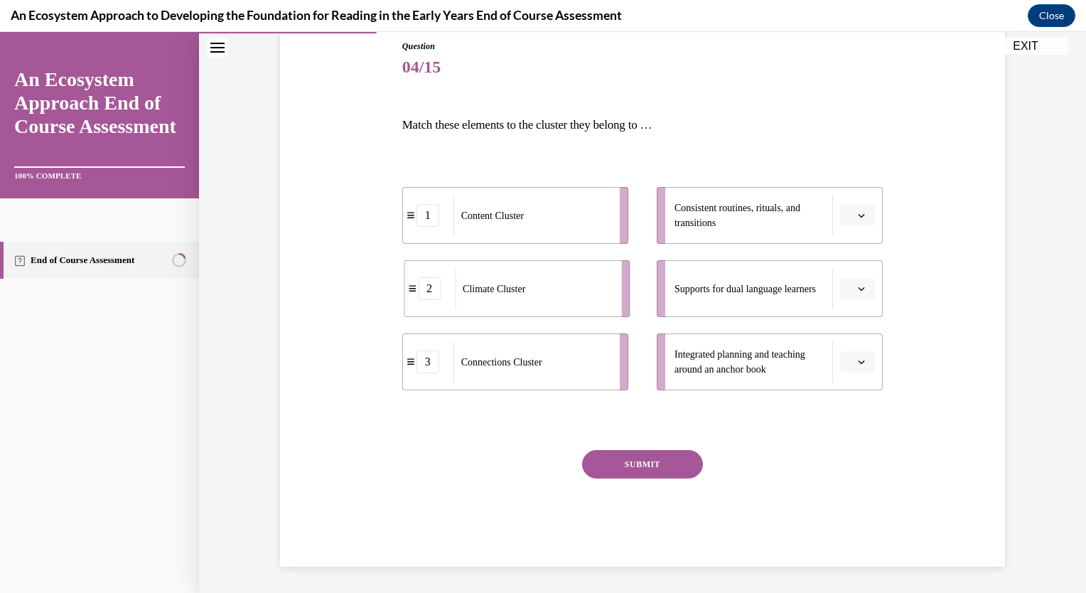
scroll to position [159, 0]
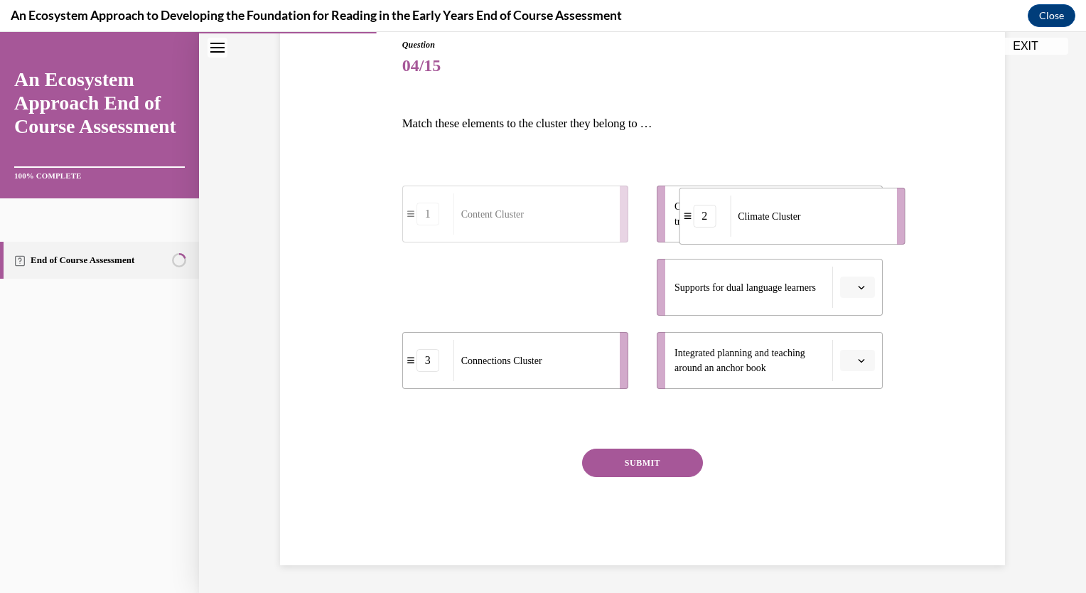
drag, startPoint x: 491, startPoint y: 301, endPoint x: 767, endPoint y: 231, distance: 285.2
click at [767, 231] on div "Climate Cluster" at bounding box center [808, 215] width 157 height 41
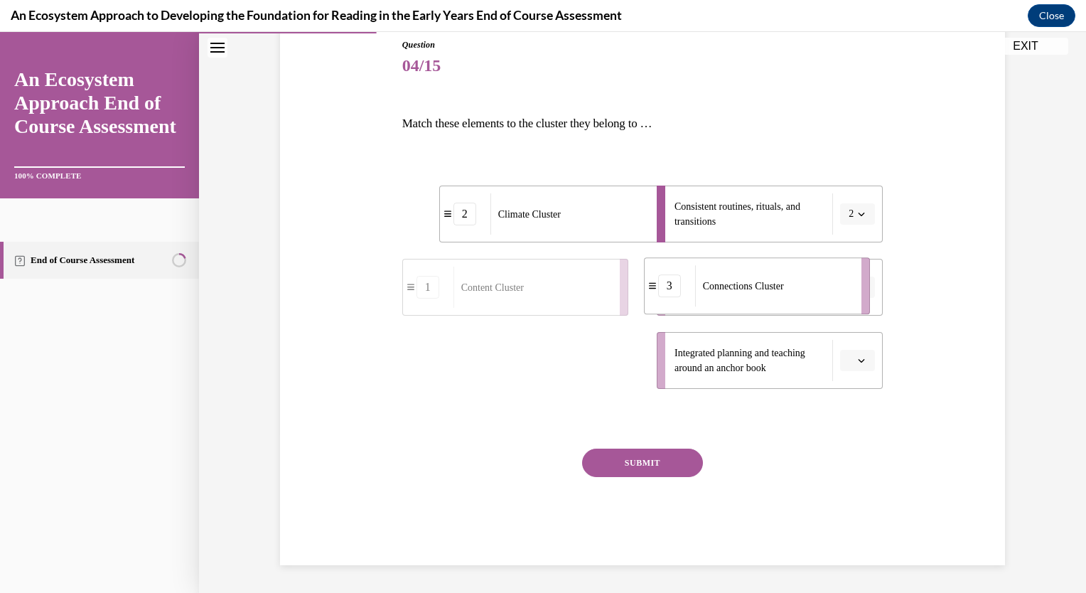
drag, startPoint x: 493, startPoint y: 369, endPoint x: 735, endPoint y: 294, distance: 252.9
click at [735, 294] on div "Connections Cluster" at bounding box center [773, 285] width 157 height 41
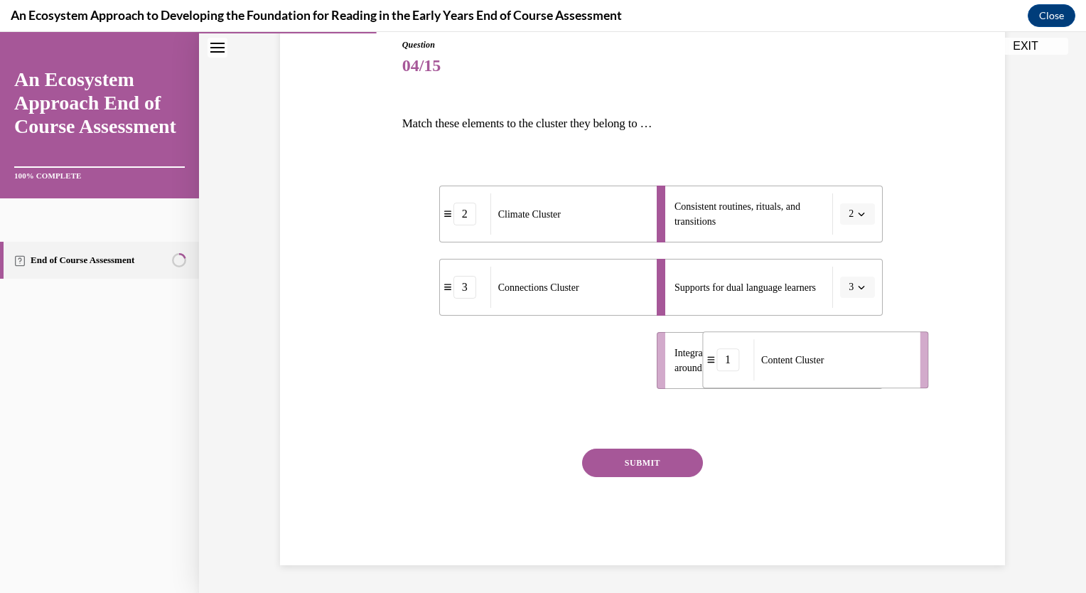
drag, startPoint x: 419, startPoint y: 368, endPoint x: 719, endPoint y: 368, distance: 299.9
click at [719, 368] on div "1" at bounding box center [727, 359] width 23 height 23
click at [643, 461] on button "SUBMIT" at bounding box center [642, 462] width 121 height 28
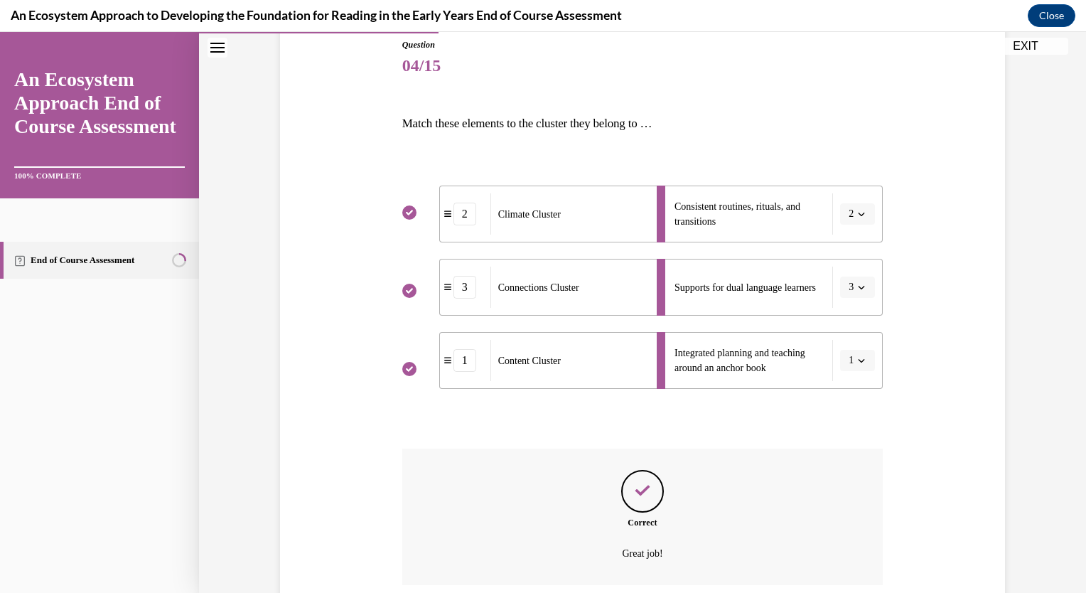
scroll to position [274, 0]
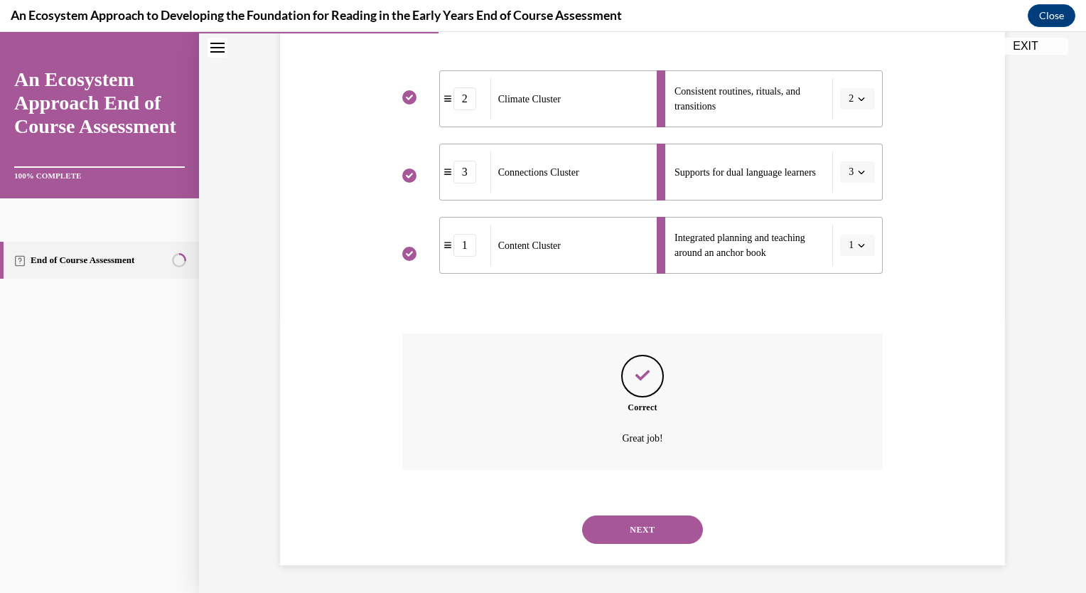
click at [635, 534] on button "NEXT" at bounding box center [642, 529] width 121 height 28
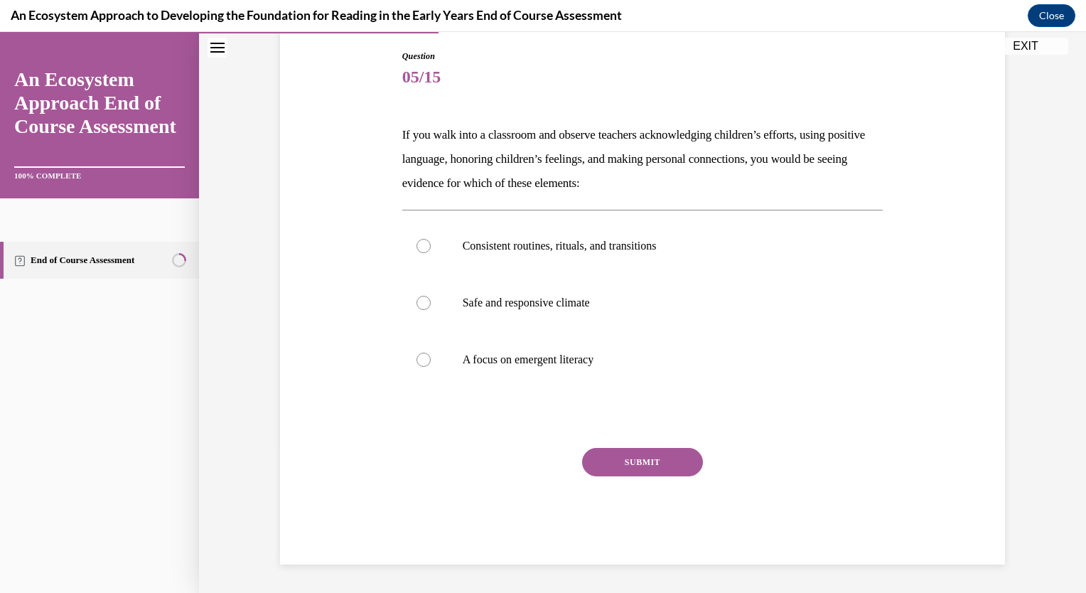
scroll to position [147, 0]
click at [426, 365] on label "A focus on emergent literacy" at bounding box center [642, 360] width 481 height 57
click at [426, 365] on input "A focus on emergent literacy" at bounding box center [423, 360] width 14 height 14
radio input "true"
drag, startPoint x: 622, startPoint y: 458, endPoint x: 628, endPoint y: 465, distance: 8.6
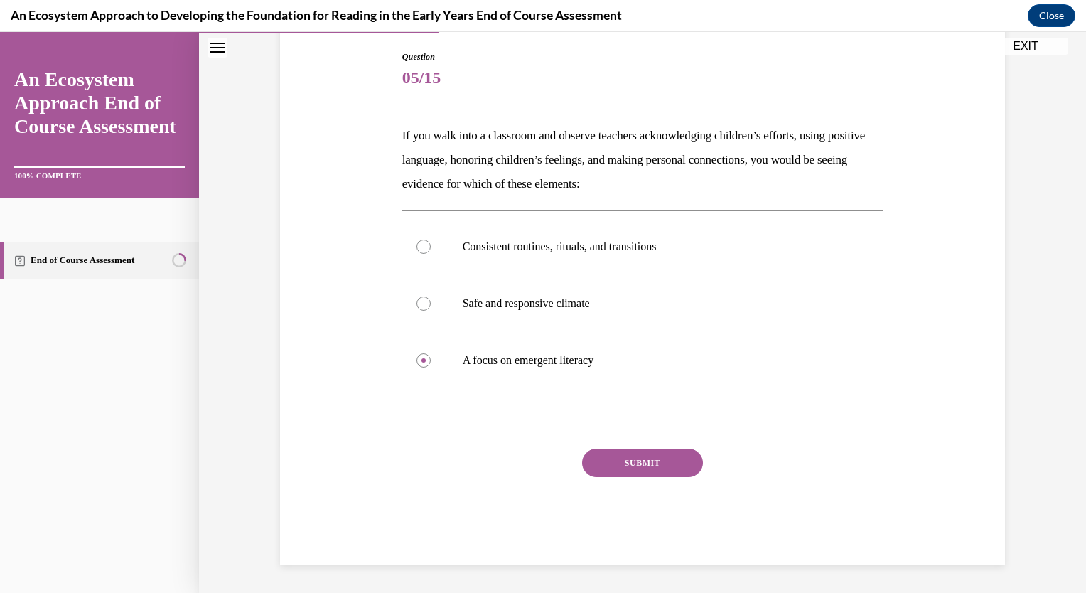
click at [622, 459] on button "SUBMIT" at bounding box center [642, 462] width 121 height 28
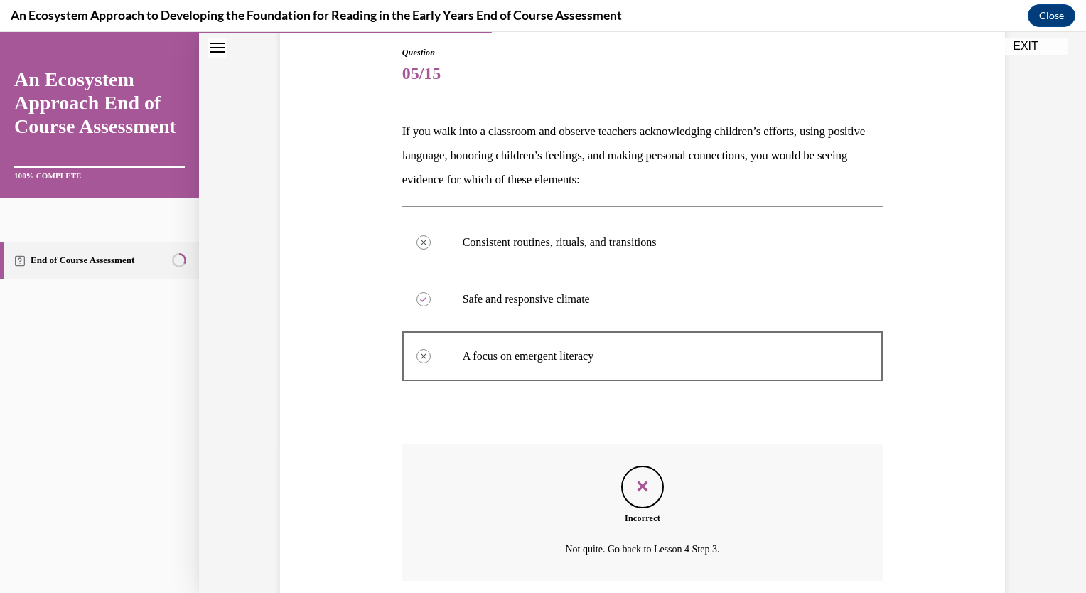
scroll to position [48, 0]
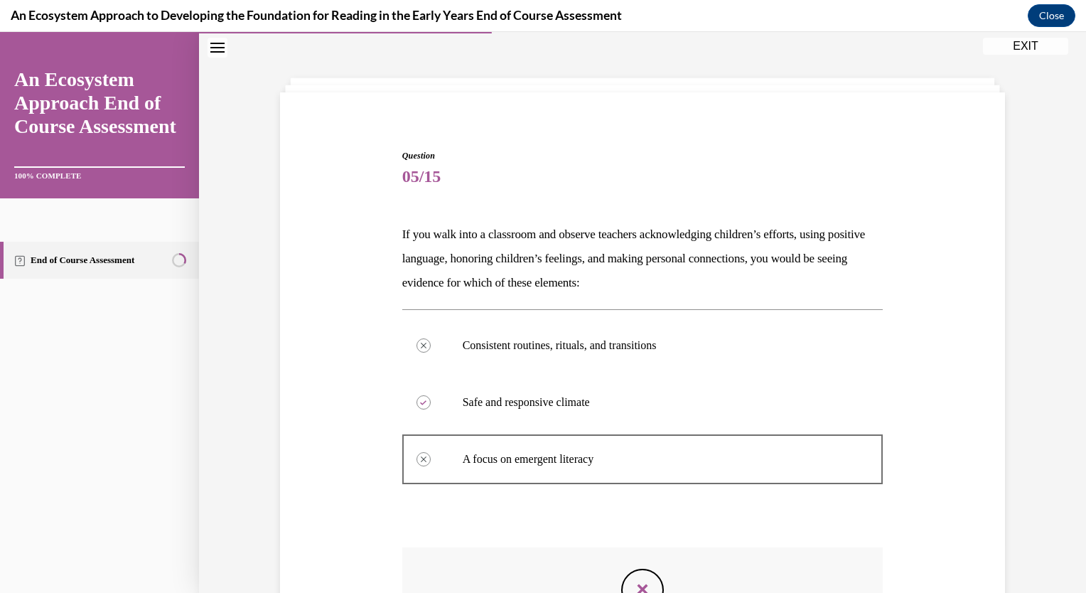
click at [753, 67] on div "Question 05/15 If you walk into a classroom and observe teachers acknowledging …" at bounding box center [642, 417] width 887 height 779
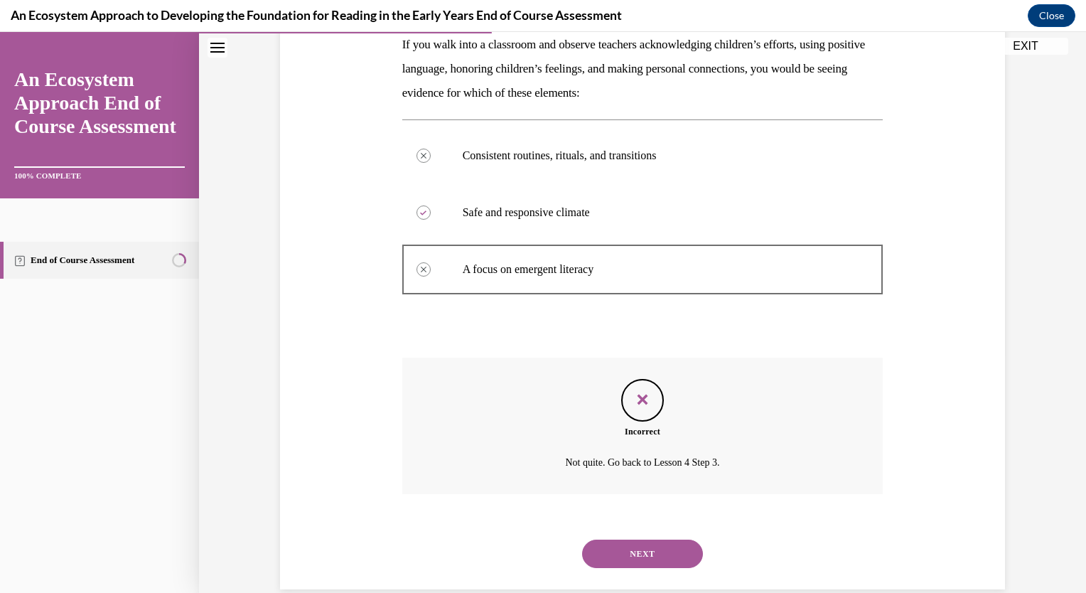
scroll to position [262, 0]
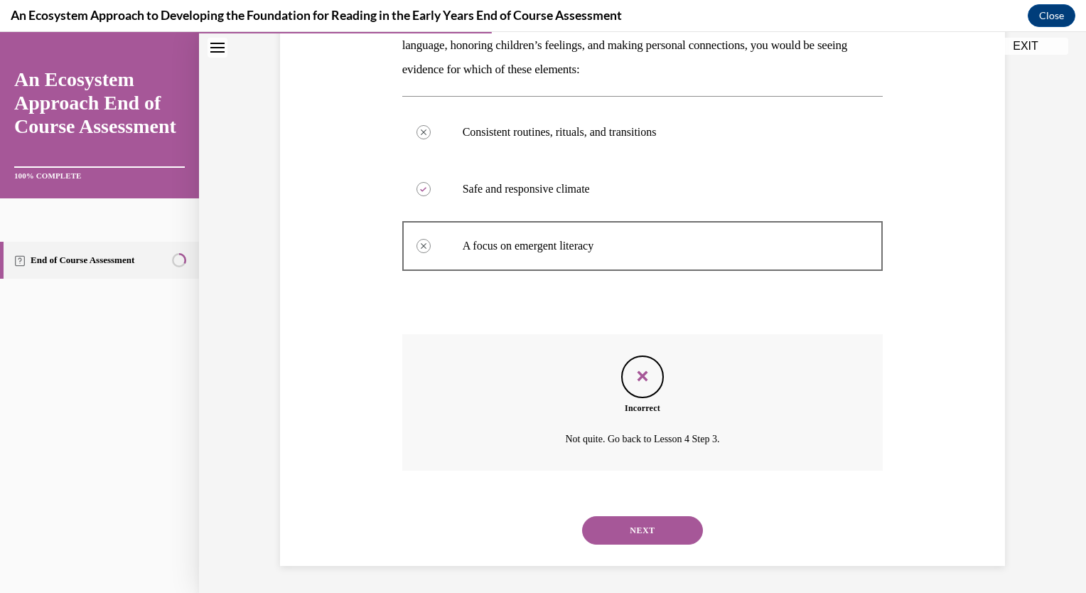
click at [615, 532] on button "NEXT" at bounding box center [642, 530] width 121 height 28
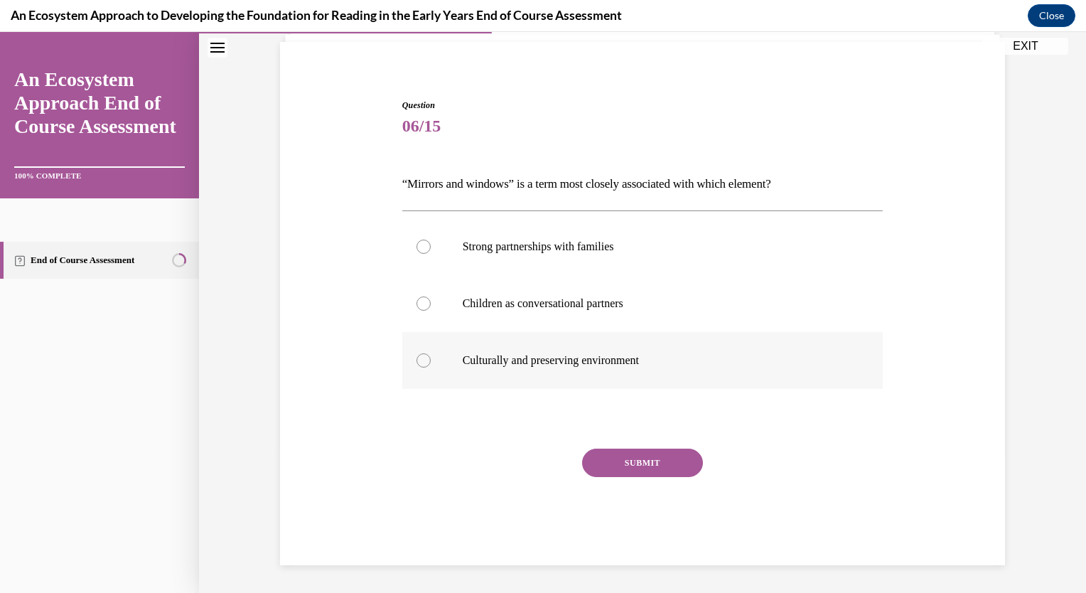
click at [421, 367] on label "Culturally and preserving environment" at bounding box center [642, 360] width 481 height 57
click at [421, 367] on input "Culturally and preserving environment" at bounding box center [423, 360] width 14 height 14
radio input "true"
click at [642, 470] on button "SUBMIT" at bounding box center [642, 462] width 121 height 28
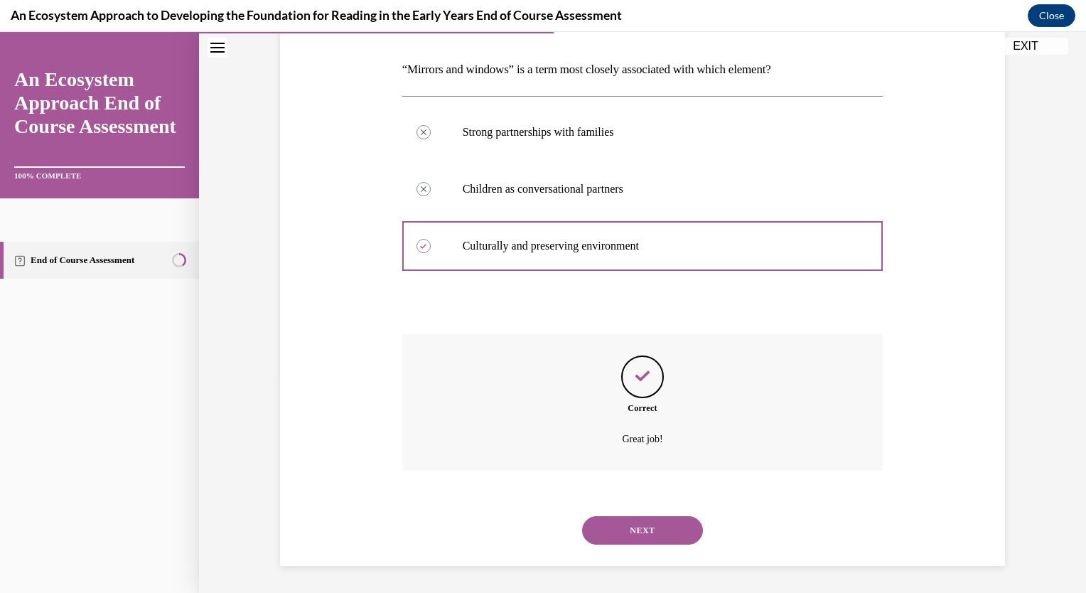
scroll to position [213, 0]
click at [643, 536] on button "NEXT" at bounding box center [642, 530] width 121 height 28
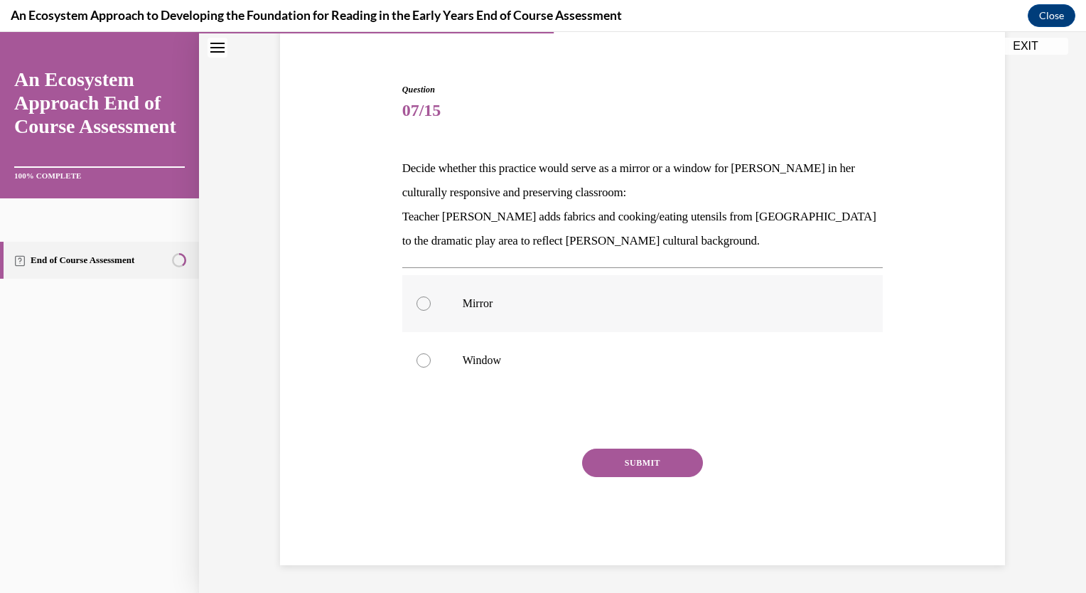
click at [422, 311] on label "Mirror" at bounding box center [642, 303] width 481 height 57
click at [422, 311] on input "Mirror" at bounding box center [423, 303] width 14 height 14
radio input "true"
click at [645, 463] on button "SUBMIT" at bounding box center [642, 462] width 121 height 28
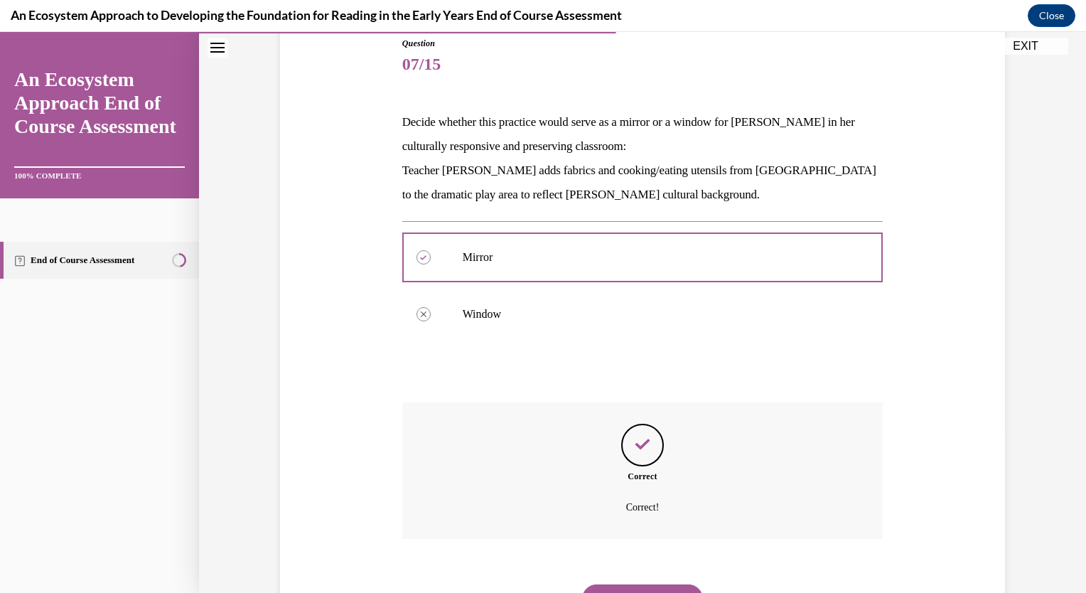
scroll to position [230, 0]
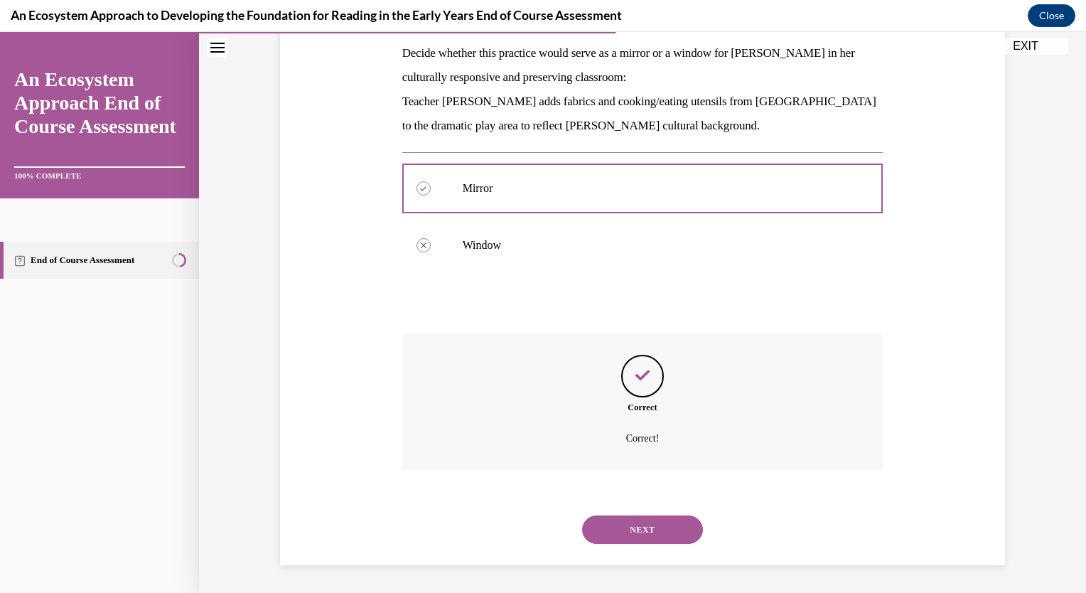
click at [645, 529] on button "NEXT" at bounding box center [642, 529] width 121 height 28
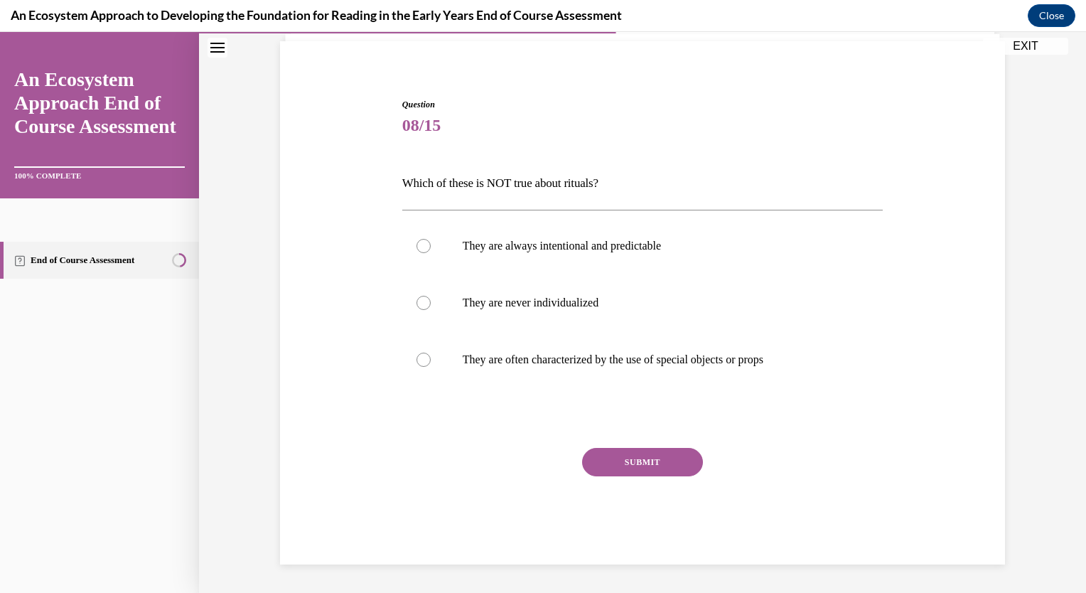
scroll to position [99, 0]
click at [416, 301] on div at bounding box center [423, 303] width 14 height 14
click at [416, 301] on input "They are never individualized" at bounding box center [423, 303] width 14 height 14
radio input "true"
click at [677, 464] on button "SUBMIT" at bounding box center [642, 462] width 121 height 28
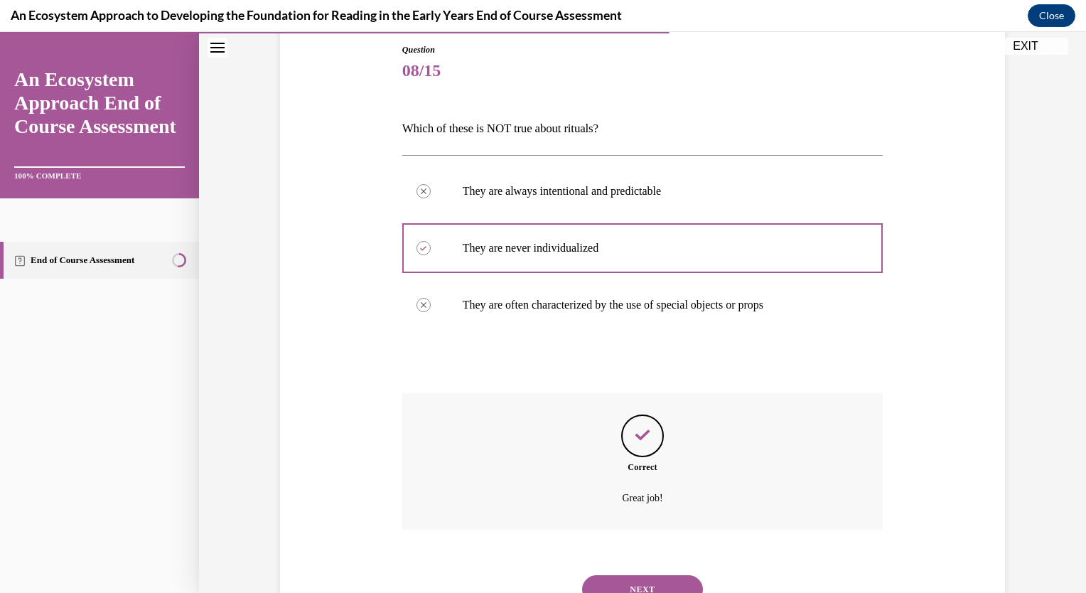
scroll to position [213, 0]
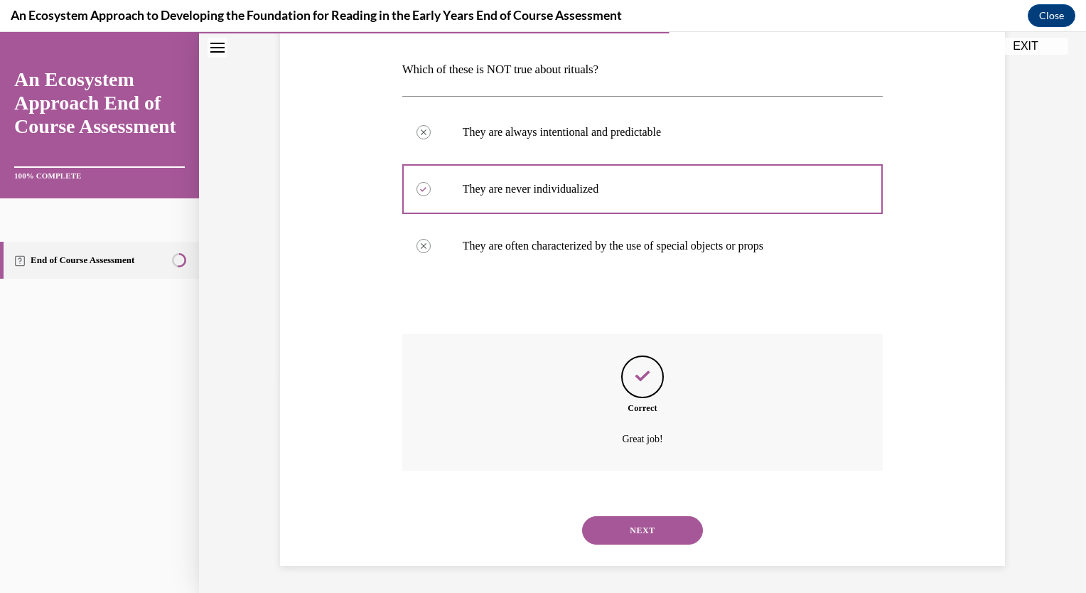
drag, startPoint x: 635, startPoint y: 532, endPoint x: 642, endPoint y: 532, distance: 7.8
click at [635, 532] on button "NEXT" at bounding box center [642, 530] width 121 height 28
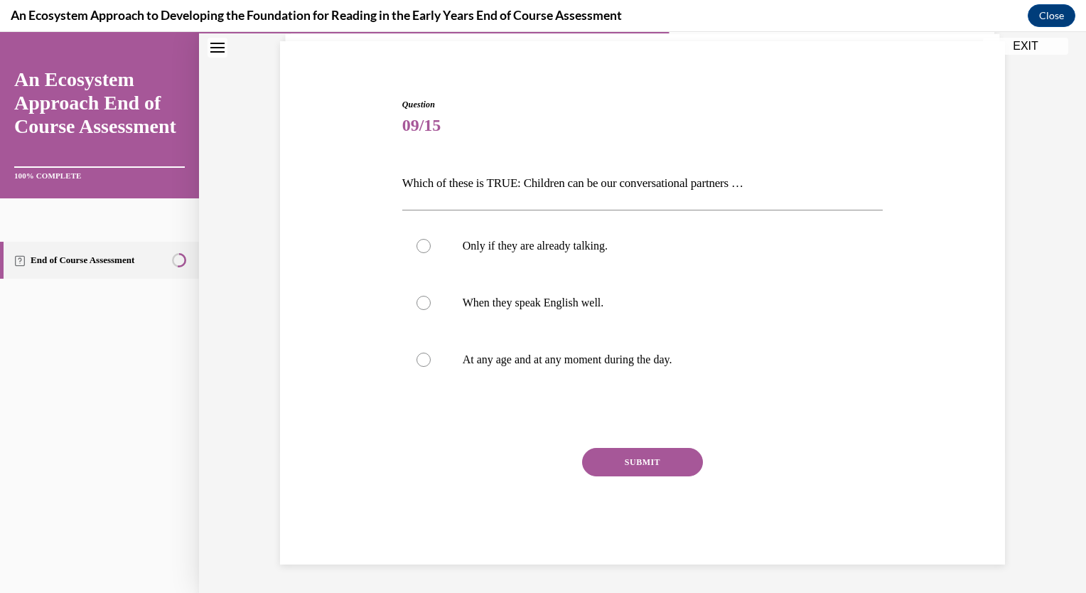
scroll to position [99, 0]
click at [424, 367] on label "At any age and at any moment during the day." at bounding box center [642, 360] width 481 height 57
click at [424, 367] on input "At any age and at any moment during the day." at bounding box center [423, 360] width 14 height 14
radio input "true"
click at [664, 455] on button "SUBMIT" at bounding box center [642, 462] width 121 height 28
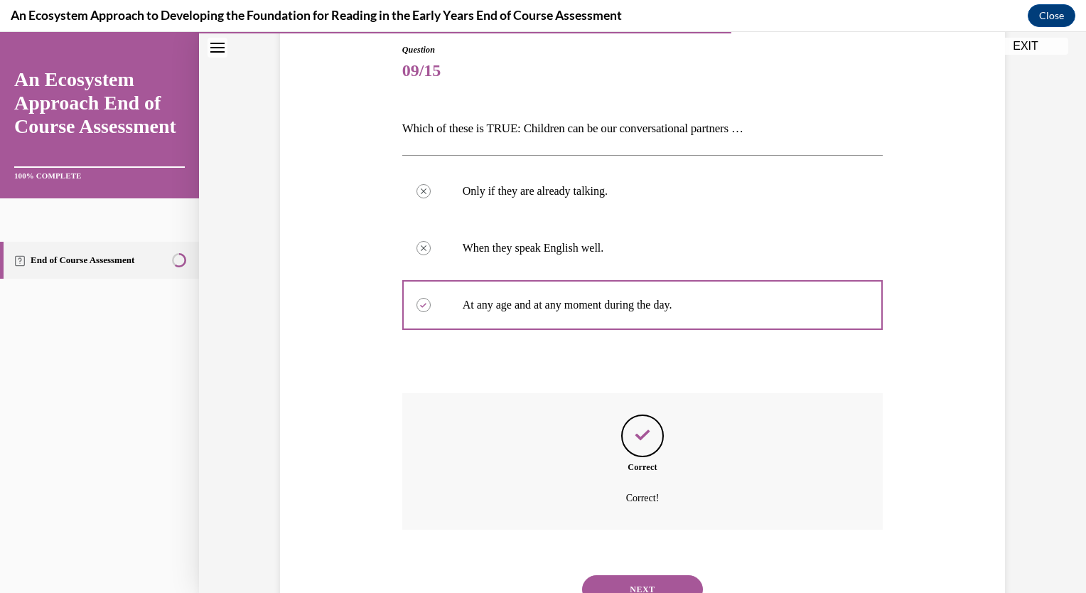
scroll to position [213, 0]
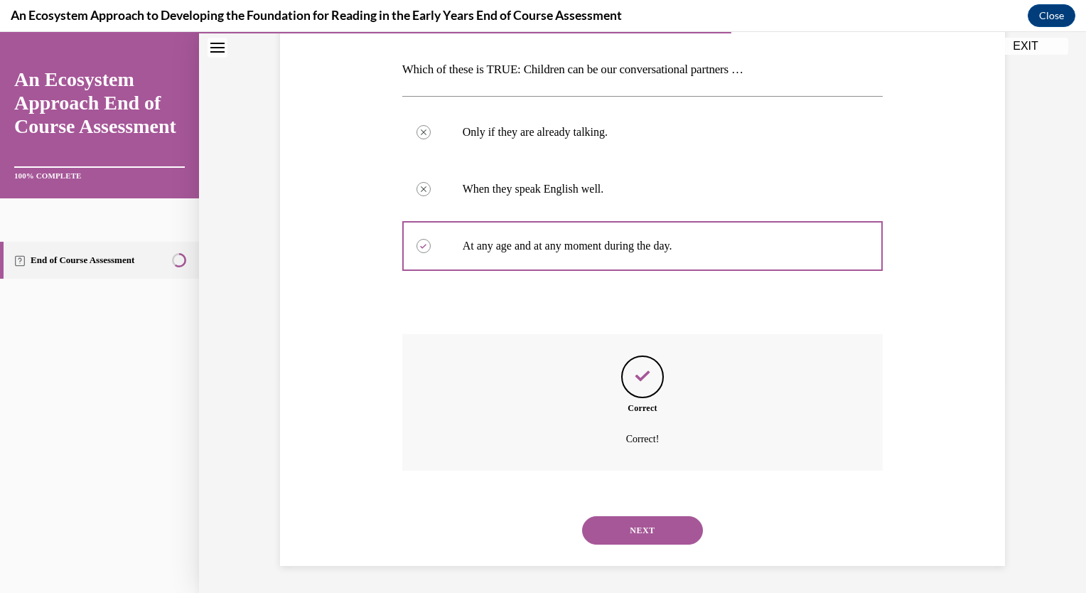
click at [654, 526] on button "NEXT" at bounding box center [642, 530] width 121 height 28
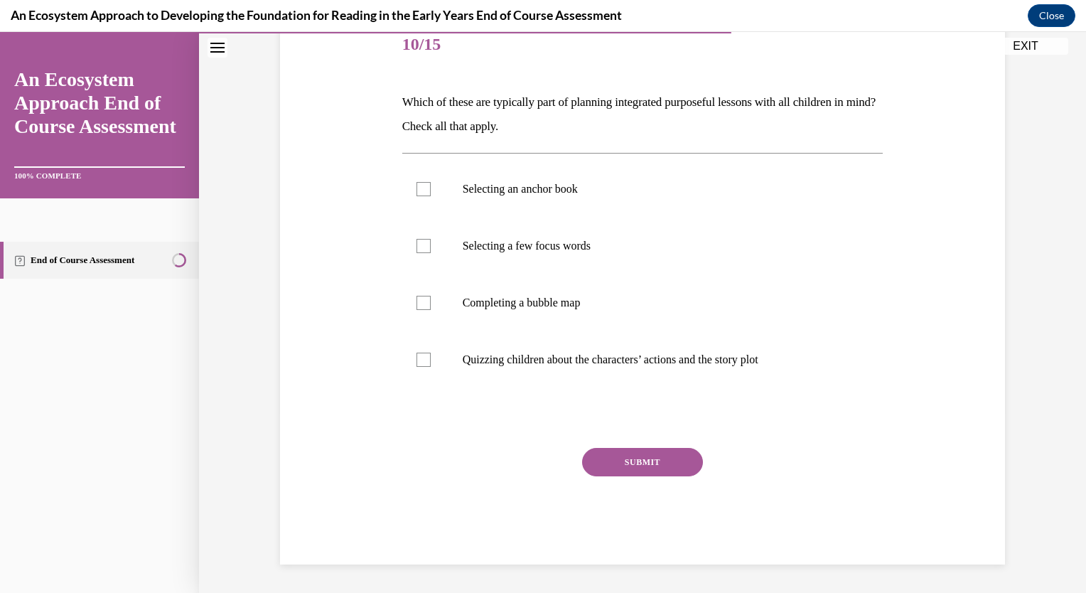
scroll to position [158, 0]
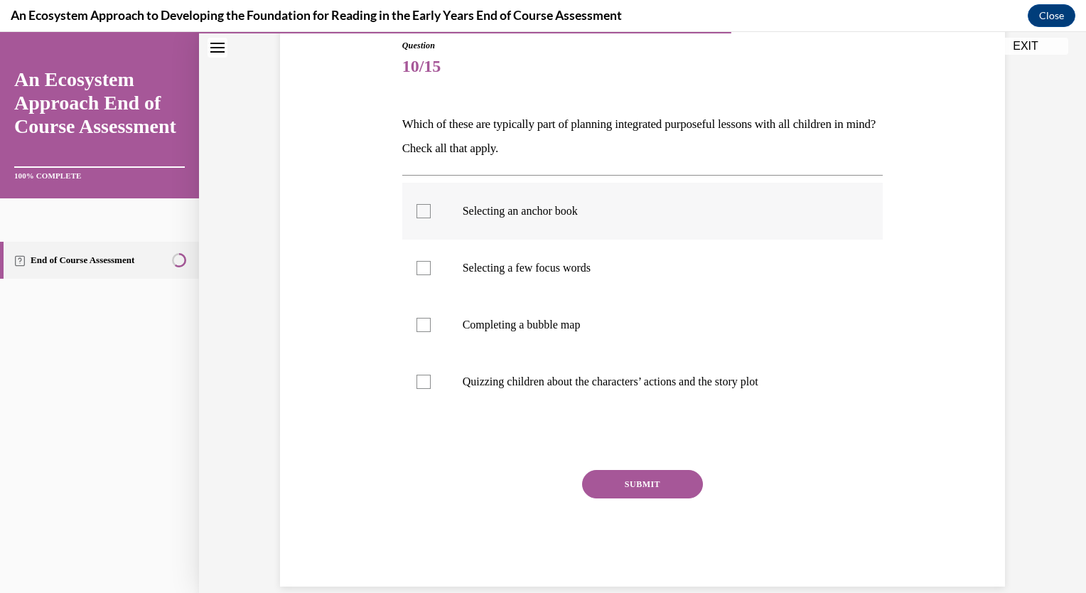
drag, startPoint x: 426, startPoint y: 217, endPoint x: 424, endPoint y: 236, distance: 19.3
click at [426, 217] on label "Selecting an anchor book" at bounding box center [642, 211] width 481 height 57
click at [426, 217] on input "Selecting an anchor book" at bounding box center [423, 211] width 14 height 14
checkbox input "true"
click at [426, 271] on label "Selecting a few focus words" at bounding box center [642, 267] width 481 height 57
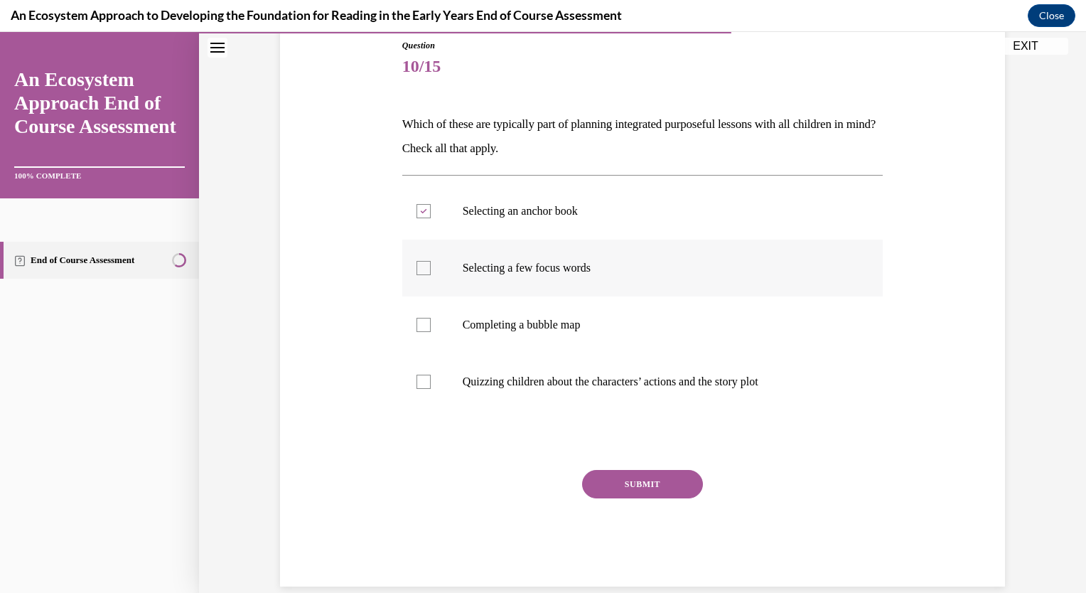
click at [426, 271] on input "Selecting a few focus words" at bounding box center [423, 268] width 14 height 14
checkbox input "true"
drag, startPoint x: 421, startPoint y: 325, endPoint x: 426, endPoint y: 368, distance: 43.0
click at [421, 327] on div at bounding box center [423, 325] width 14 height 14
click at [421, 327] on input "Completing a bubble map" at bounding box center [423, 325] width 14 height 14
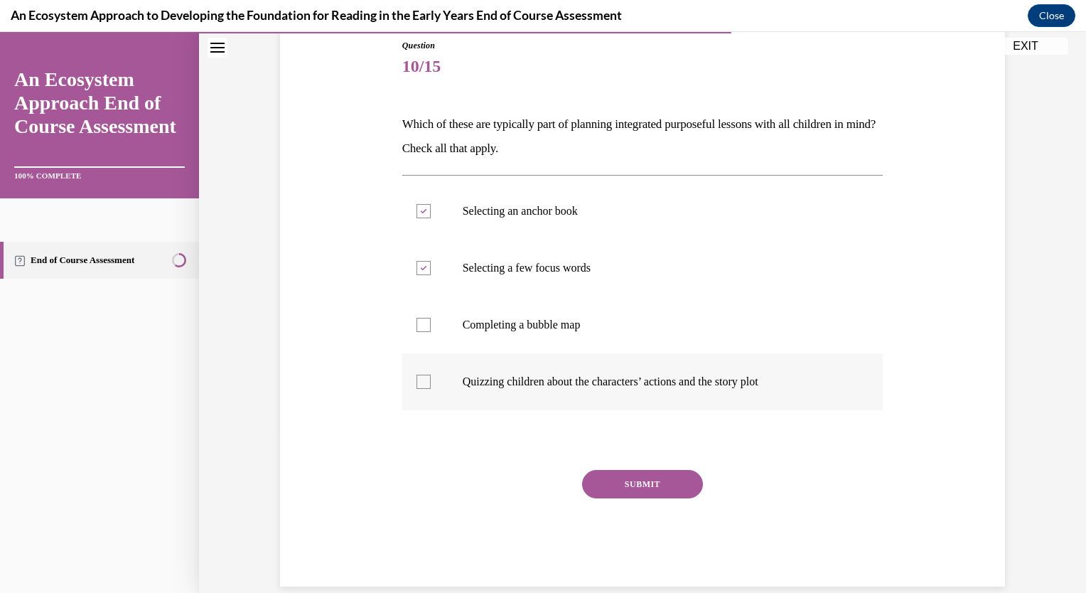
checkbox input "true"
drag, startPoint x: 421, startPoint y: 380, endPoint x: 420, endPoint y: 394, distance: 14.3
click at [421, 382] on div at bounding box center [423, 381] width 14 height 14
click at [421, 382] on input "Quizzing children about the characters’ actions and the story plot" at bounding box center [423, 381] width 14 height 14
checkbox input "true"
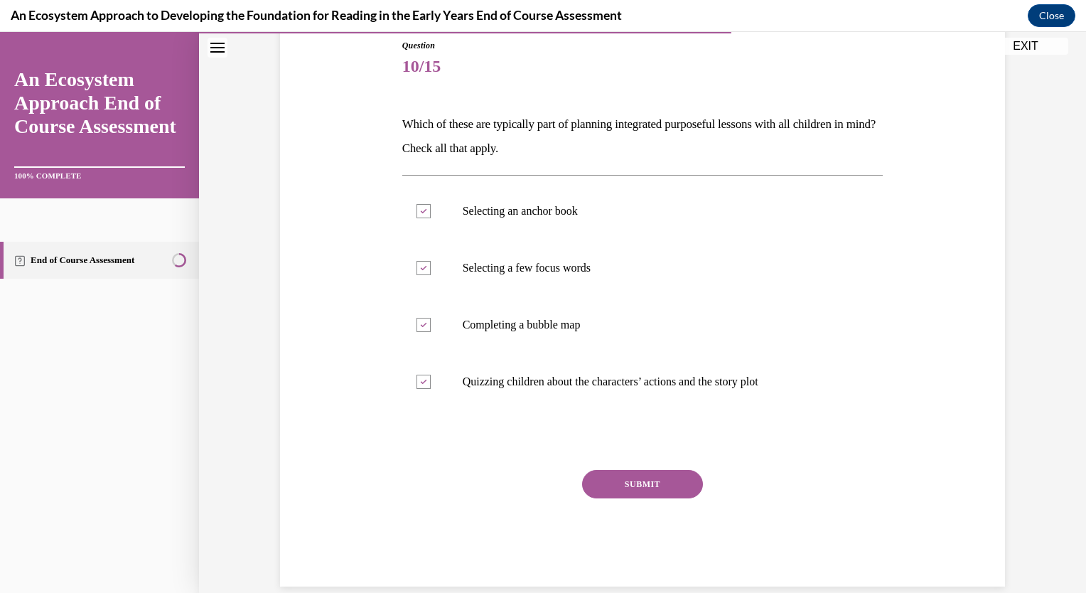
click at [631, 486] on button "SUBMIT" at bounding box center [642, 484] width 121 height 28
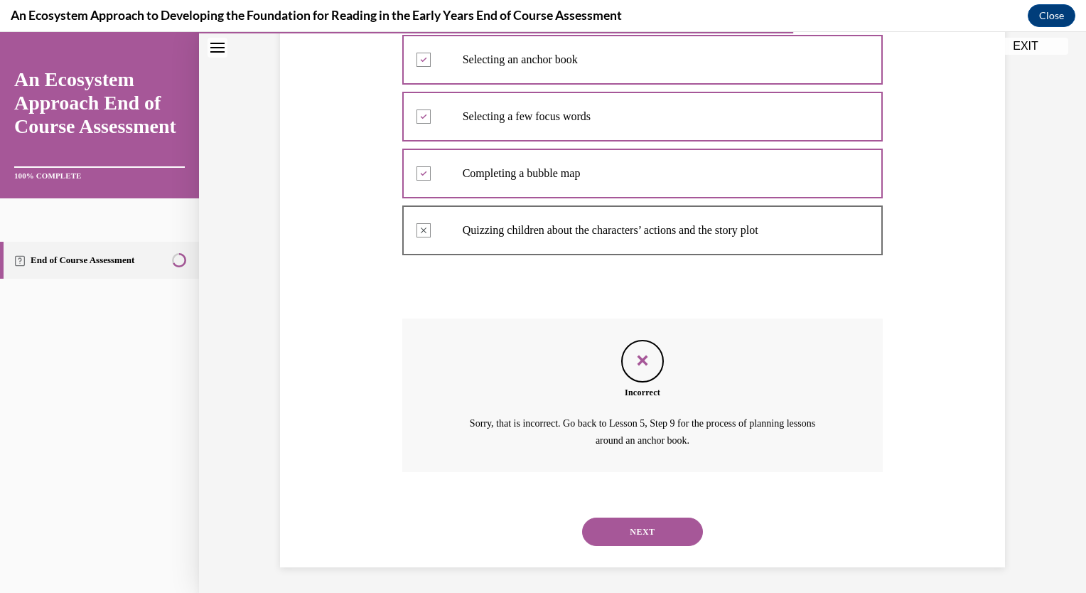
scroll to position [312, 0]
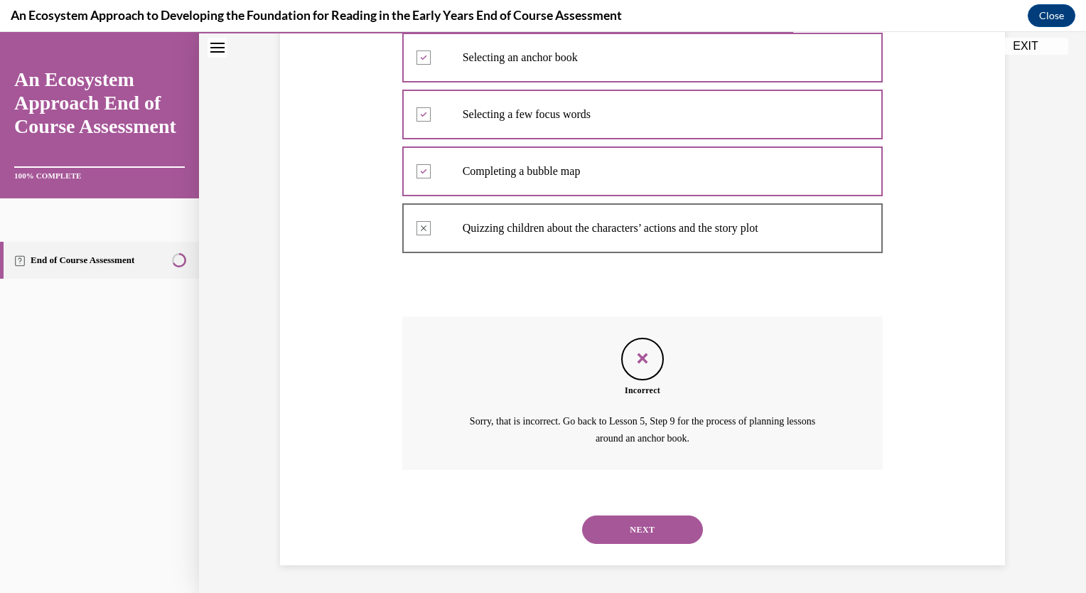
click at [654, 530] on button "NEXT" at bounding box center [642, 529] width 121 height 28
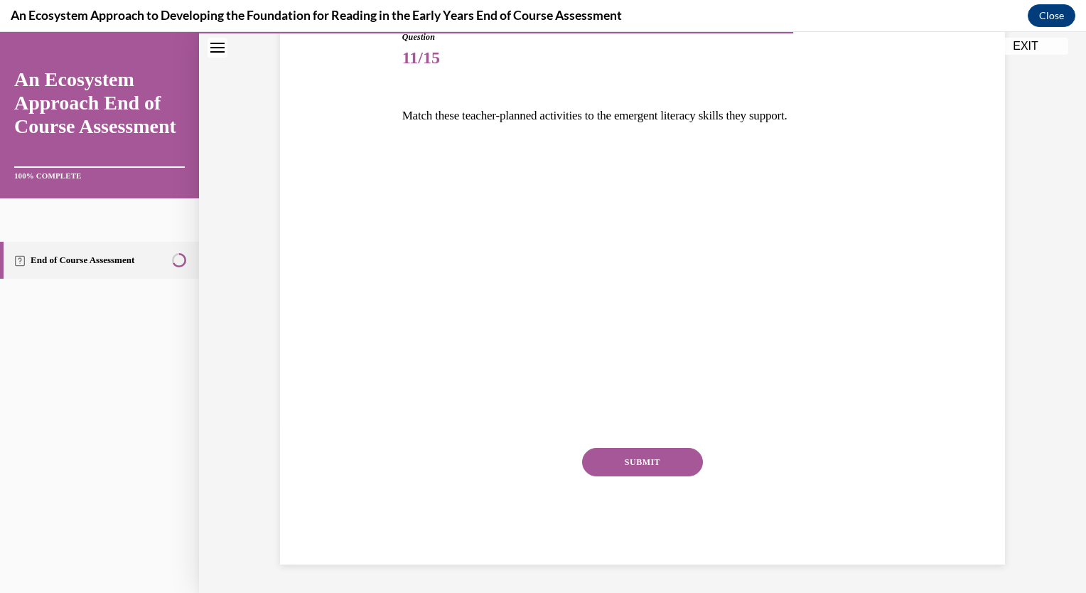
scroll to position [158, 0]
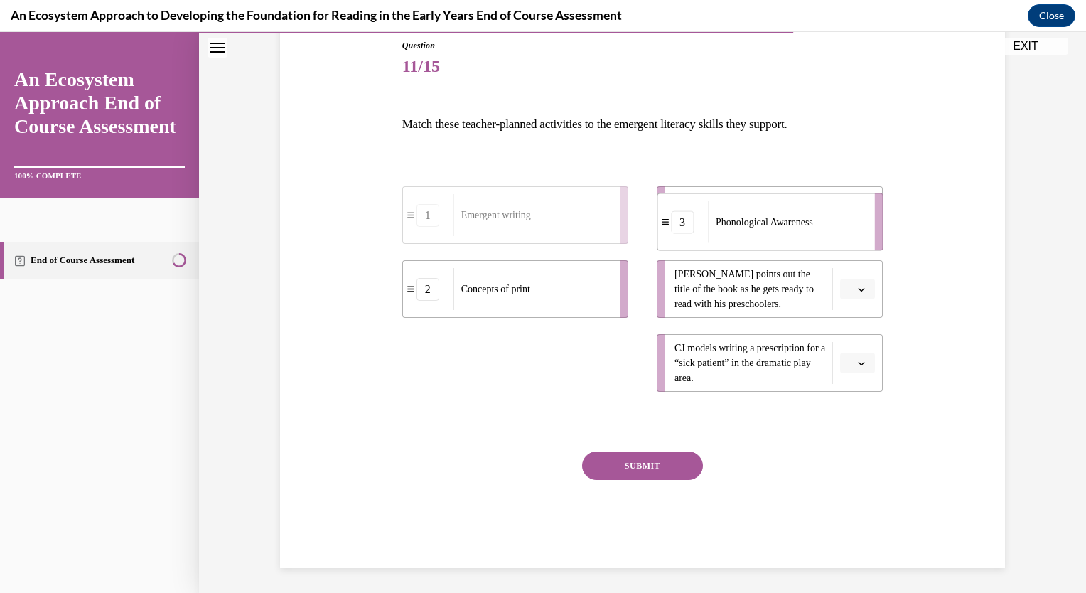
drag, startPoint x: 502, startPoint y: 379, endPoint x: 750, endPoint y: 242, distance: 283.7
click at [750, 242] on div "Phonological Awareness" at bounding box center [786, 222] width 157 height 42
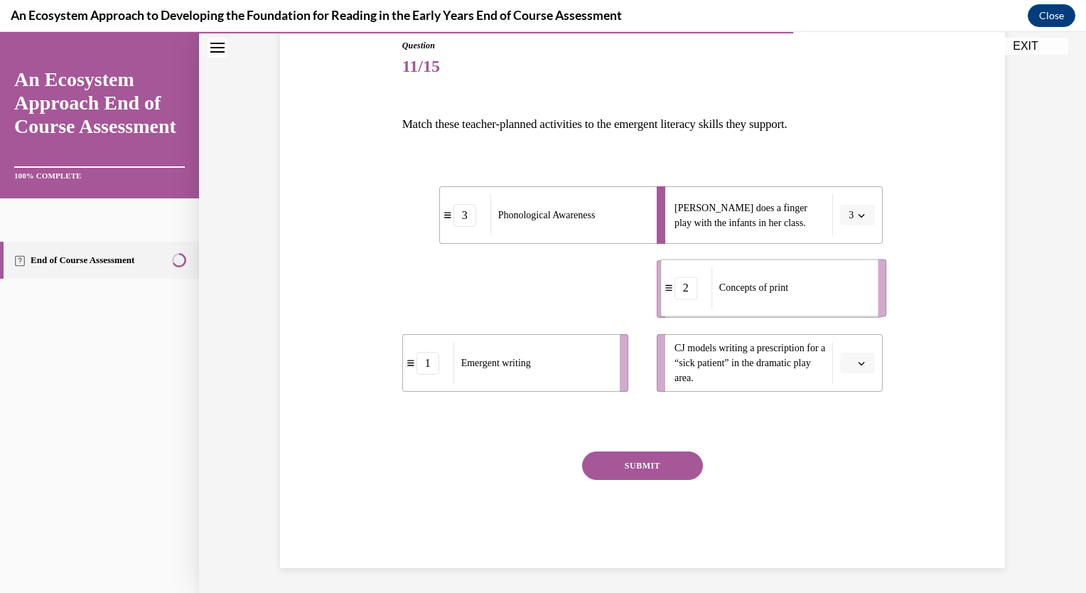
drag, startPoint x: 507, startPoint y: 295, endPoint x: 765, endPoint y: 294, distance: 258.0
click at [765, 294] on span "Concepts of print" at bounding box center [753, 287] width 69 height 15
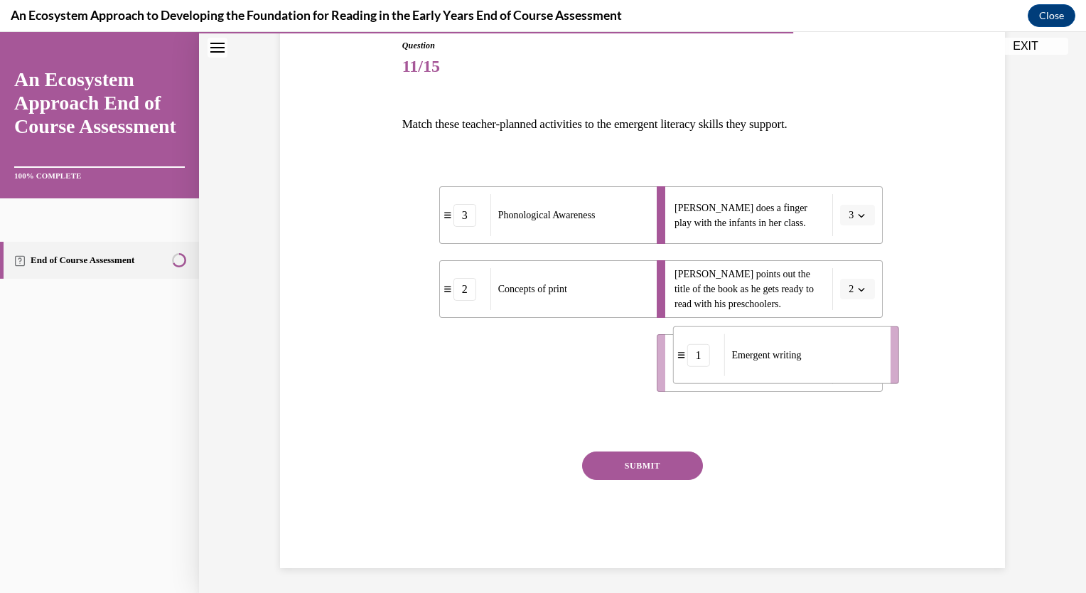
drag, startPoint x: 485, startPoint y: 380, endPoint x: 753, endPoint y: 372, distance: 268.0
click at [753, 373] on div "Emergent writing" at bounding box center [801, 355] width 157 height 42
click at [666, 460] on button "SUBMIT" at bounding box center [642, 465] width 121 height 28
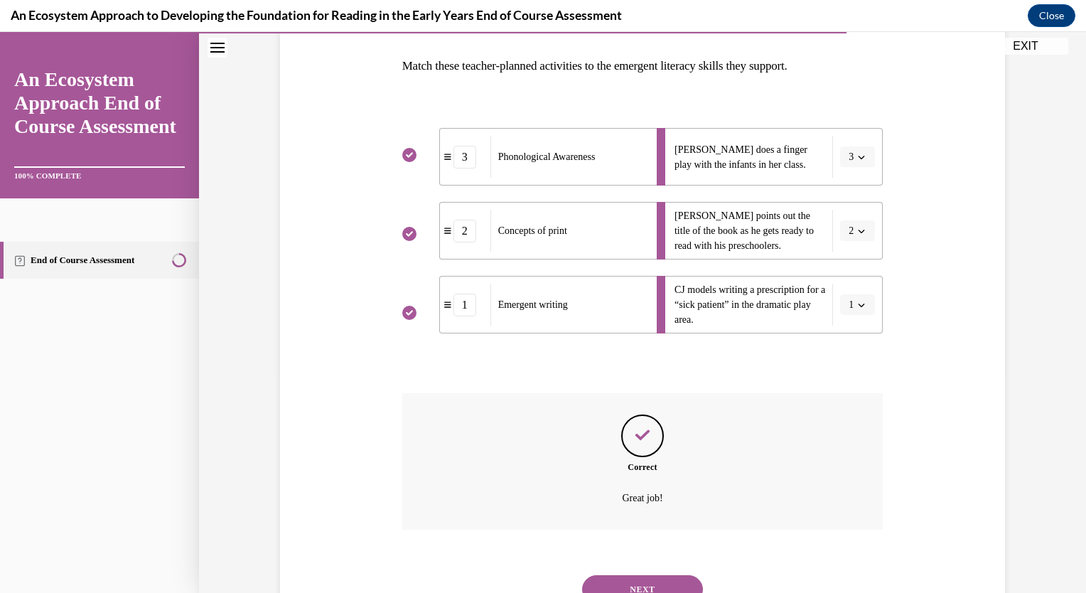
scroll to position [276, 0]
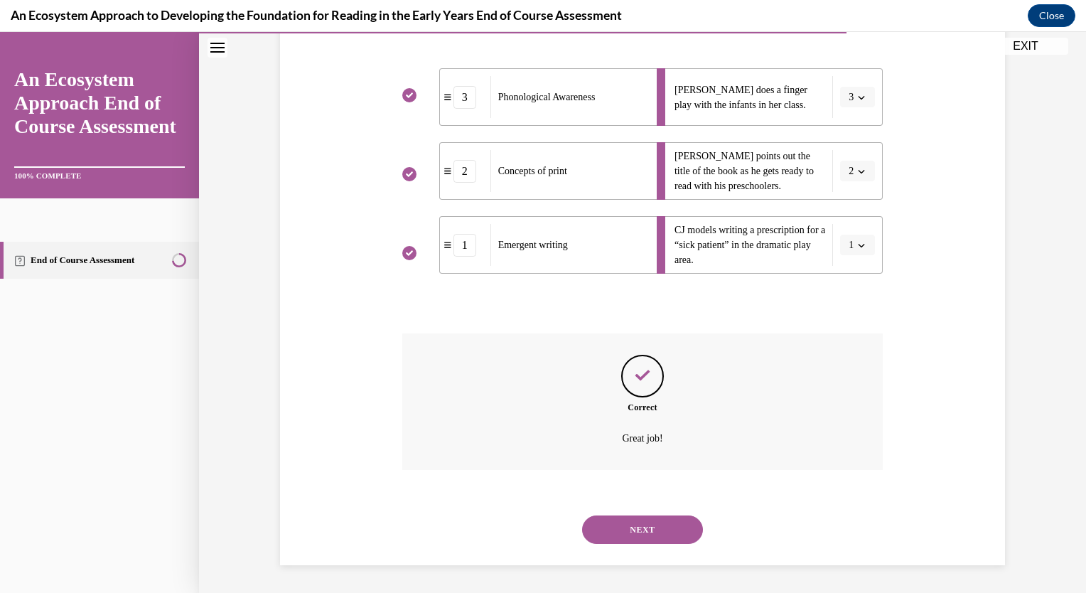
click at [664, 534] on button "NEXT" at bounding box center [642, 529] width 121 height 28
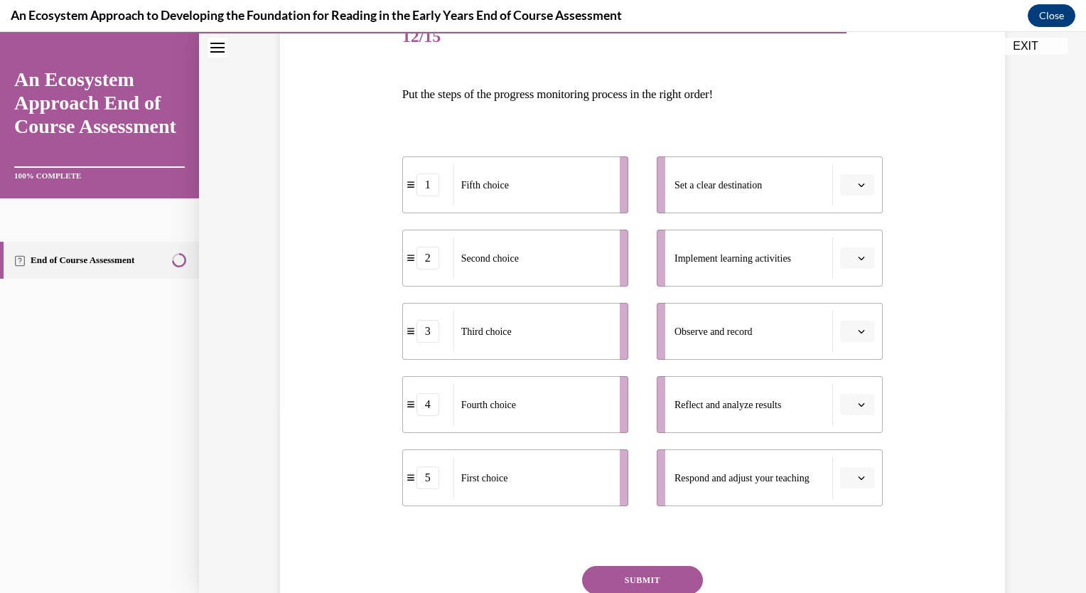
scroll to position [213, 0]
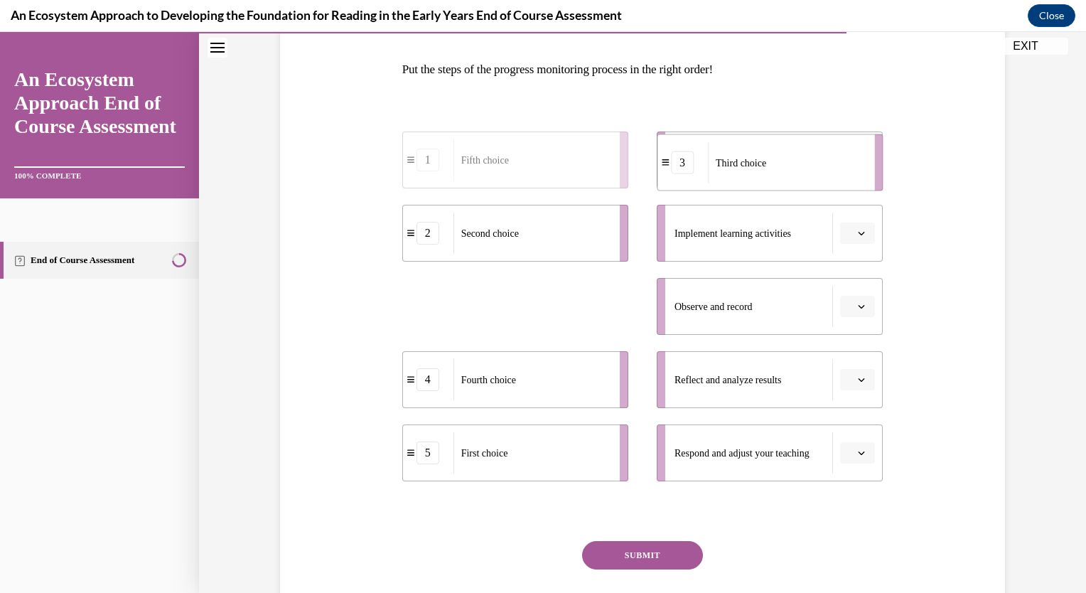
drag, startPoint x: 517, startPoint y: 318, endPoint x: 772, endPoint y: 175, distance: 292.7
click at [772, 175] on div "Third choice" at bounding box center [786, 162] width 157 height 41
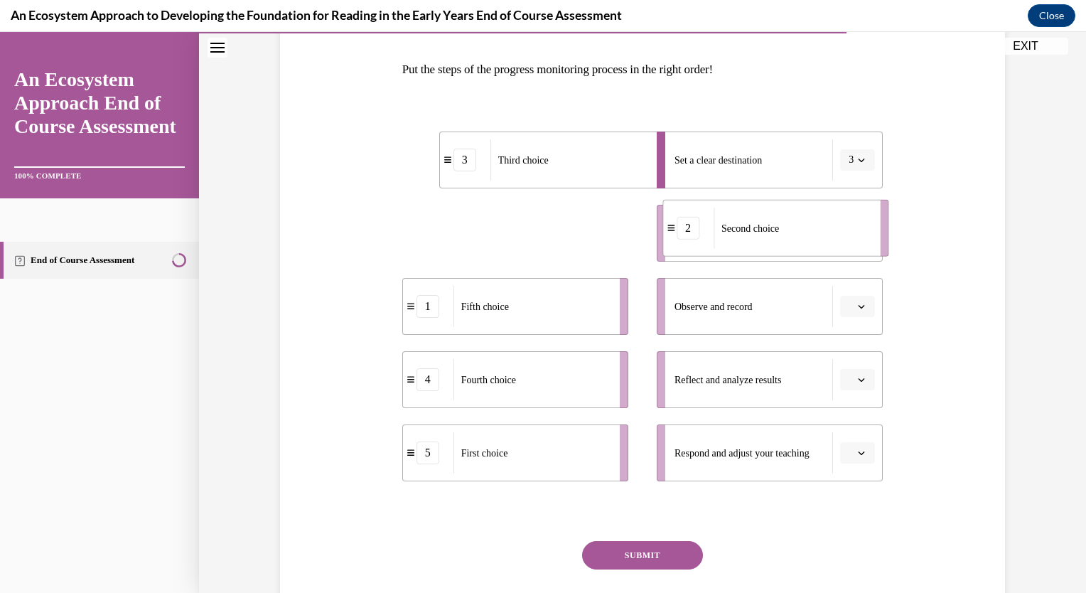
drag, startPoint x: 492, startPoint y: 238, endPoint x: 754, endPoint y: 231, distance: 262.3
click at [753, 232] on span "Second choice" at bounding box center [750, 227] width 58 height 15
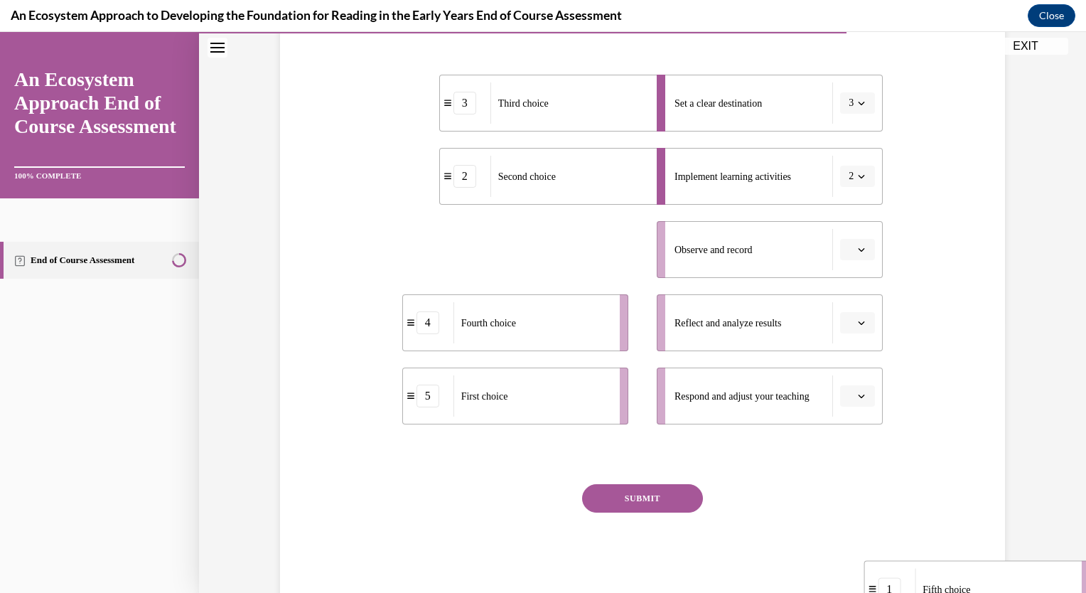
scroll to position [294, 0]
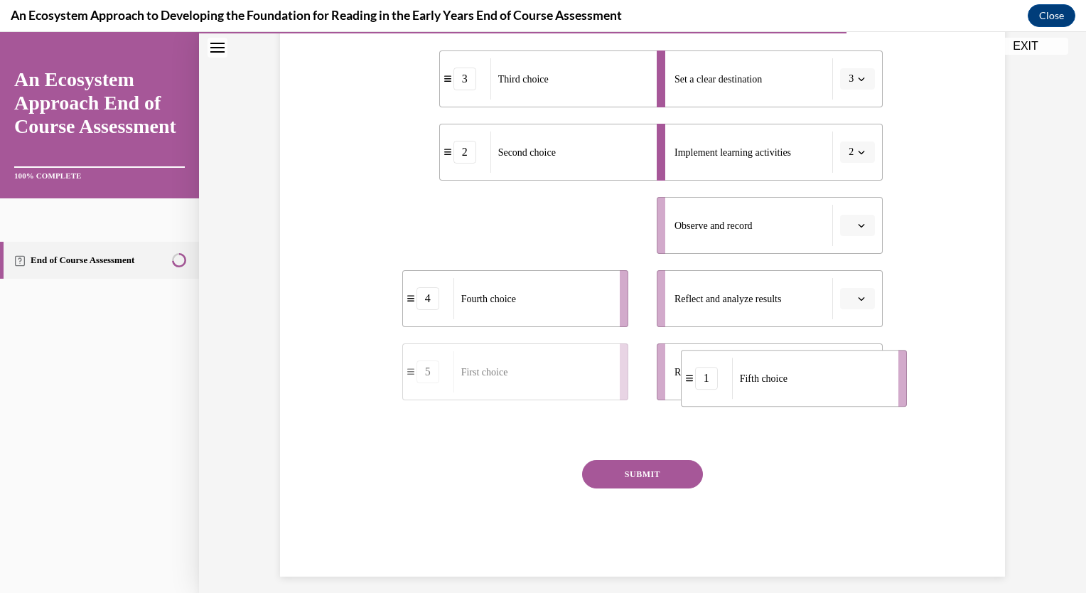
drag, startPoint x: 453, startPoint y: 303, endPoint x: 732, endPoint y: 358, distance: 284.0
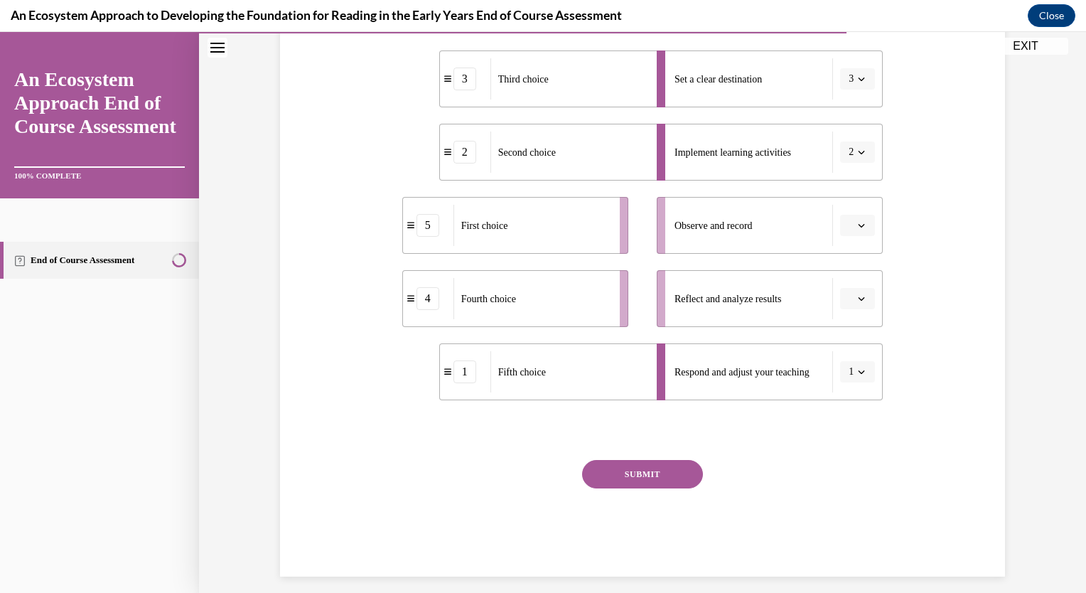
click at [492, 233] on div "First choice" at bounding box center [531, 225] width 157 height 41
click at [492, 232] on span "First choice" at bounding box center [484, 227] width 47 height 15
click at [504, 234] on div "First choice" at bounding box center [531, 225] width 157 height 41
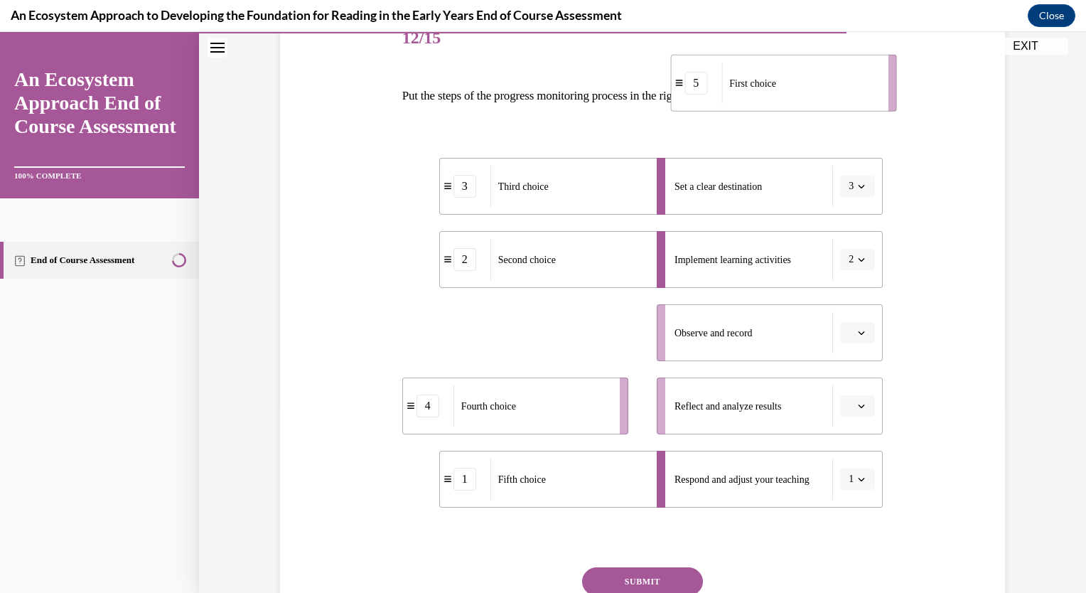
scroll to position [170, 0]
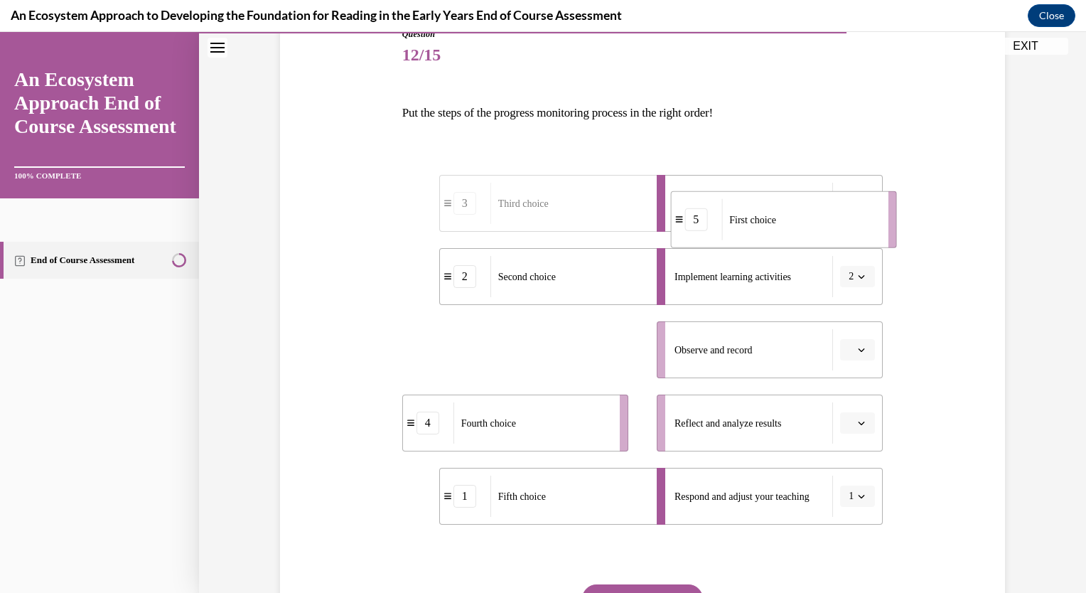
drag, startPoint x: 504, startPoint y: 234, endPoint x: 785, endPoint y: 215, distance: 281.3
click at [785, 215] on div "First choice" at bounding box center [799, 219] width 157 height 41
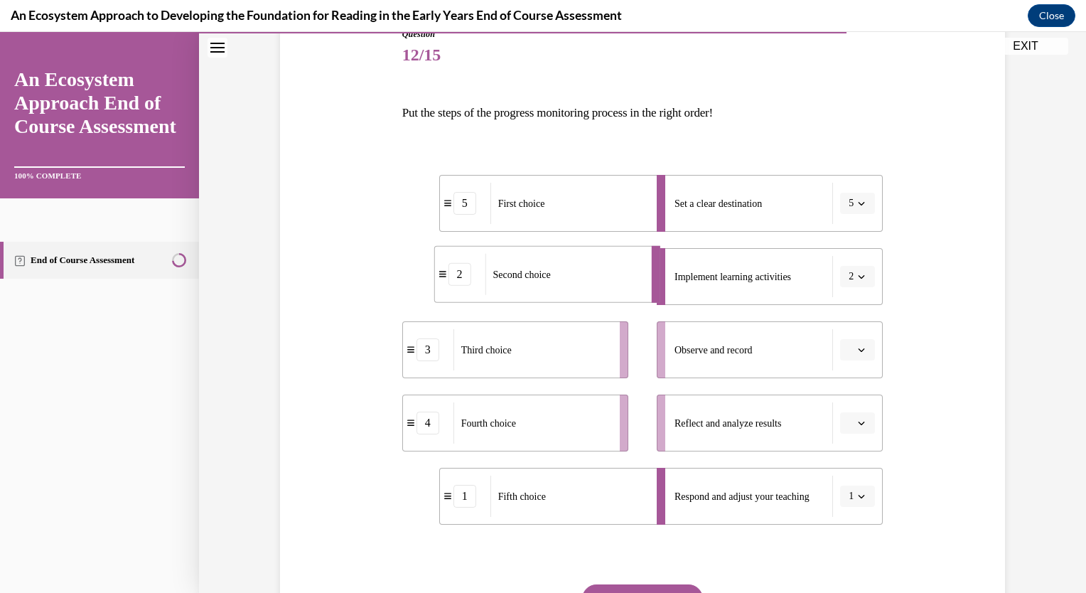
click at [577, 282] on div "Second choice" at bounding box center [563, 274] width 157 height 41
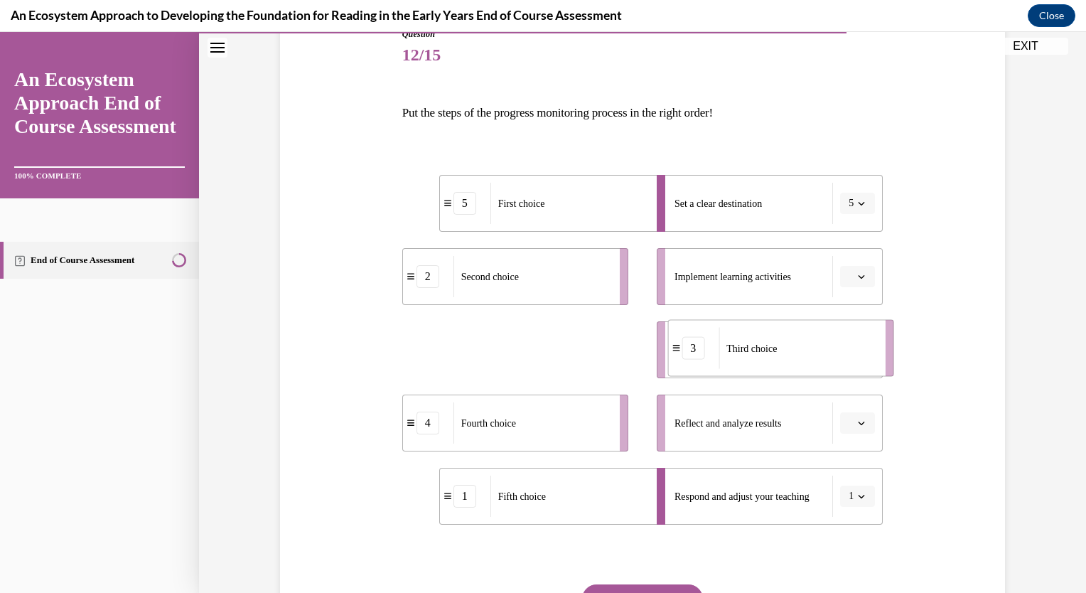
drag, startPoint x: 509, startPoint y: 360, endPoint x: 775, endPoint y: 358, distance: 266.5
click at [775, 358] on div "Third choice" at bounding box center [796, 348] width 157 height 41
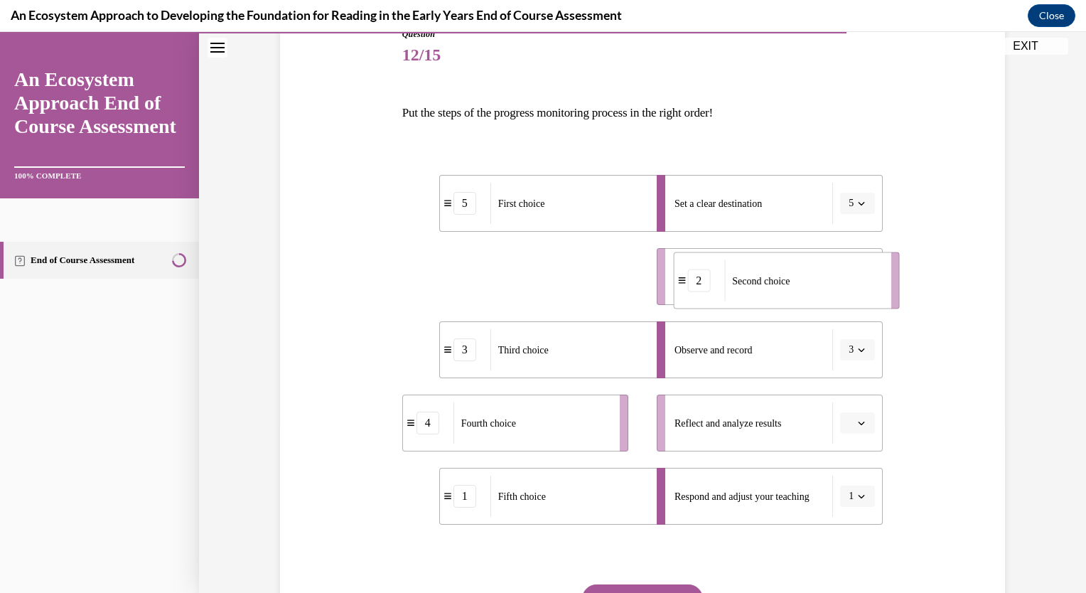
drag, startPoint x: 515, startPoint y: 286, endPoint x: 785, endPoint y: 289, distance: 269.3
click at [785, 290] on div "Second choice" at bounding box center [802, 280] width 157 height 41
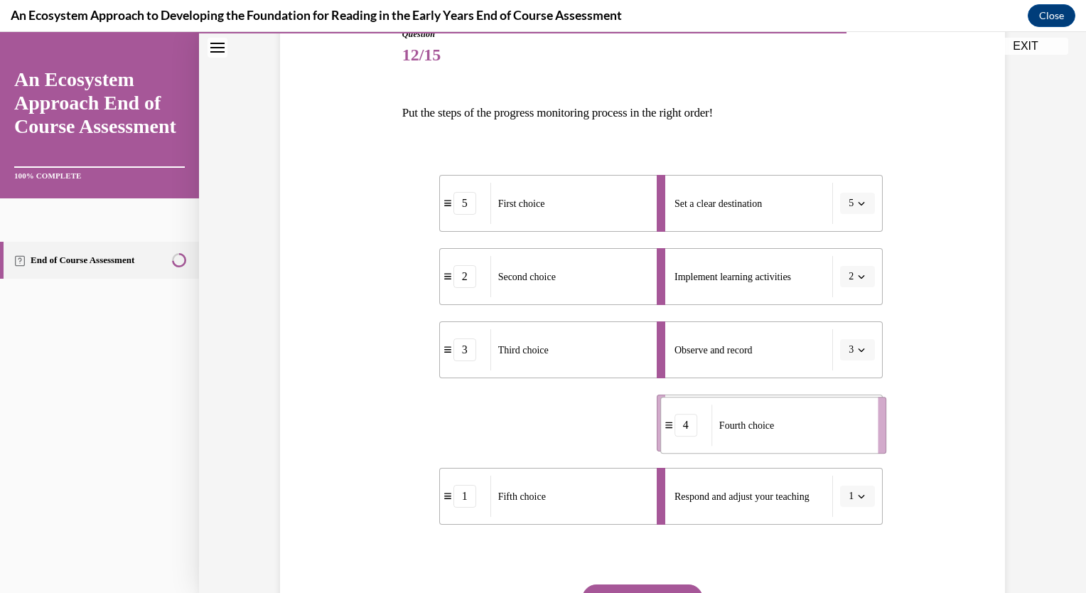
drag, startPoint x: 529, startPoint y: 434, endPoint x: 787, endPoint y: 436, distance: 258.7
click at [787, 436] on div "Fourth choice" at bounding box center [789, 424] width 157 height 41
drag, startPoint x: 537, startPoint y: 510, endPoint x: 546, endPoint y: 508, distance: 9.3
click at [546, 508] on div "Fifth choice" at bounding box center [577, 494] width 157 height 41
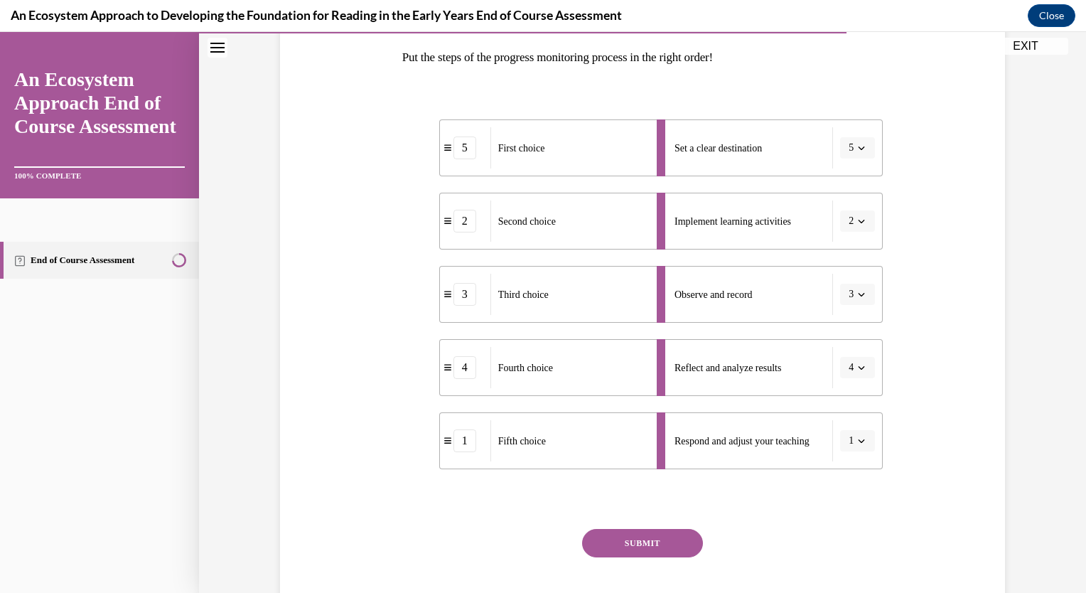
scroll to position [306, 0]
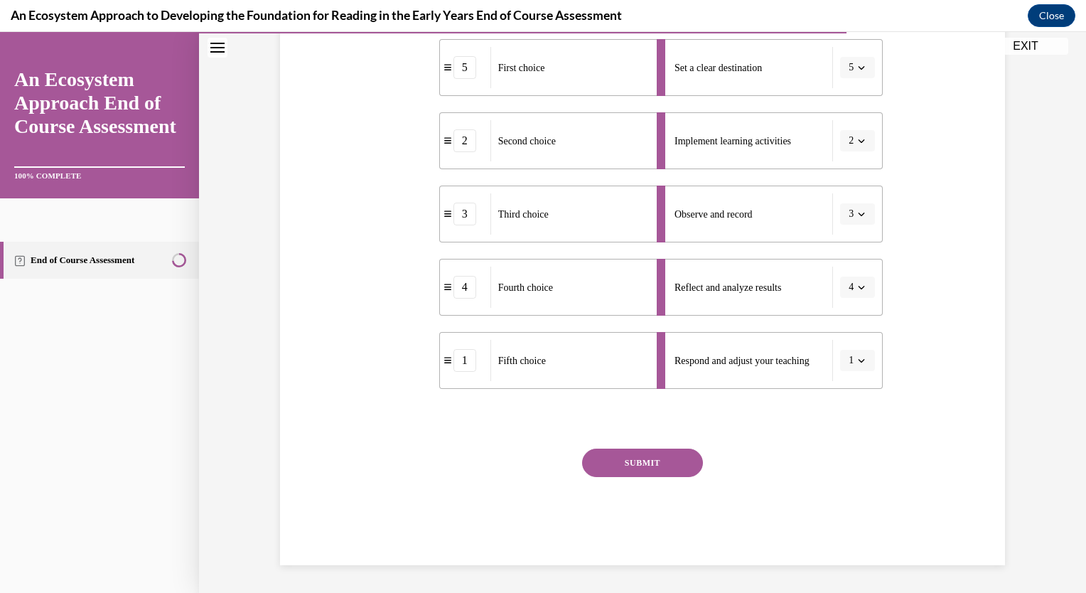
click at [665, 467] on button "SUBMIT" at bounding box center [642, 462] width 121 height 28
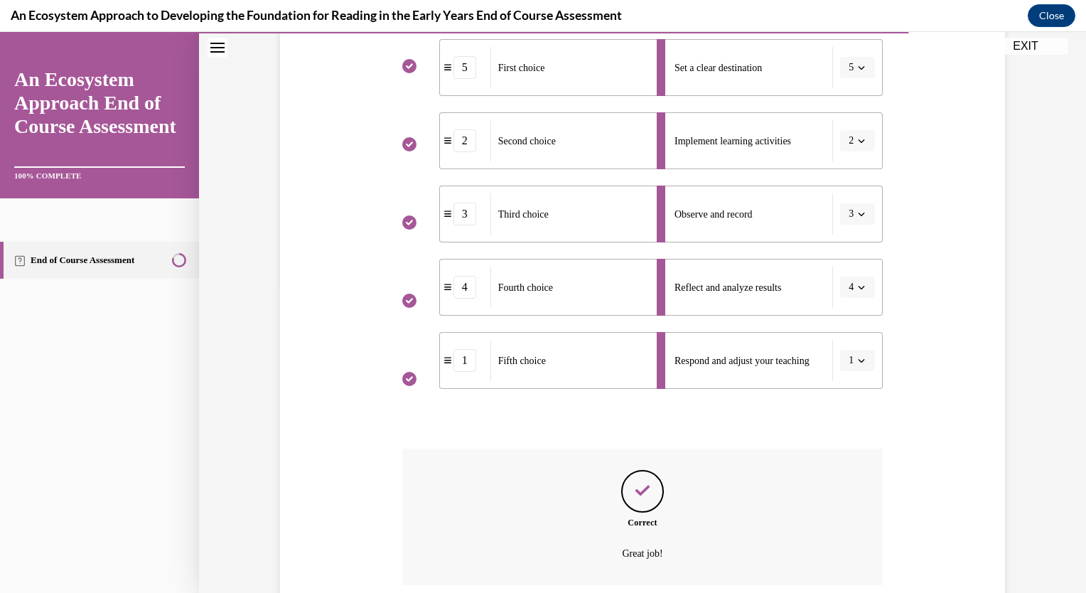
scroll to position [421, 0]
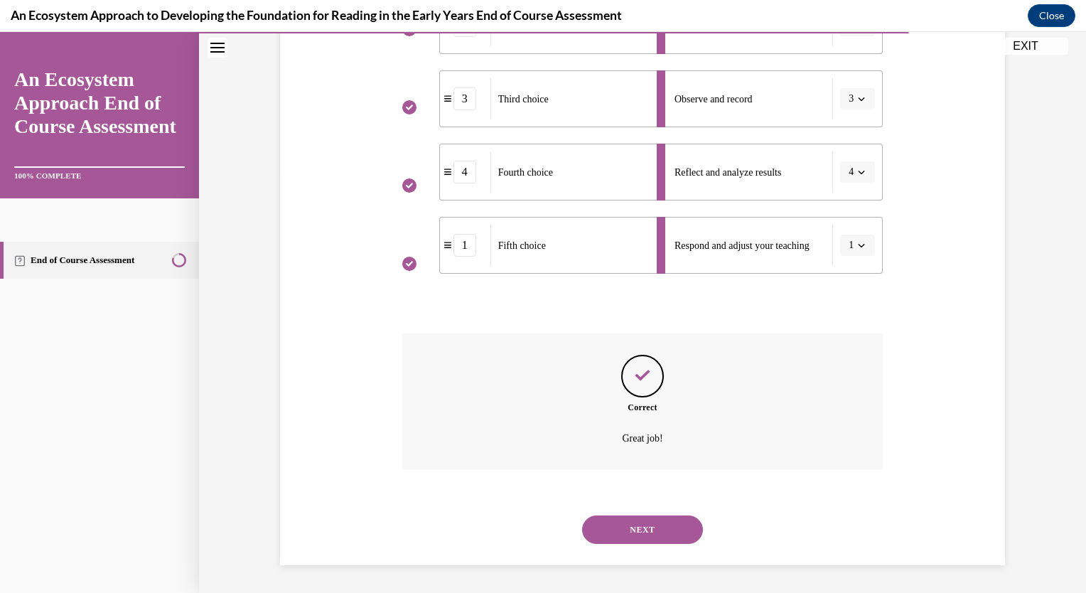
click at [640, 537] on button "NEXT" at bounding box center [642, 529] width 121 height 28
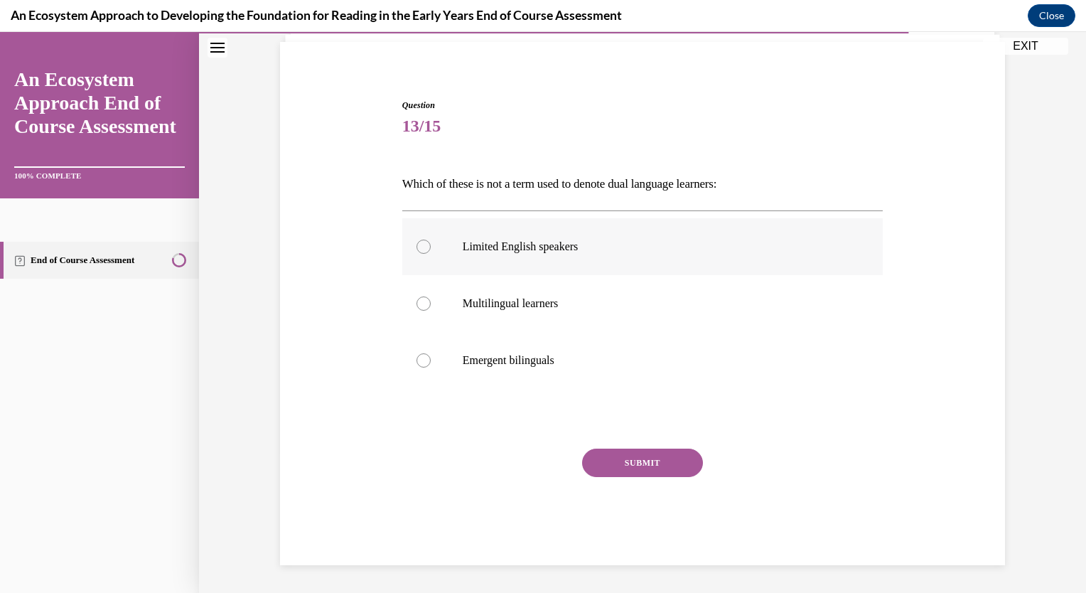
click at [420, 250] on div at bounding box center [423, 246] width 14 height 14
click at [420, 250] on input "Limited English speakers" at bounding box center [423, 246] width 14 height 14
radio input "true"
click at [654, 464] on button "SUBMIT" at bounding box center [642, 462] width 121 height 28
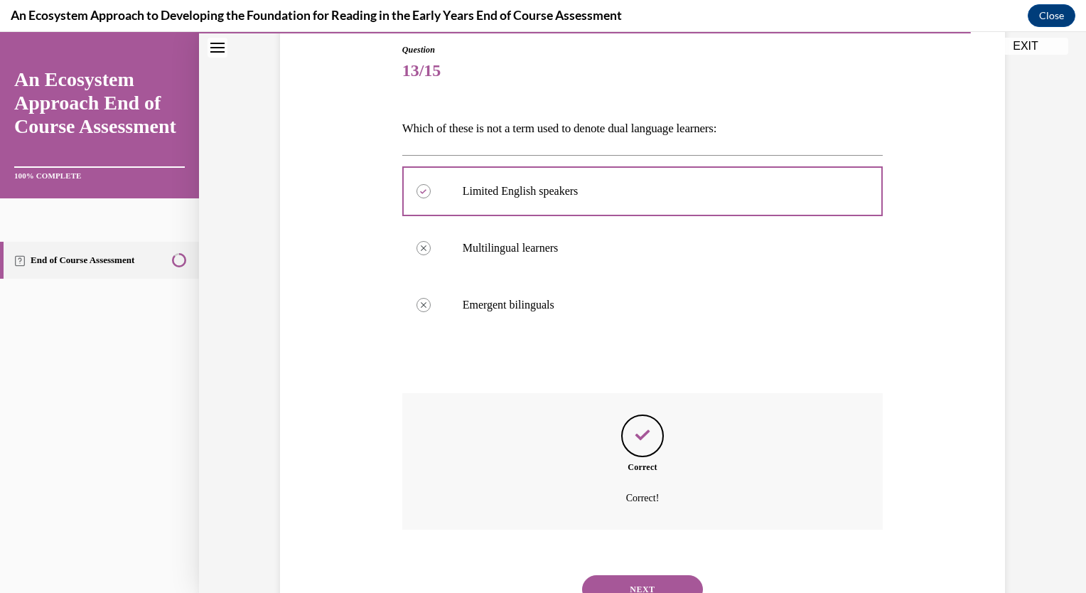
scroll to position [213, 0]
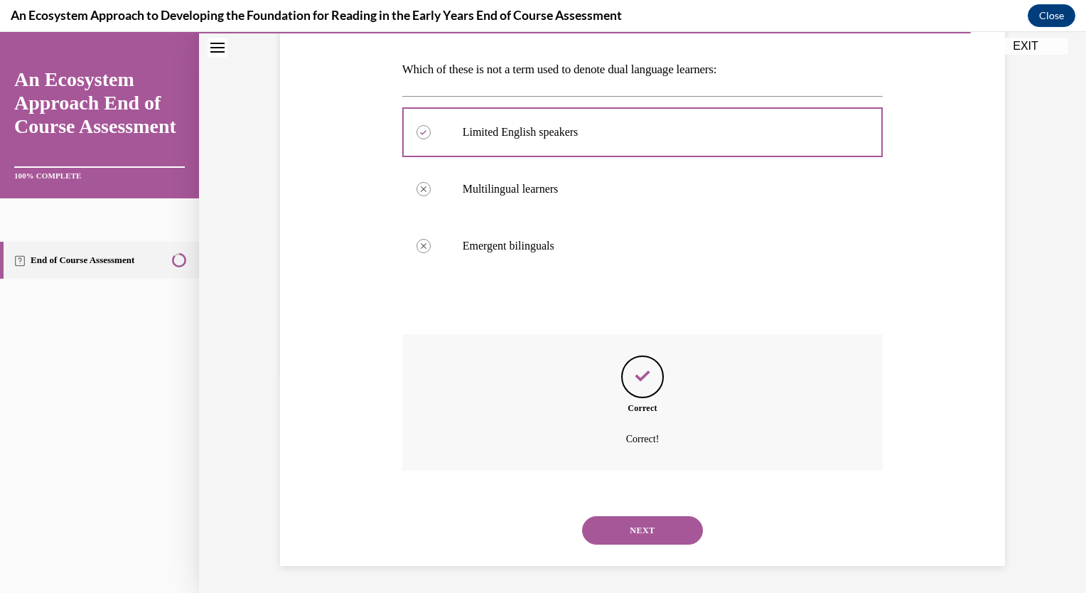
drag, startPoint x: 654, startPoint y: 530, endPoint x: 688, endPoint y: 497, distance: 47.2
click at [656, 528] on button "NEXT" at bounding box center [642, 530] width 121 height 28
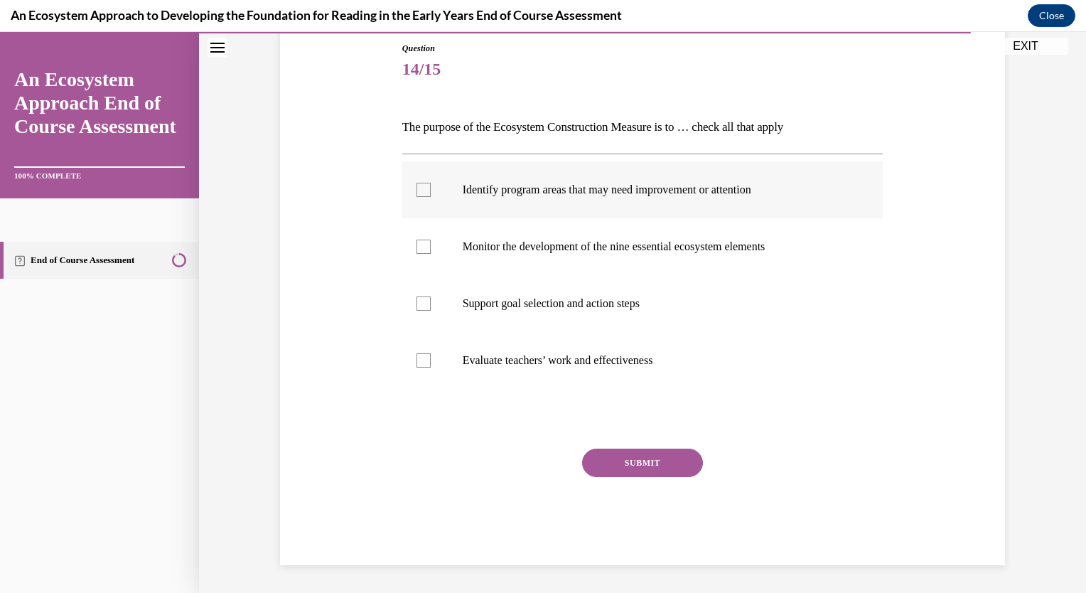
click at [416, 193] on div at bounding box center [423, 190] width 14 height 14
click at [416, 193] on input "Identify program areas that may need improvement or attention" at bounding box center [423, 190] width 14 height 14
checkbox input "true"
drag, startPoint x: 422, startPoint y: 246, endPoint x: 425, endPoint y: 274, distance: 28.6
click at [424, 248] on div at bounding box center [423, 246] width 14 height 14
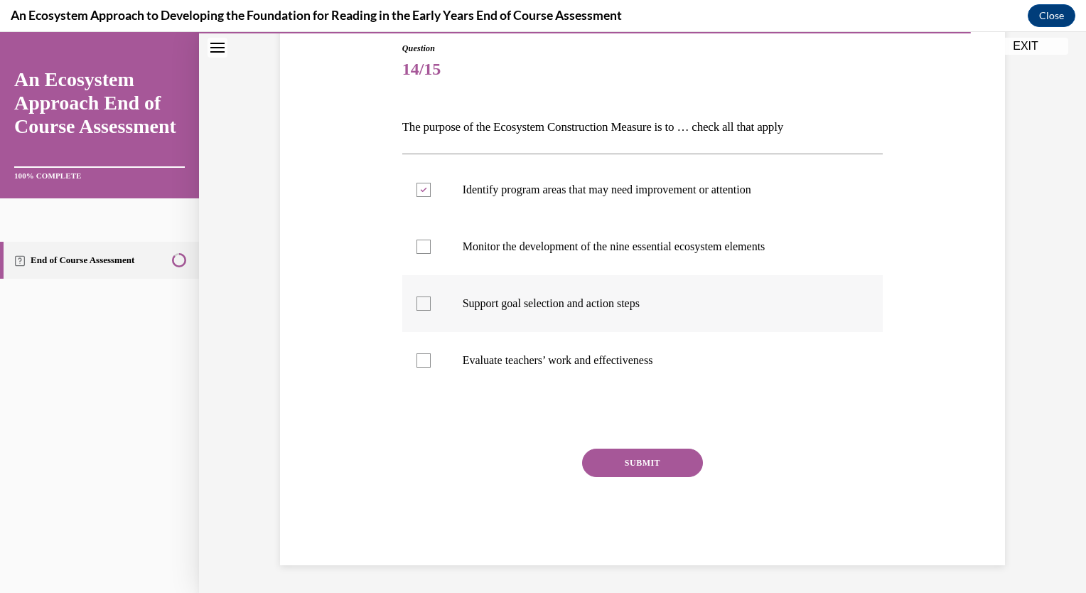
click at [424, 248] on input "Monitor the development of the nine essential ecosystem elements" at bounding box center [423, 246] width 14 height 14
checkbox input "true"
click at [424, 302] on div at bounding box center [423, 303] width 14 height 14
click at [424, 302] on input "Support goal selection and action steps" at bounding box center [423, 303] width 14 height 14
checkbox input "true"
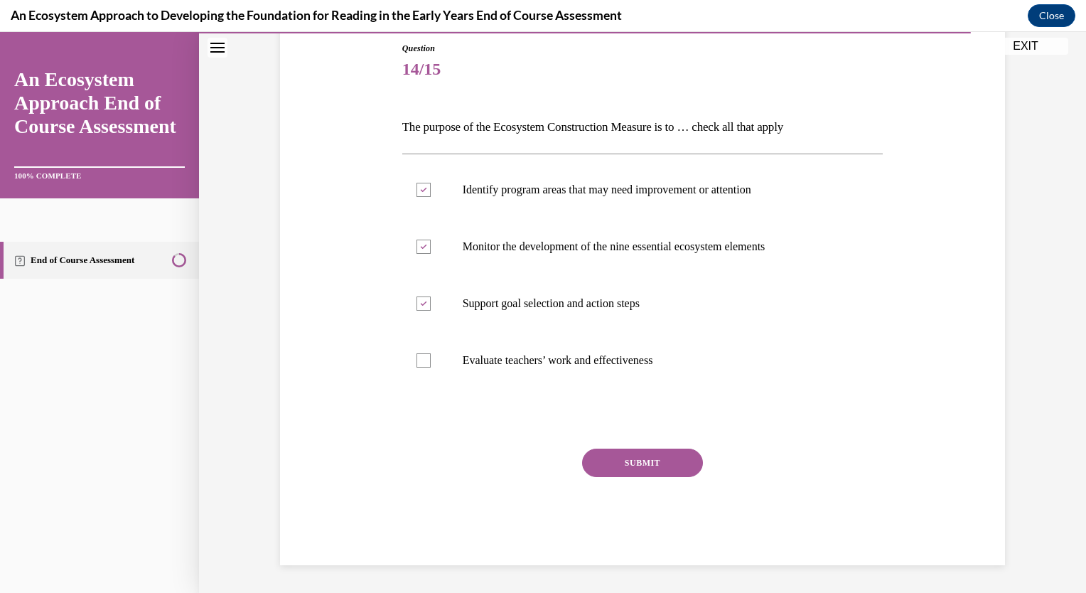
click at [651, 470] on button "SUBMIT" at bounding box center [642, 462] width 121 height 28
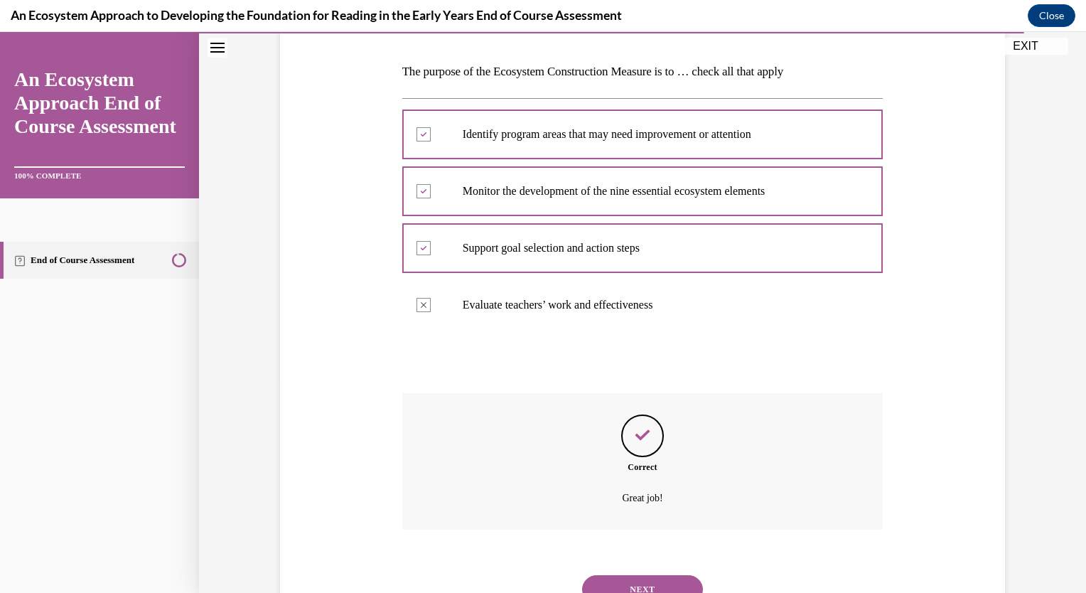
scroll to position [270, 0]
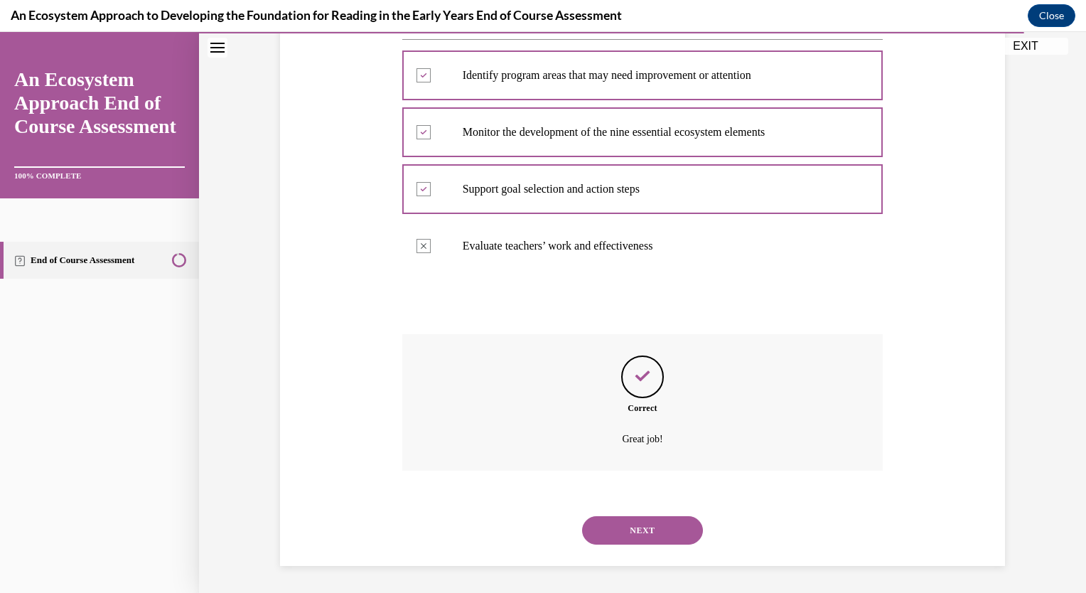
click at [640, 537] on button "NEXT" at bounding box center [642, 530] width 121 height 28
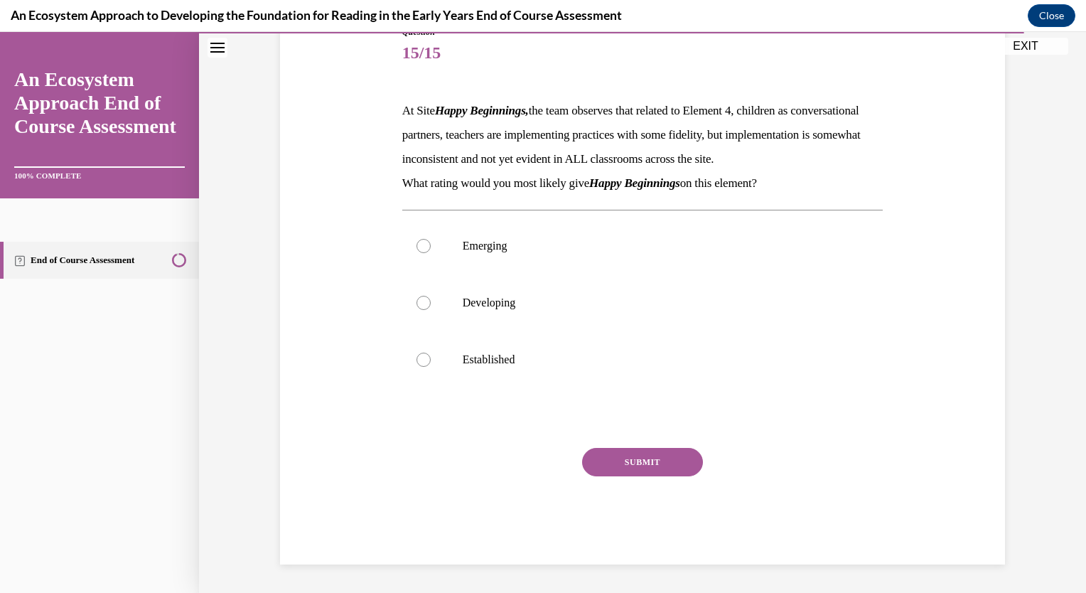
scroll to position [158, 0]
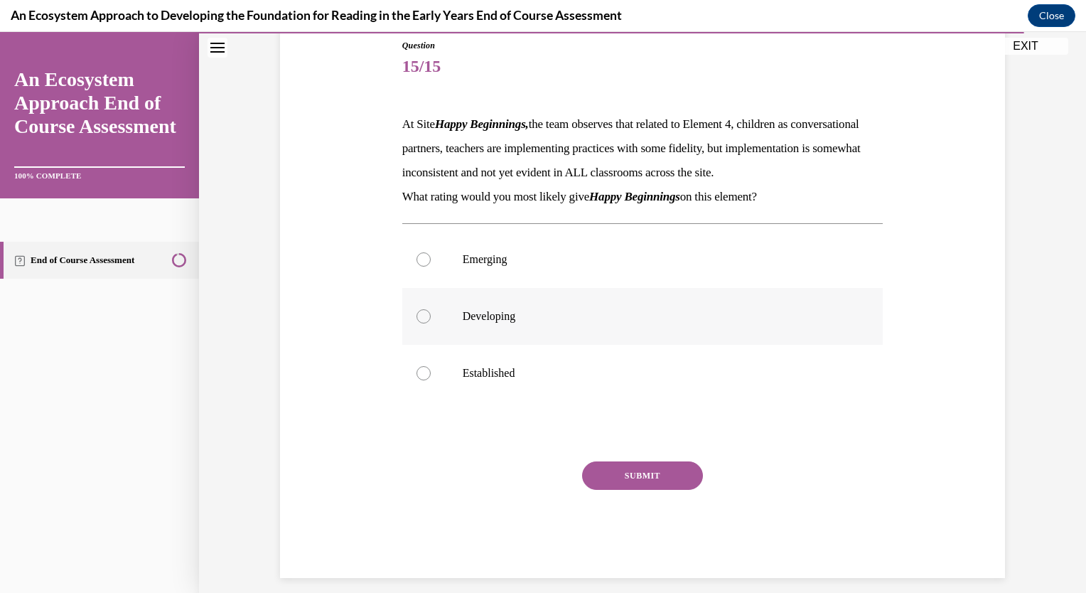
click at [416, 323] on div at bounding box center [423, 316] width 14 height 14
click at [416, 323] on input "Developing" at bounding box center [423, 316] width 14 height 14
radio input "true"
click at [620, 490] on button "SUBMIT" at bounding box center [642, 475] width 121 height 28
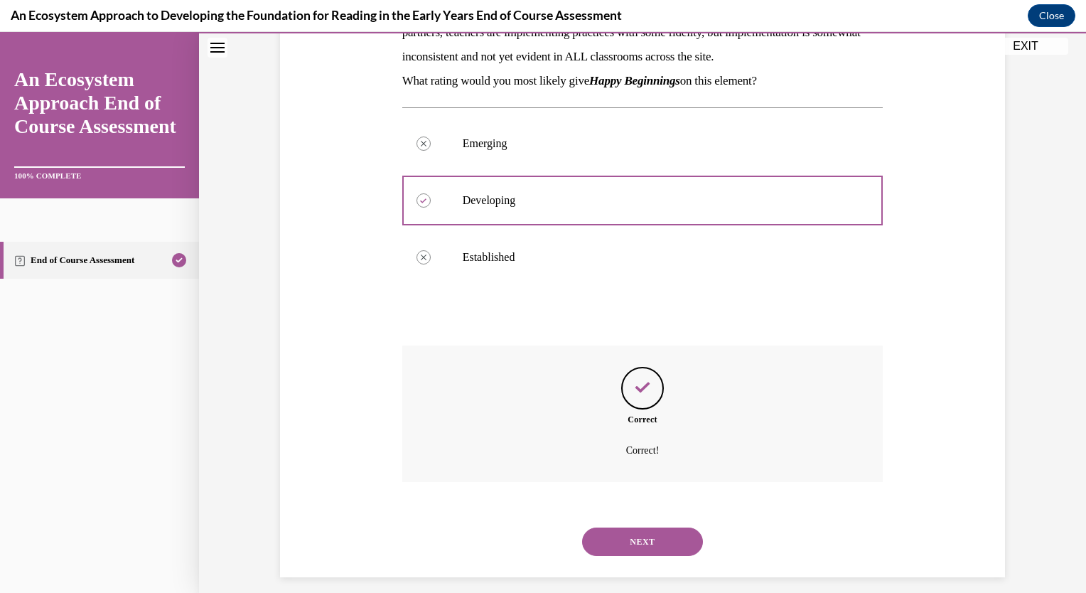
scroll to position [310, 0]
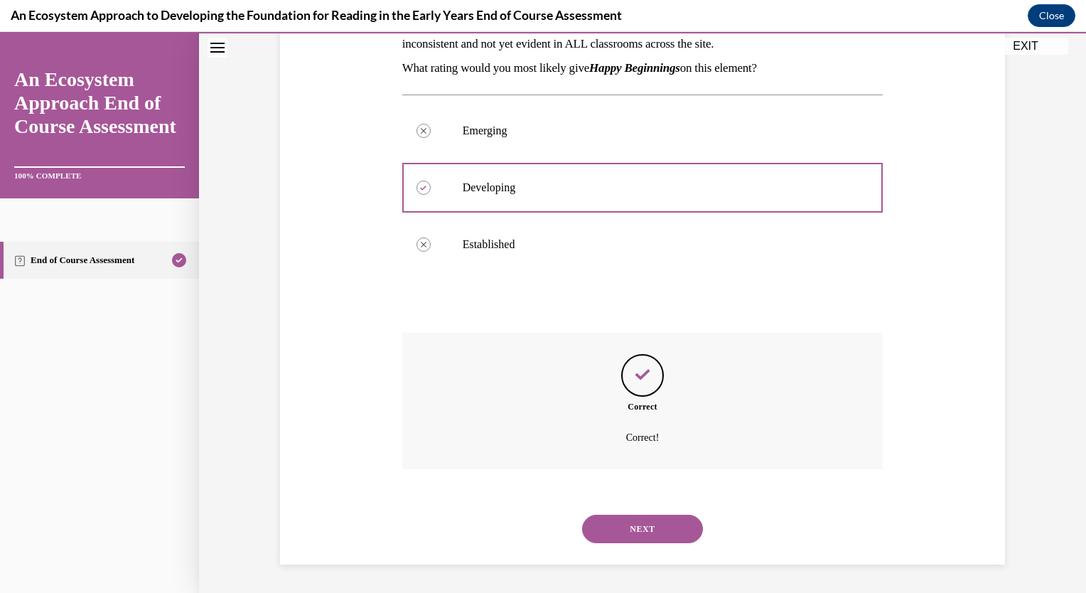
click at [654, 532] on button "NEXT" at bounding box center [642, 528] width 121 height 28
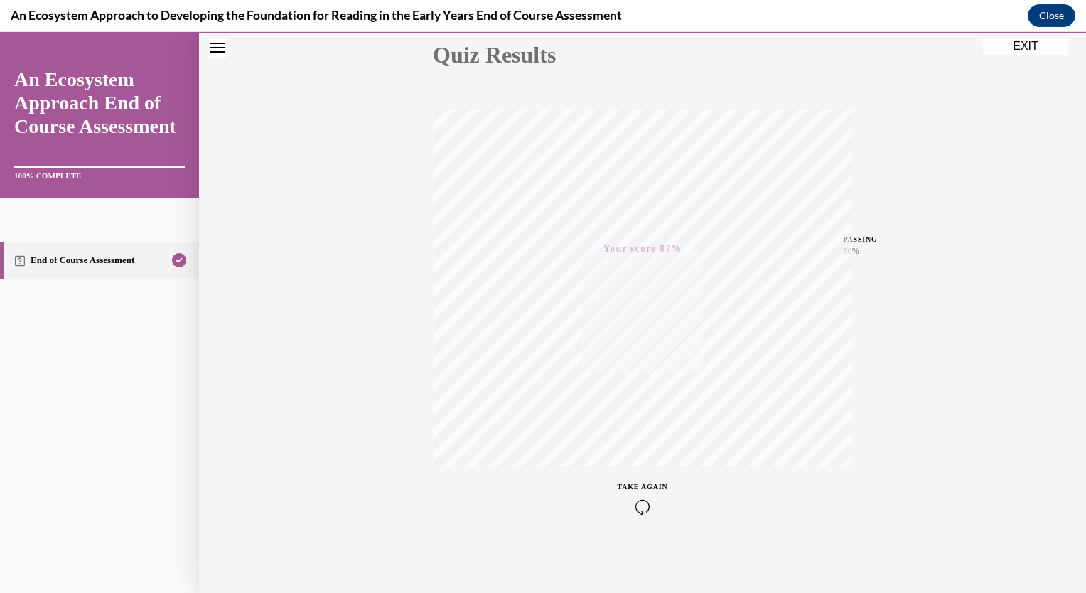
click at [1027, 41] on button "EXIT" at bounding box center [1025, 46] width 85 height 17
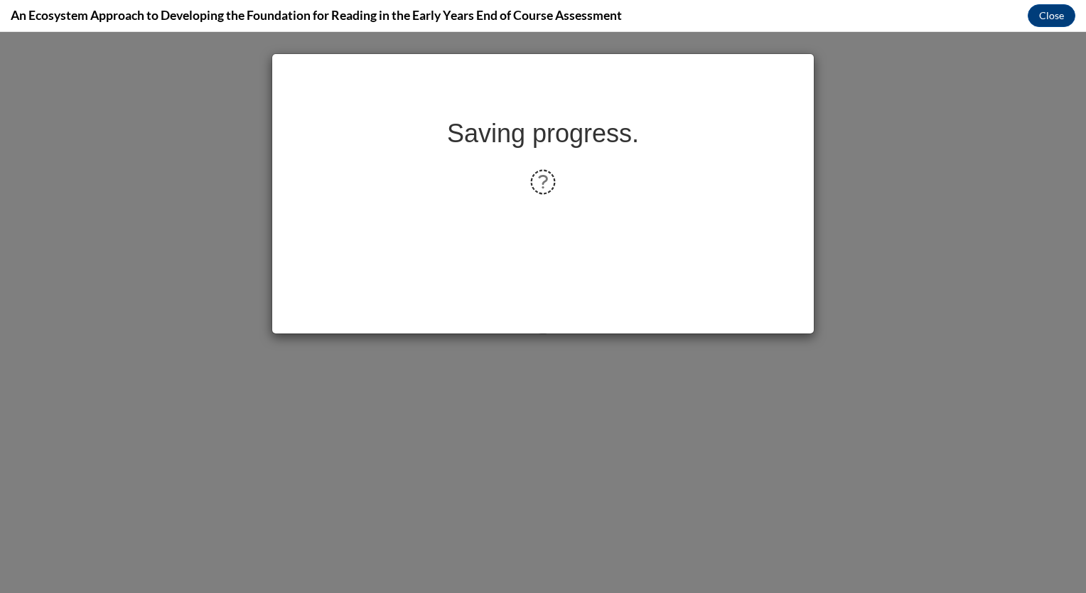
scroll to position [0, 0]
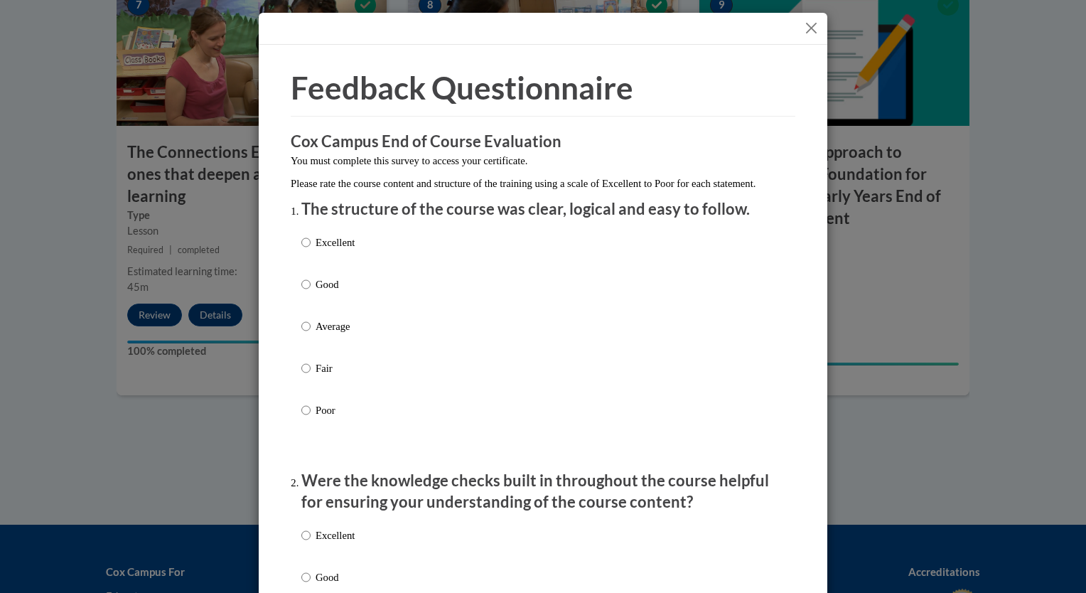
click at [308, 258] on label "Excellent" at bounding box center [327, 254] width 53 height 38
click at [308, 250] on input "Excellent" at bounding box center [305, 243] width 9 height 16
radio input "true"
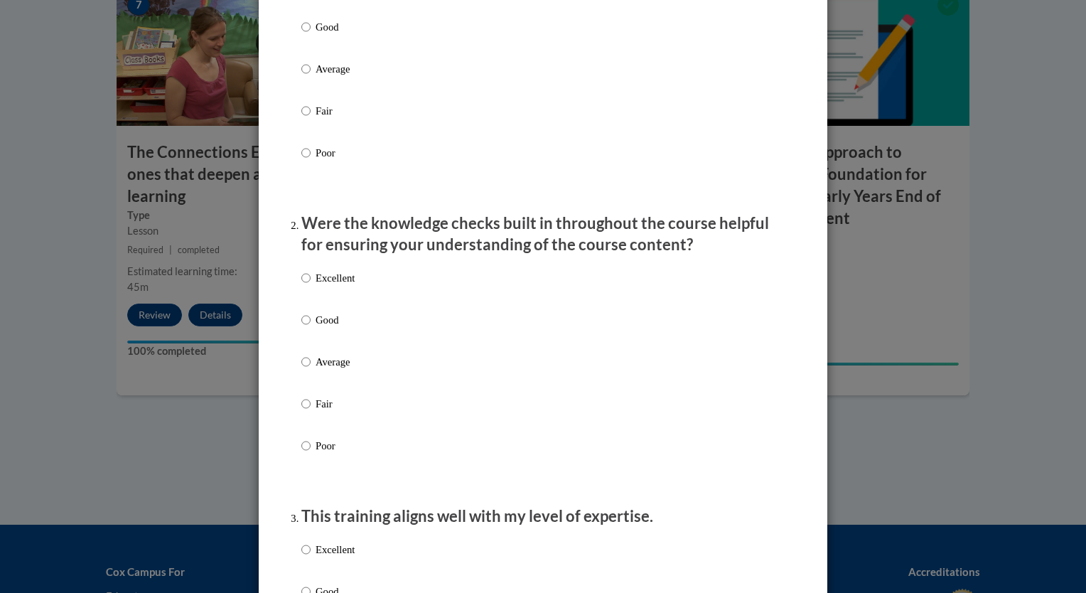
scroll to position [284, 0]
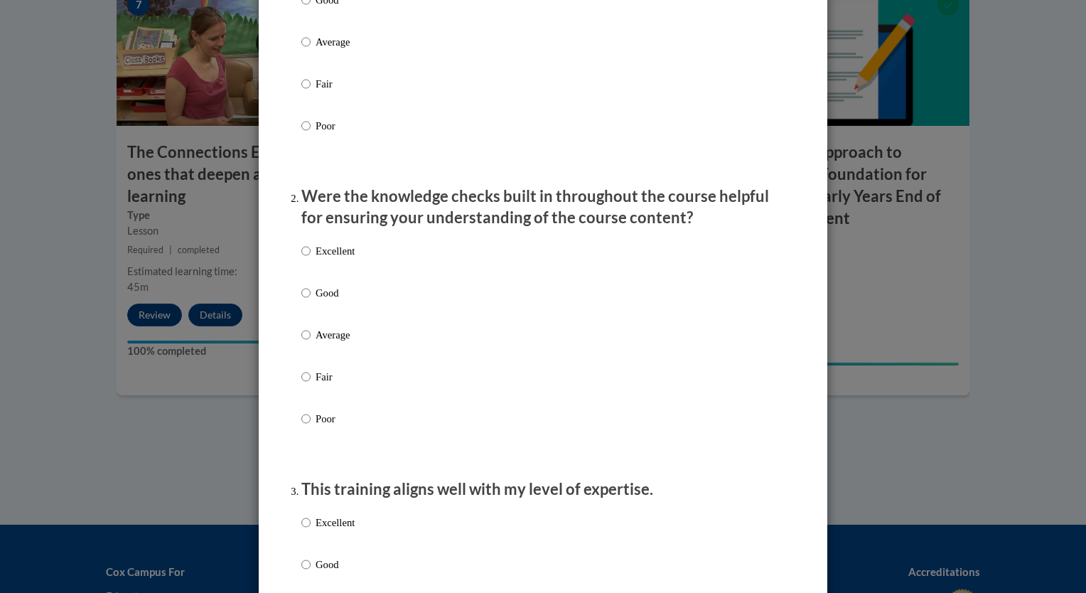
click at [307, 265] on label "Excellent" at bounding box center [327, 262] width 53 height 38
click at [307, 259] on input "Excellent" at bounding box center [305, 251] width 9 height 16
radio input "true"
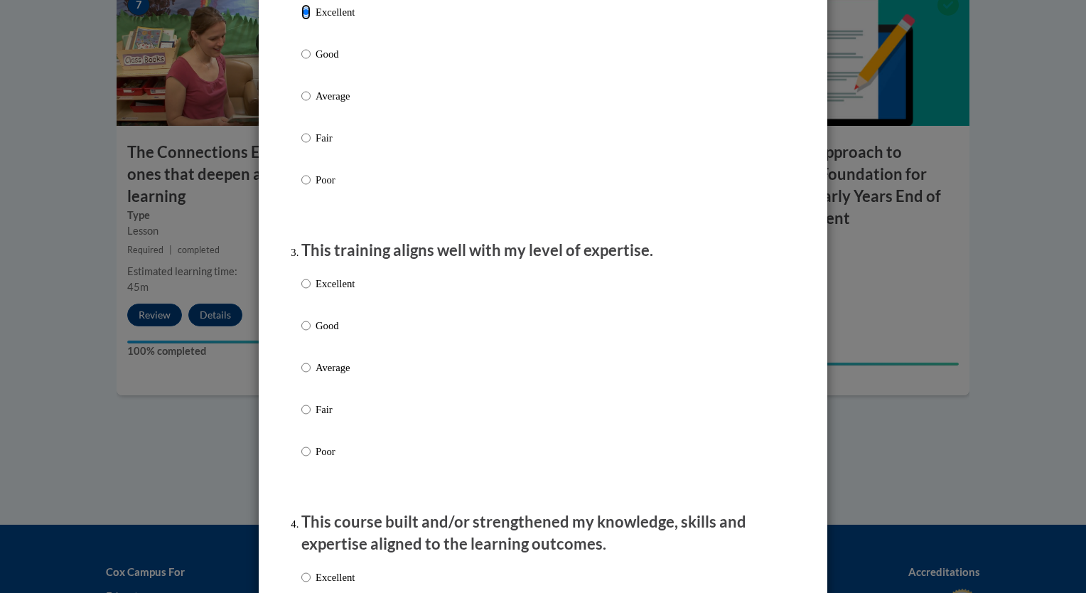
scroll to position [568, 0]
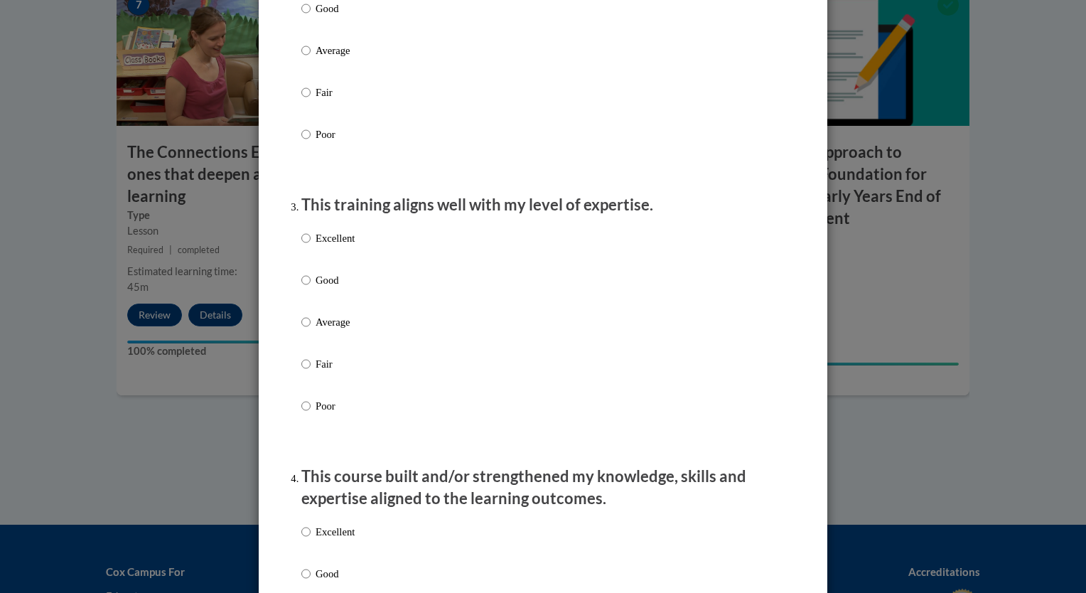
drag, startPoint x: 340, startPoint y: 252, endPoint x: 365, endPoint y: 260, distance: 25.4
click at [340, 246] on p "Excellent" at bounding box center [335, 238] width 39 height 16
click at [311, 246] on input "Excellent" at bounding box center [305, 238] width 9 height 16
radio input "true"
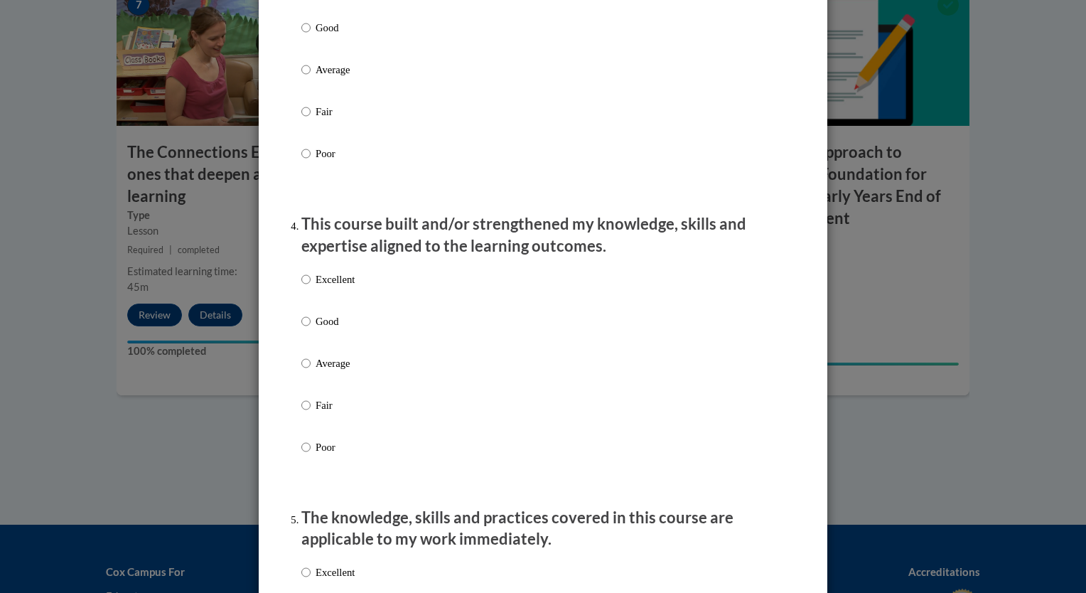
scroll to position [853, 0]
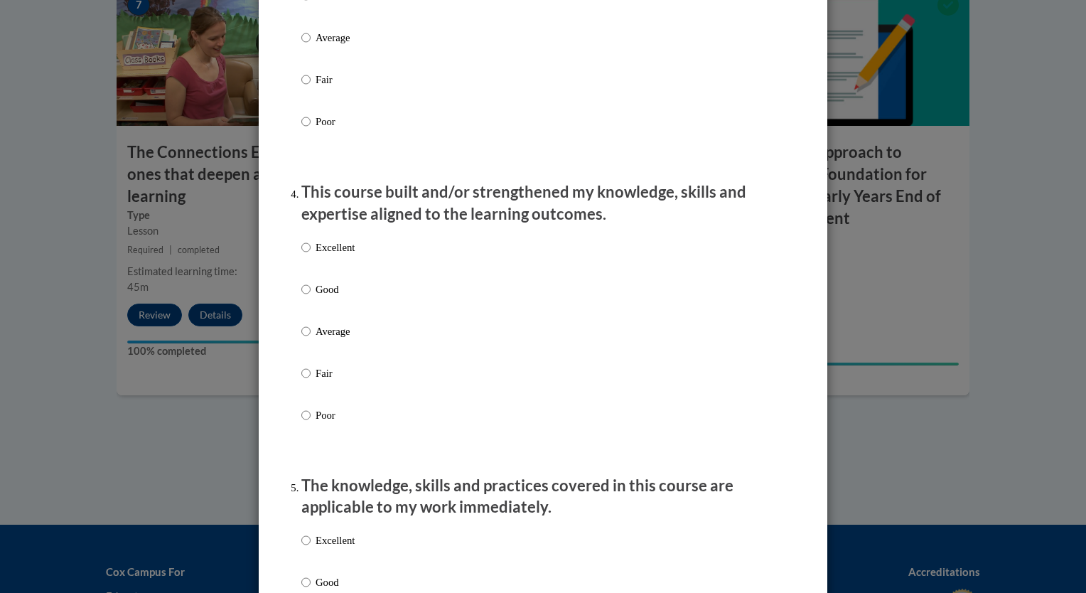
drag, startPoint x: 345, startPoint y: 262, endPoint x: 354, endPoint y: 264, distance: 9.5
click at [345, 255] on p "Excellent" at bounding box center [335, 247] width 39 height 16
click at [311, 255] on input "Excellent" at bounding box center [305, 247] width 9 height 16
radio input "true"
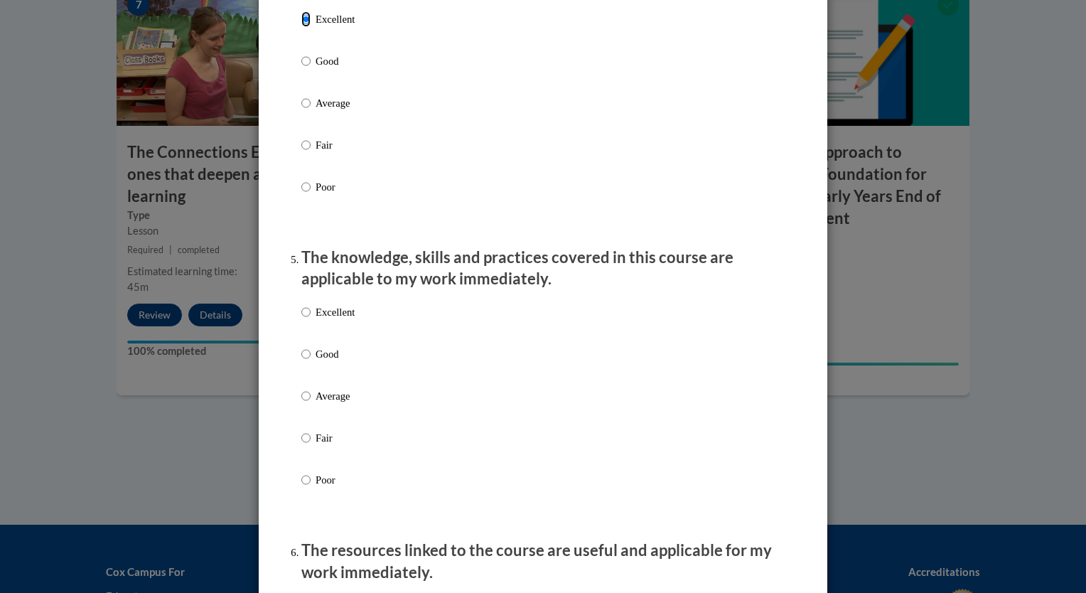
scroll to position [1137, 0]
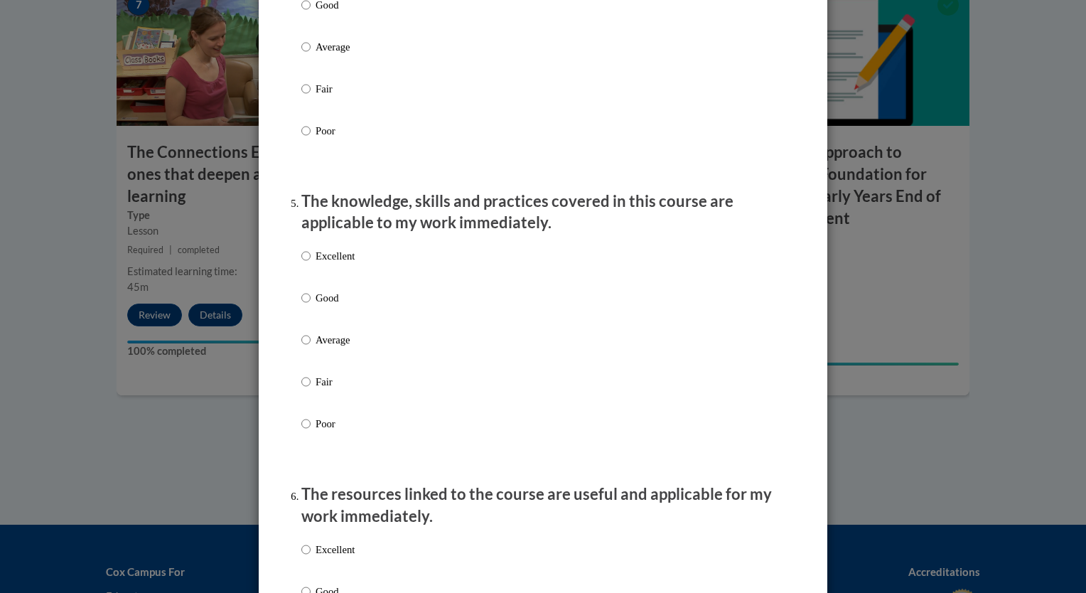
click at [336, 264] on p "Excellent" at bounding box center [335, 256] width 39 height 16
click at [311, 264] on input "Excellent" at bounding box center [305, 256] width 9 height 16
radio input "true"
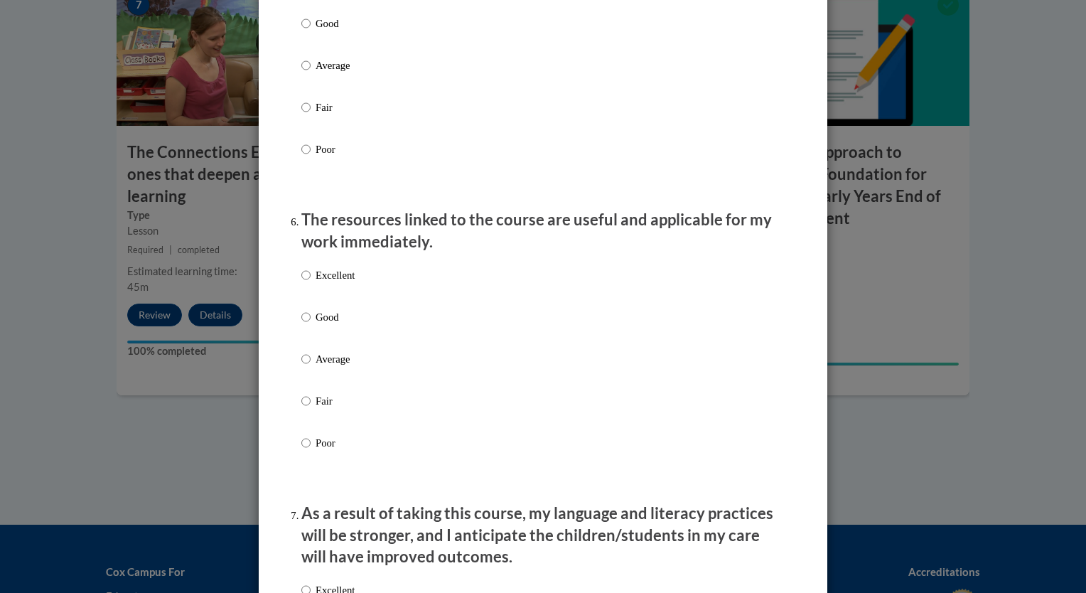
scroll to position [1421, 0]
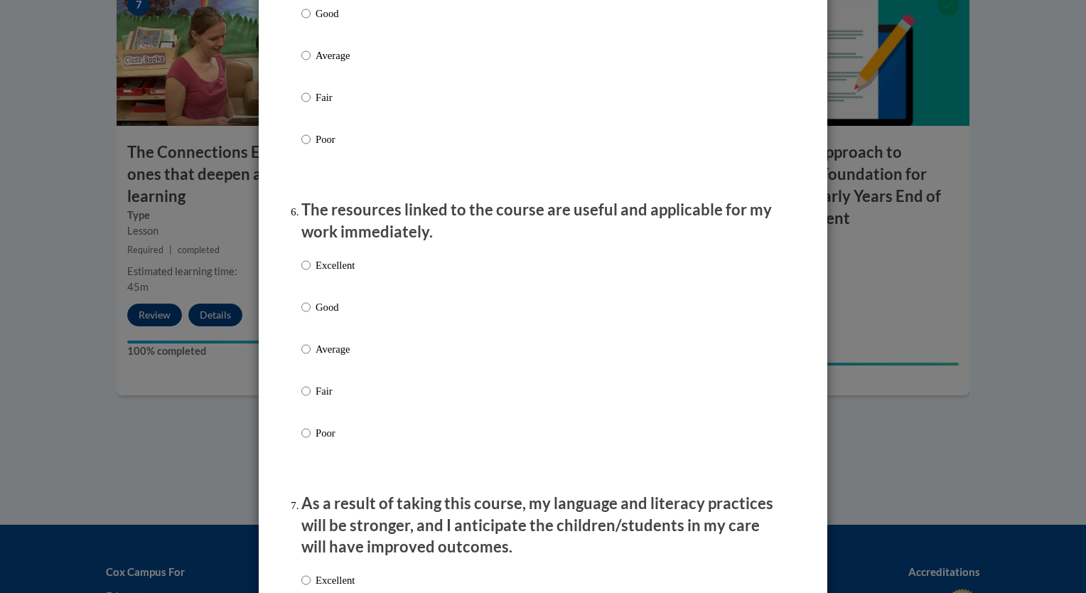
click at [333, 273] on p "Excellent" at bounding box center [335, 265] width 39 height 16
click at [311, 273] on input "Excellent" at bounding box center [305, 265] width 9 height 16
radio input "true"
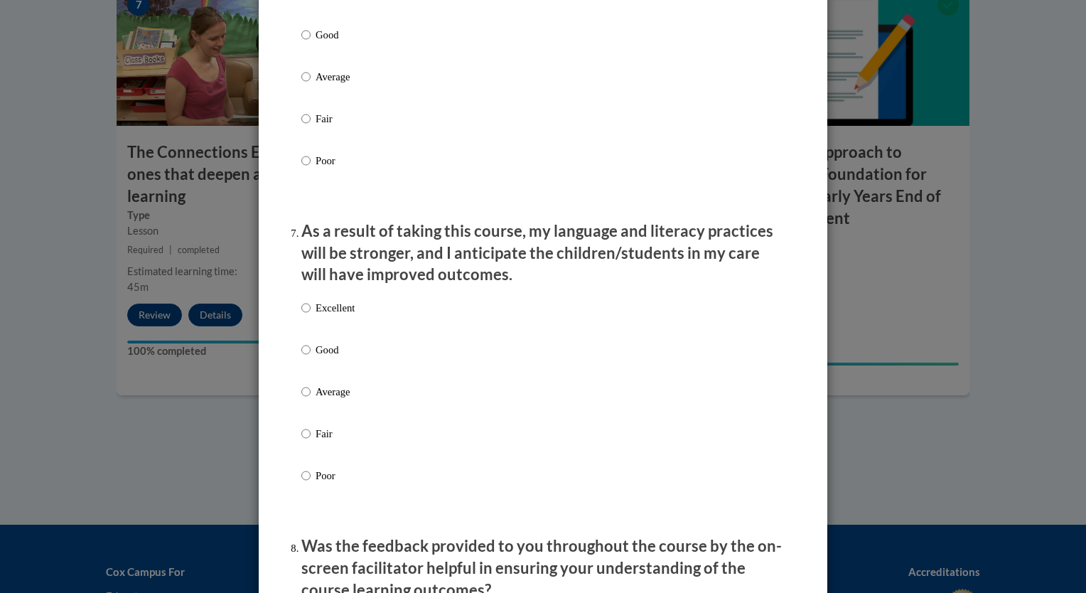
scroll to position [1705, 0]
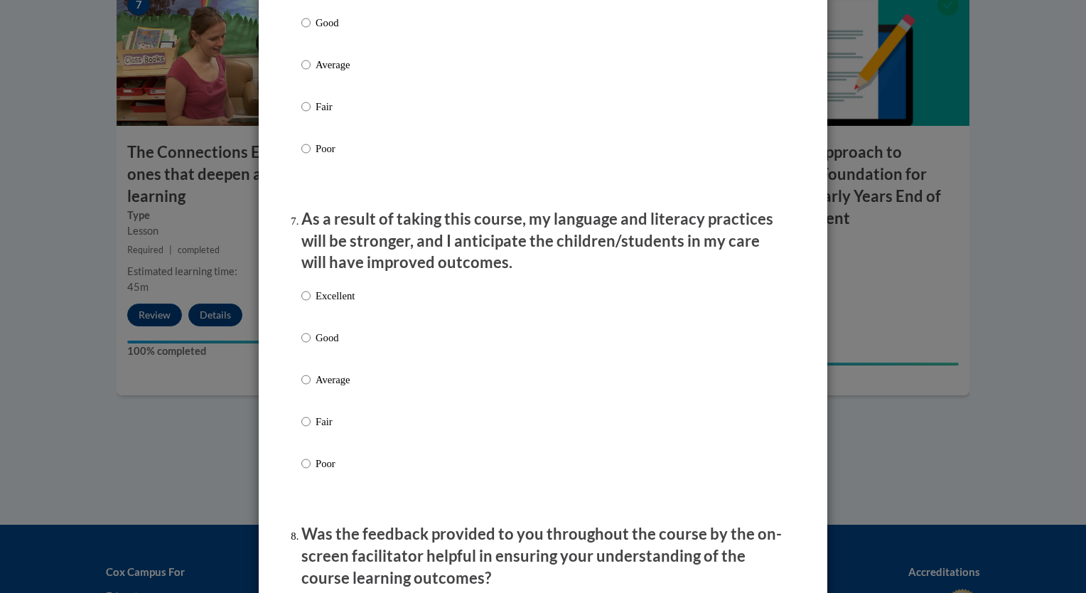
click at [350, 303] on p "Excellent" at bounding box center [335, 296] width 39 height 16
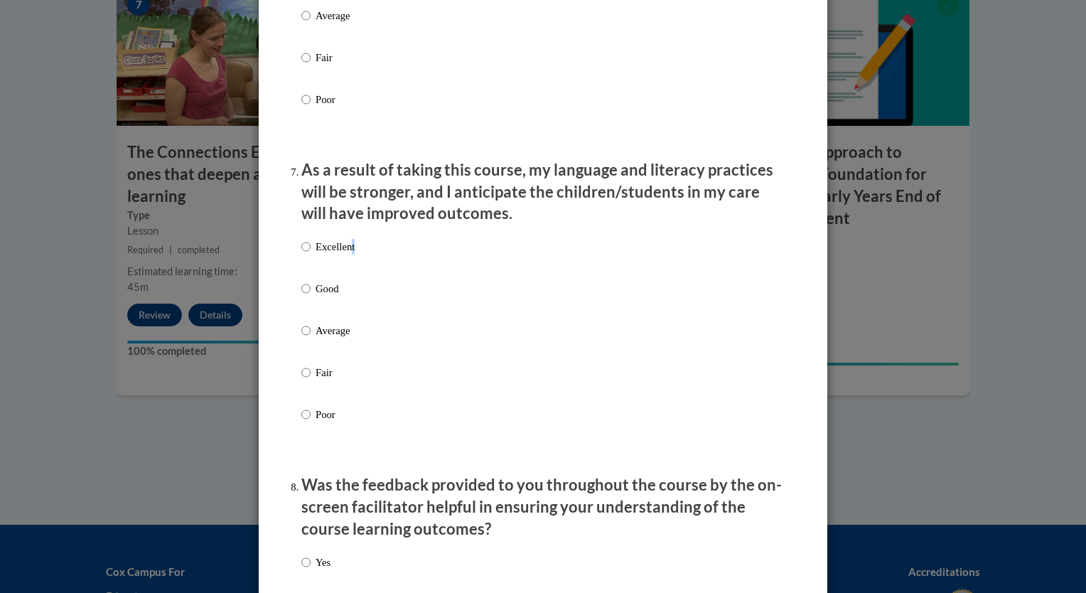
scroll to position [1777, 0]
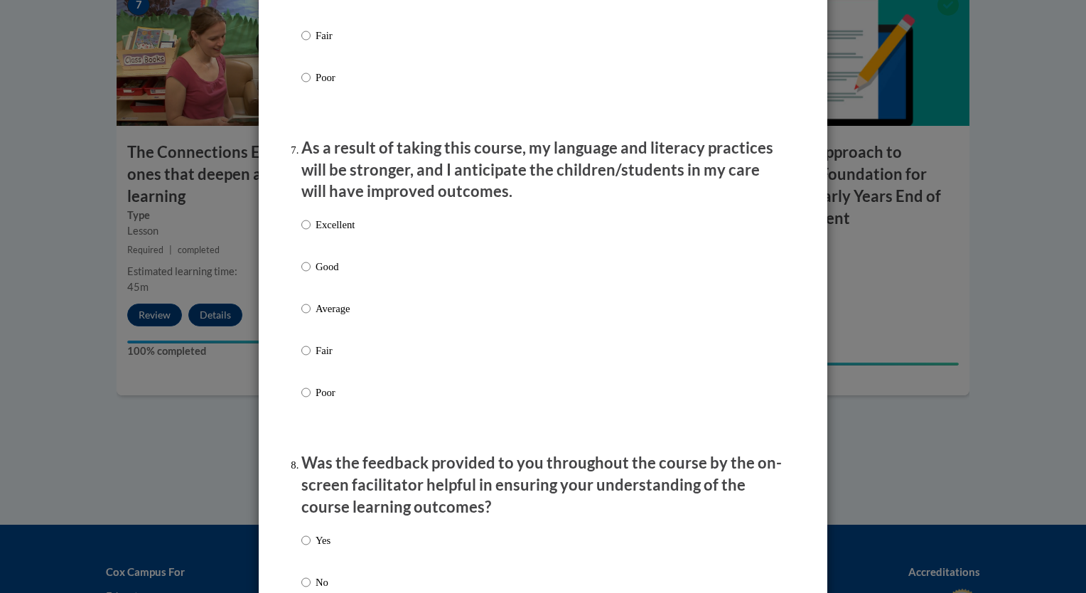
click at [305, 241] on label "Excellent" at bounding box center [327, 236] width 53 height 38
click at [305, 232] on input "Excellent" at bounding box center [305, 225] width 9 height 16
radio input "true"
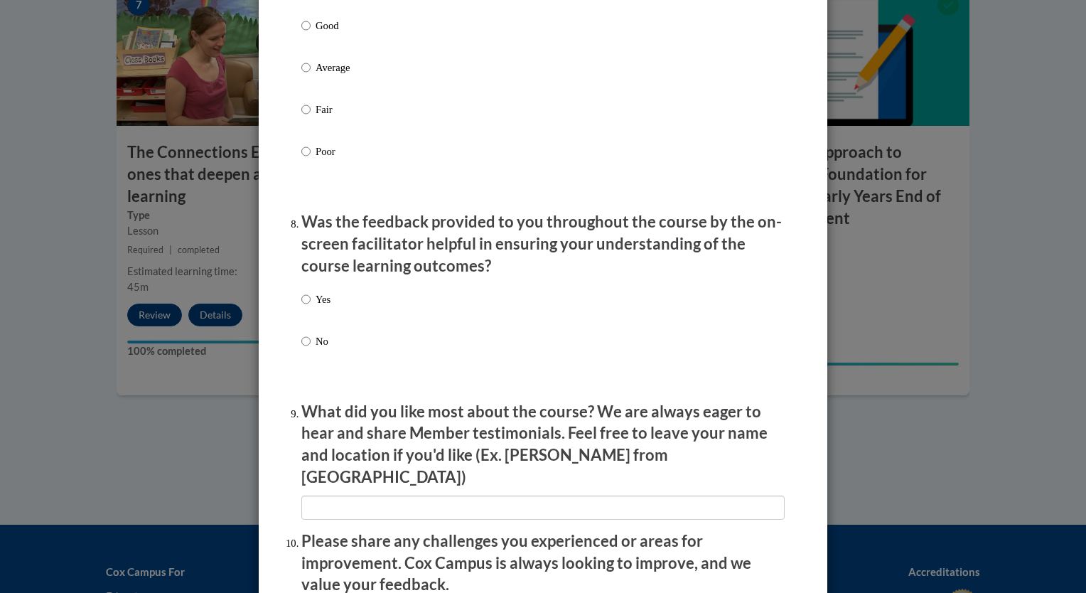
scroll to position [2061, 0]
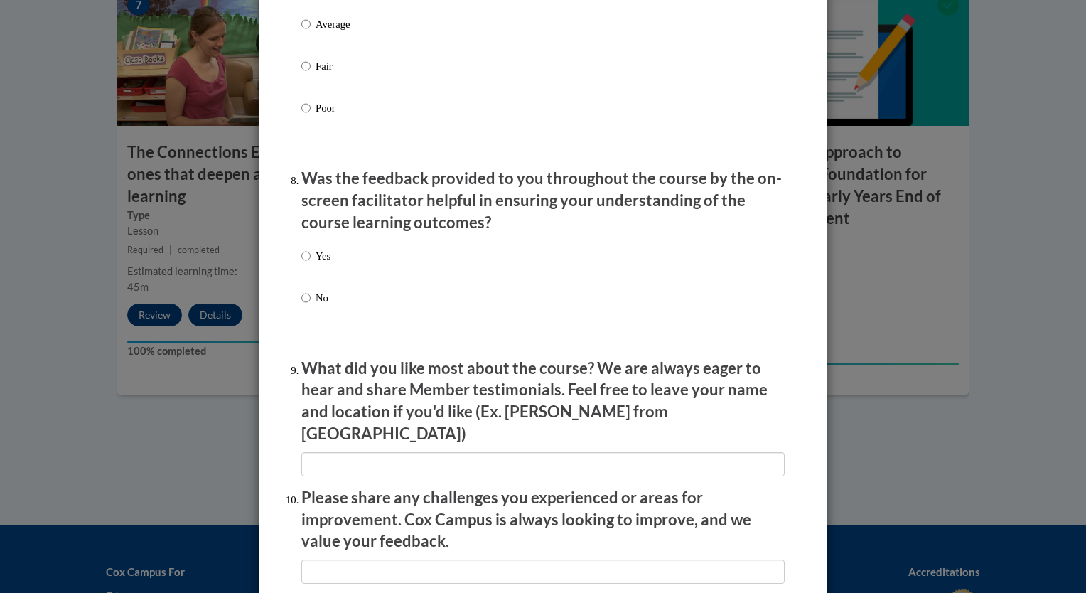
click at [316, 264] on p "Yes" at bounding box center [323, 256] width 15 height 16
click at [311, 264] on input "Yes" at bounding box center [305, 256] width 9 height 16
radio input "true"
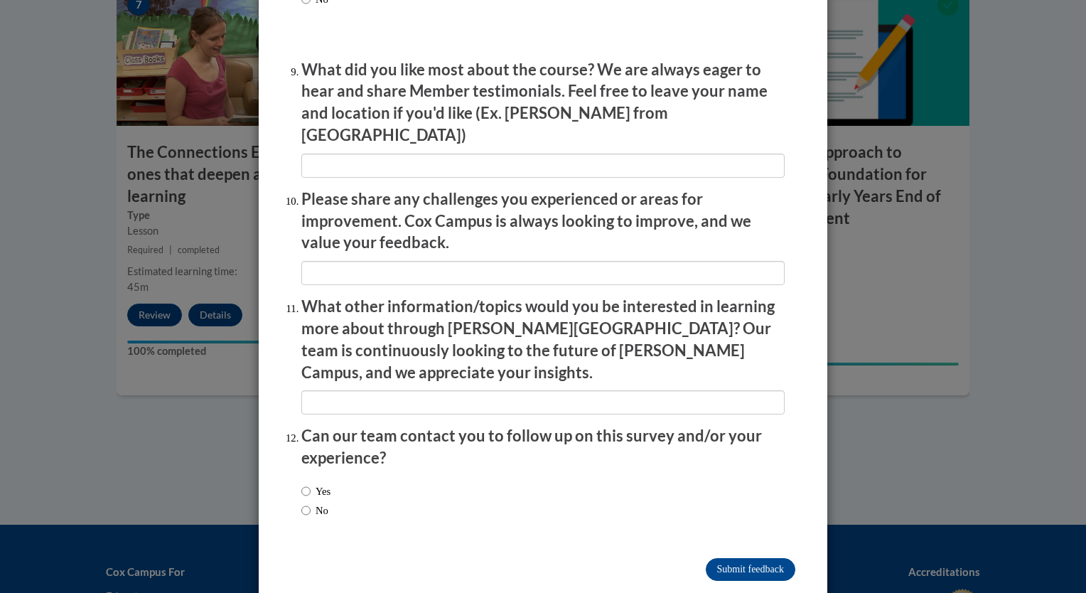
scroll to position [2366, 0]
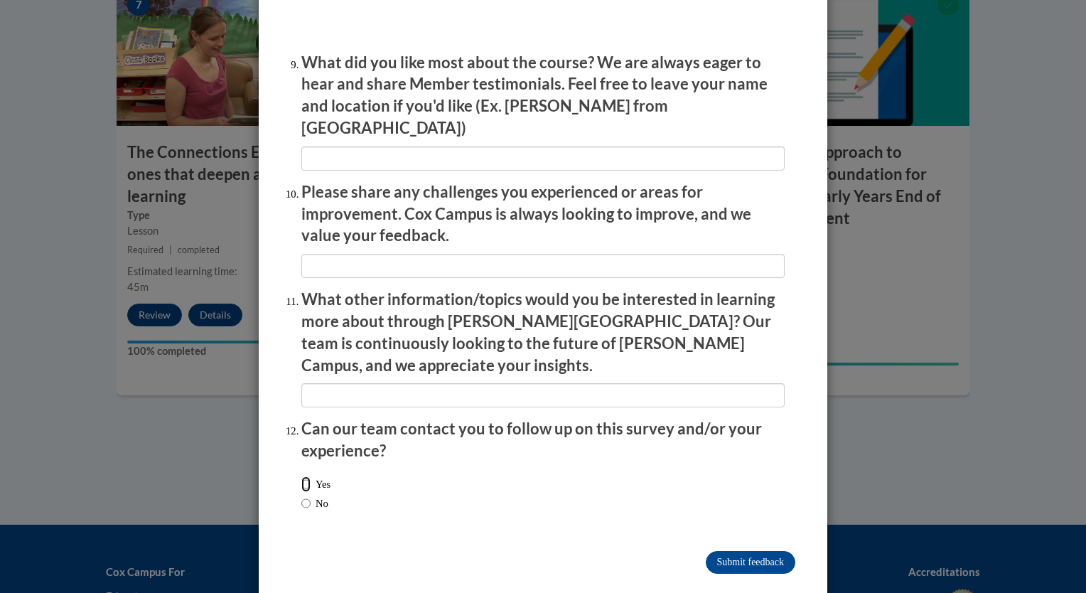
drag, startPoint x: 299, startPoint y: 448, endPoint x: 315, endPoint y: 459, distance: 18.9
click at [301, 476] on input "Yes" at bounding box center [305, 484] width 9 height 16
radio input "true"
click at [750, 551] on input "Submit feedback" at bounding box center [751, 562] width 90 height 23
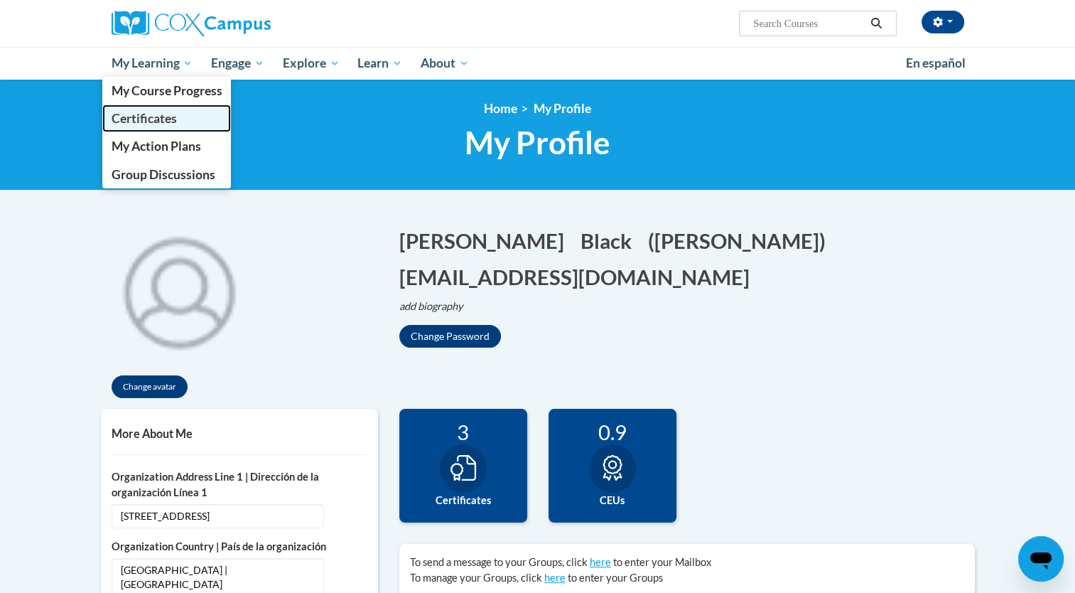
click at [156, 121] on span "Certificates" at bounding box center [143, 118] width 65 height 15
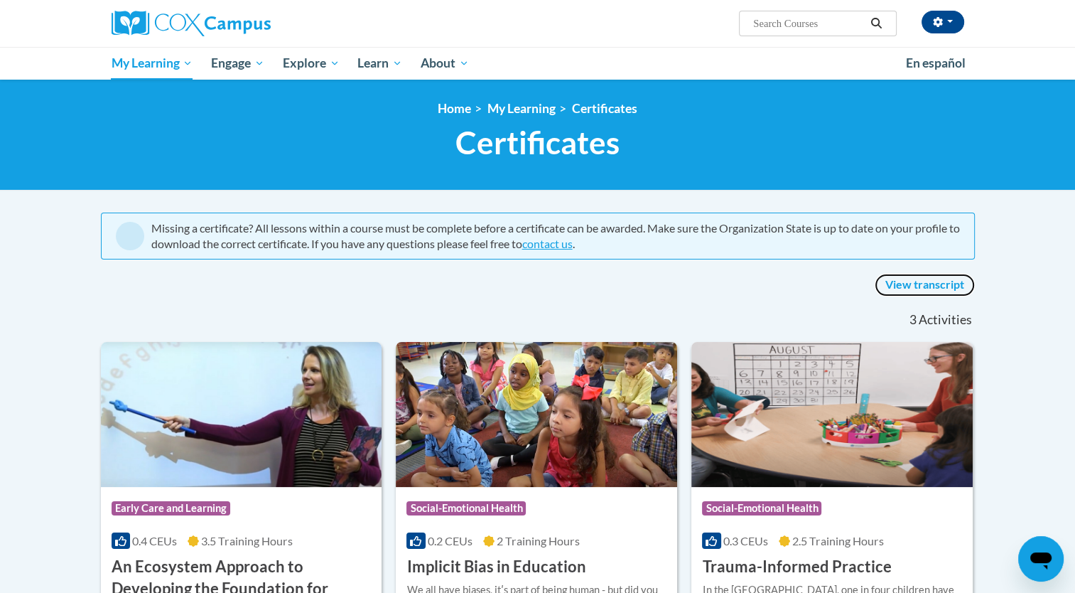
click at [927, 286] on link "View transcript" at bounding box center [925, 285] width 100 height 23
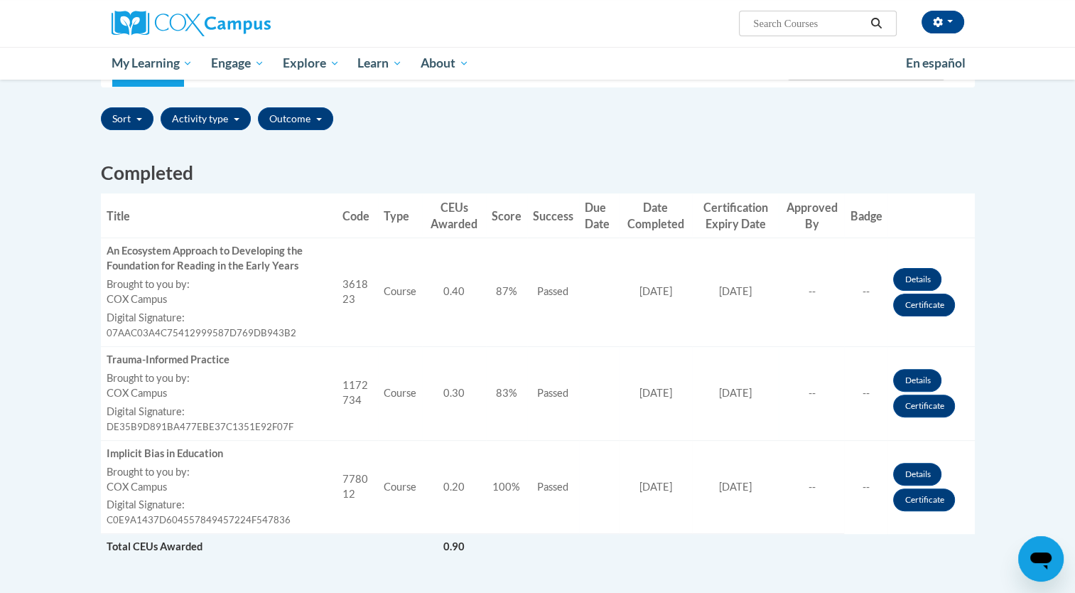
scroll to position [355, 0]
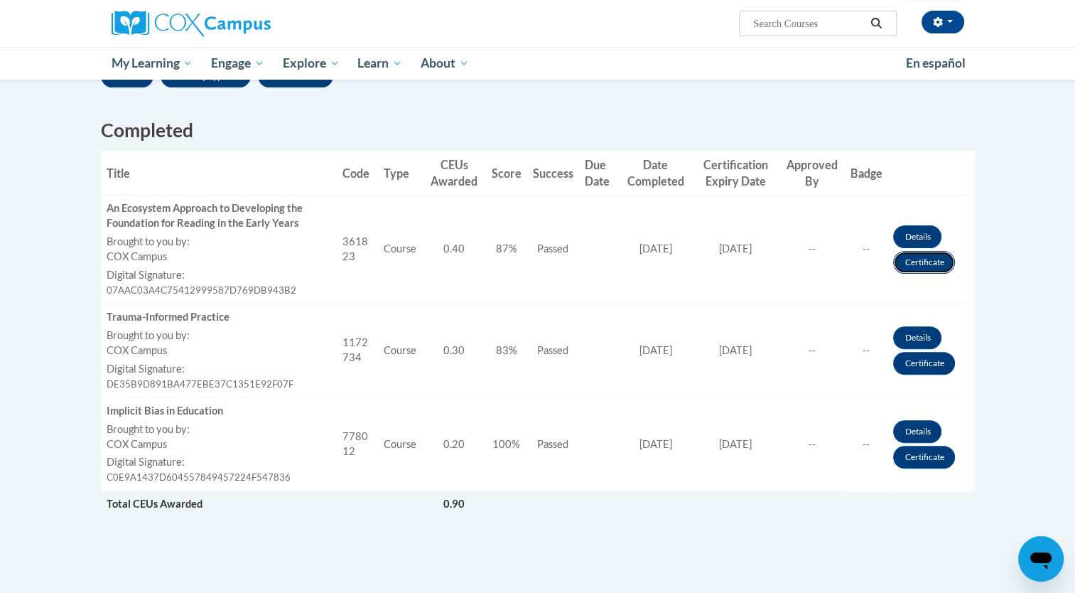
click at [935, 269] on link "Certificate" at bounding box center [924, 262] width 62 height 23
